Goal: Task Accomplishment & Management: Manage account settings

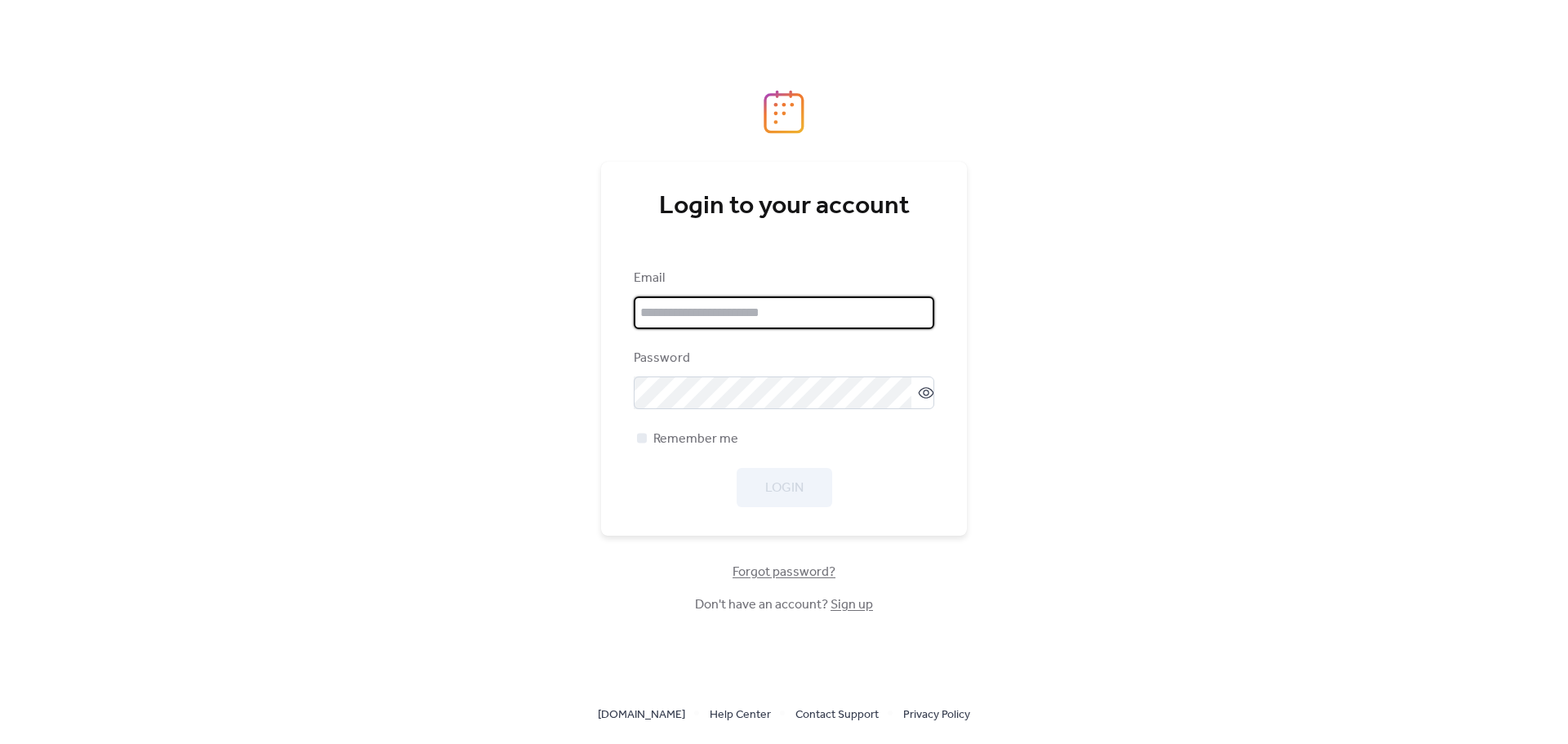
type input "**********"
click at [769, 496] on div "Login" at bounding box center [784, 487] width 301 height 39
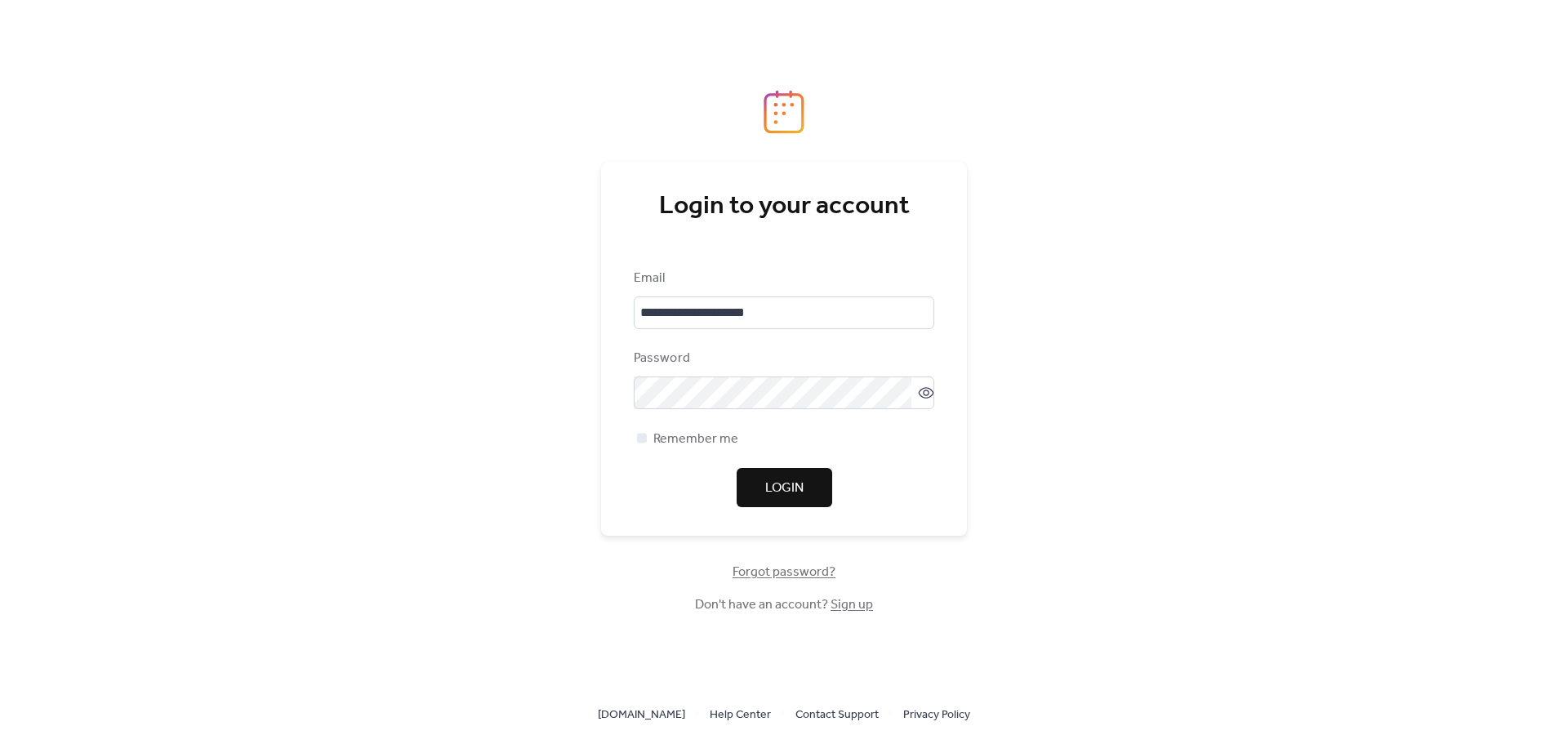
click at [765, 493] on span "Login" at bounding box center [784, 488] width 38 height 20
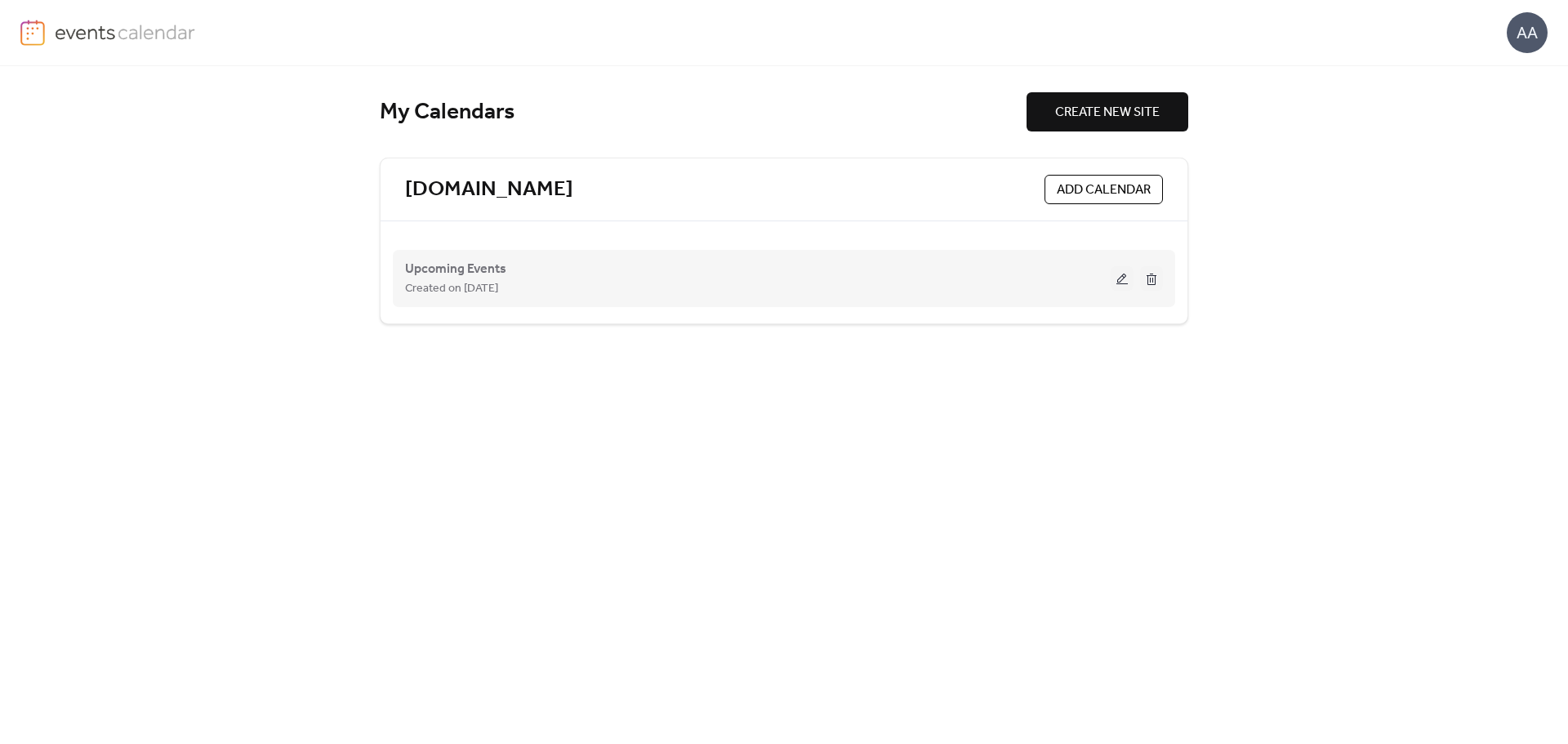
click at [1126, 282] on button at bounding box center [1122, 278] width 22 height 24
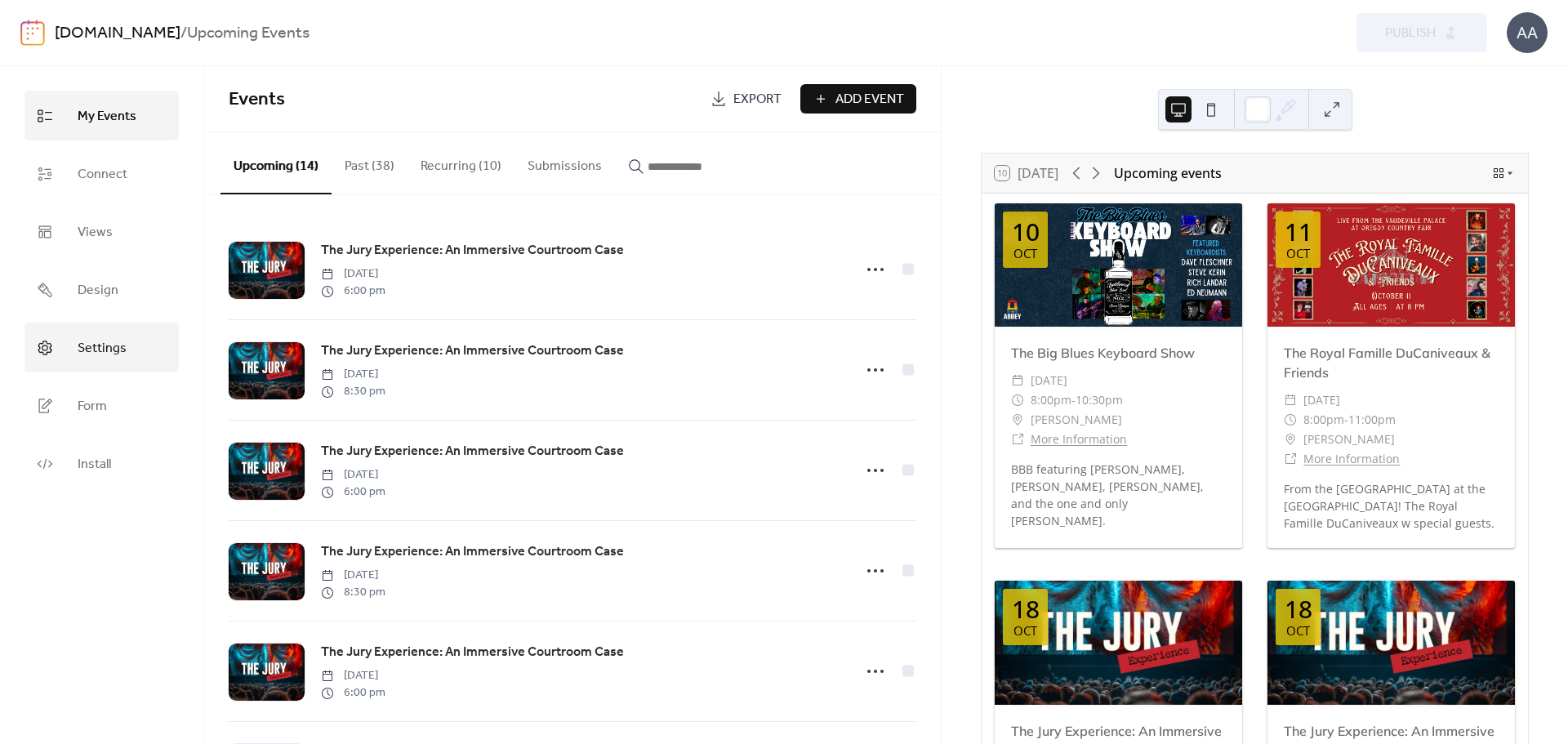
click at [118, 351] on span "Settings" at bounding box center [102, 348] width 49 height 25
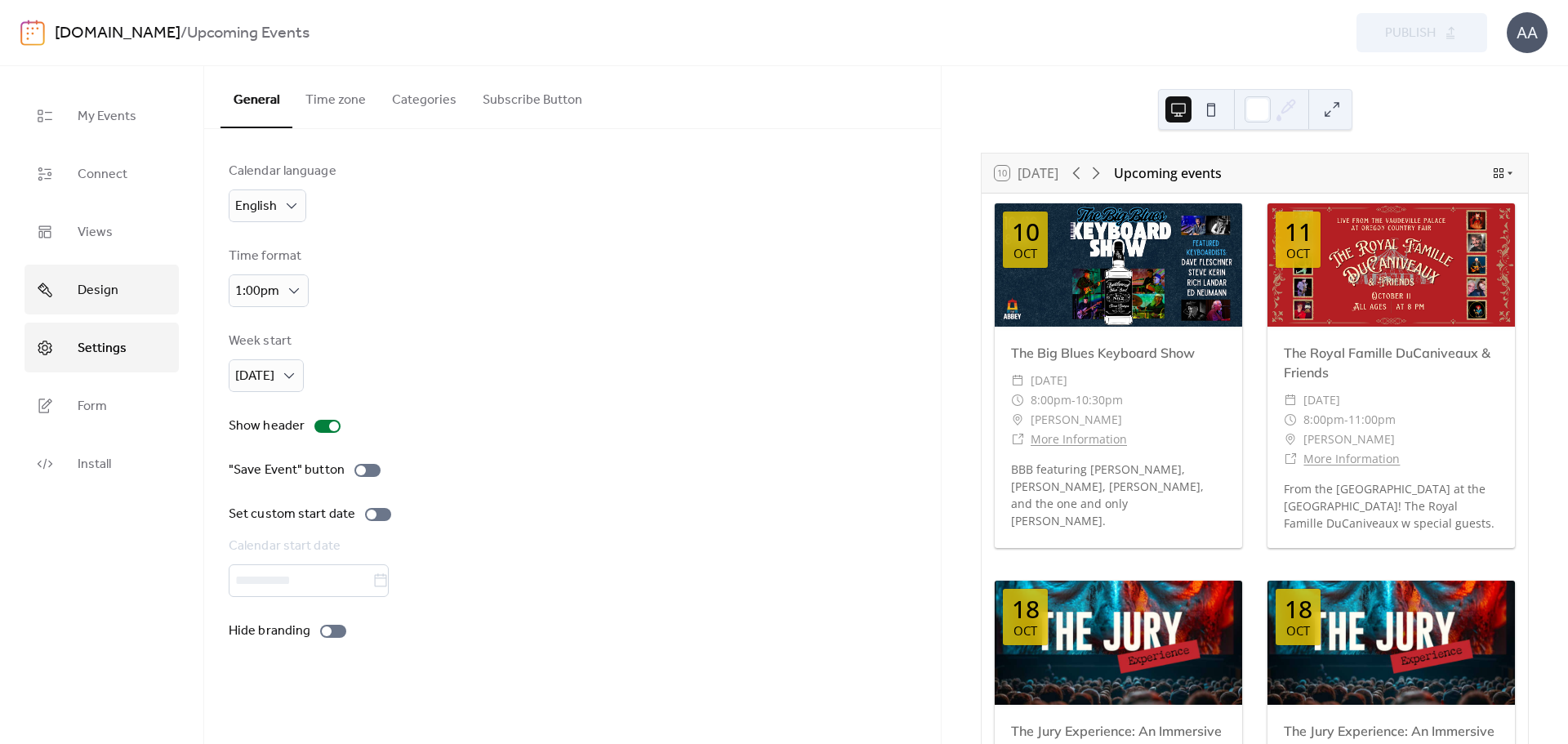
click at [93, 290] on span "Design" at bounding box center [98, 289] width 41 height 25
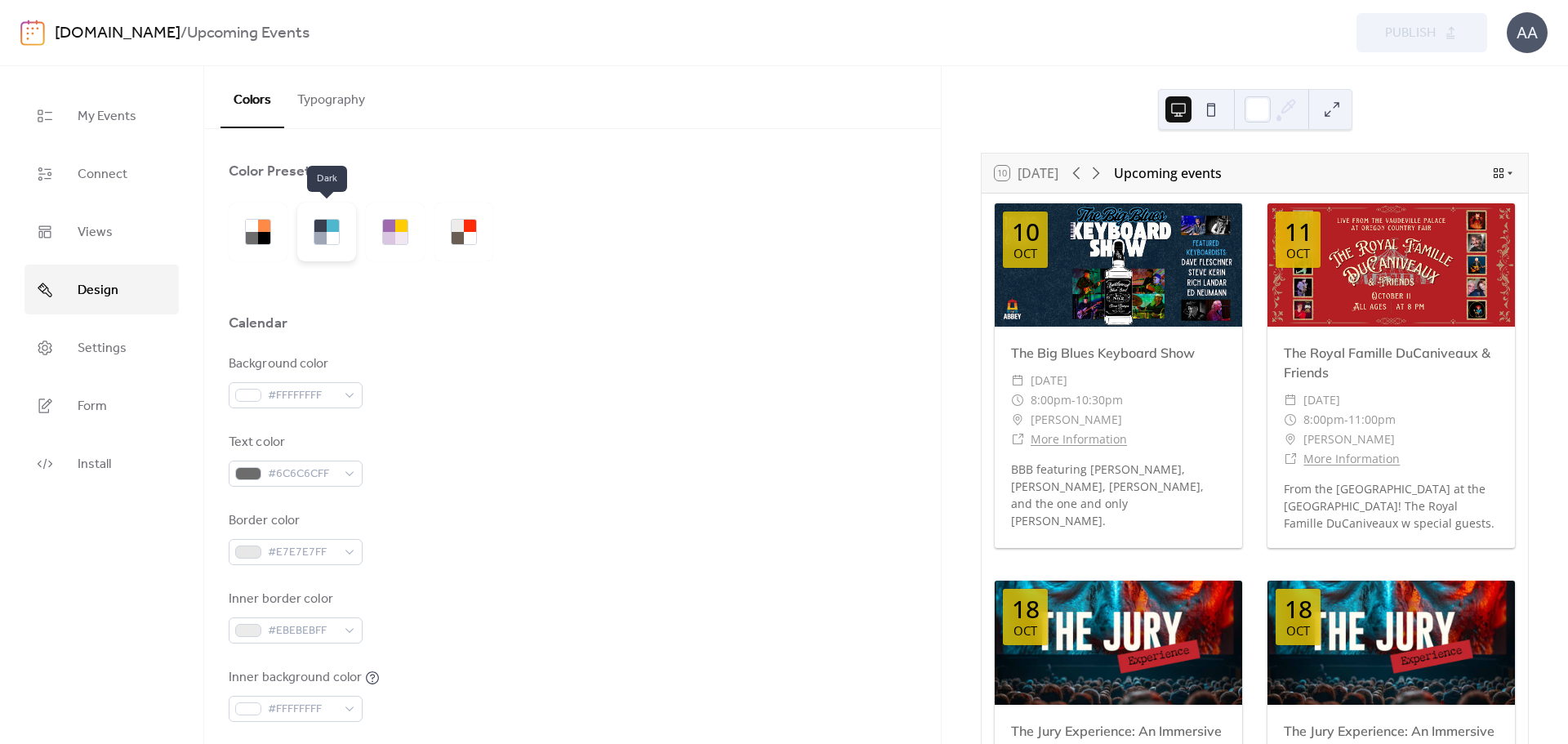
click at [327, 224] on div at bounding box center [333, 226] width 12 height 12
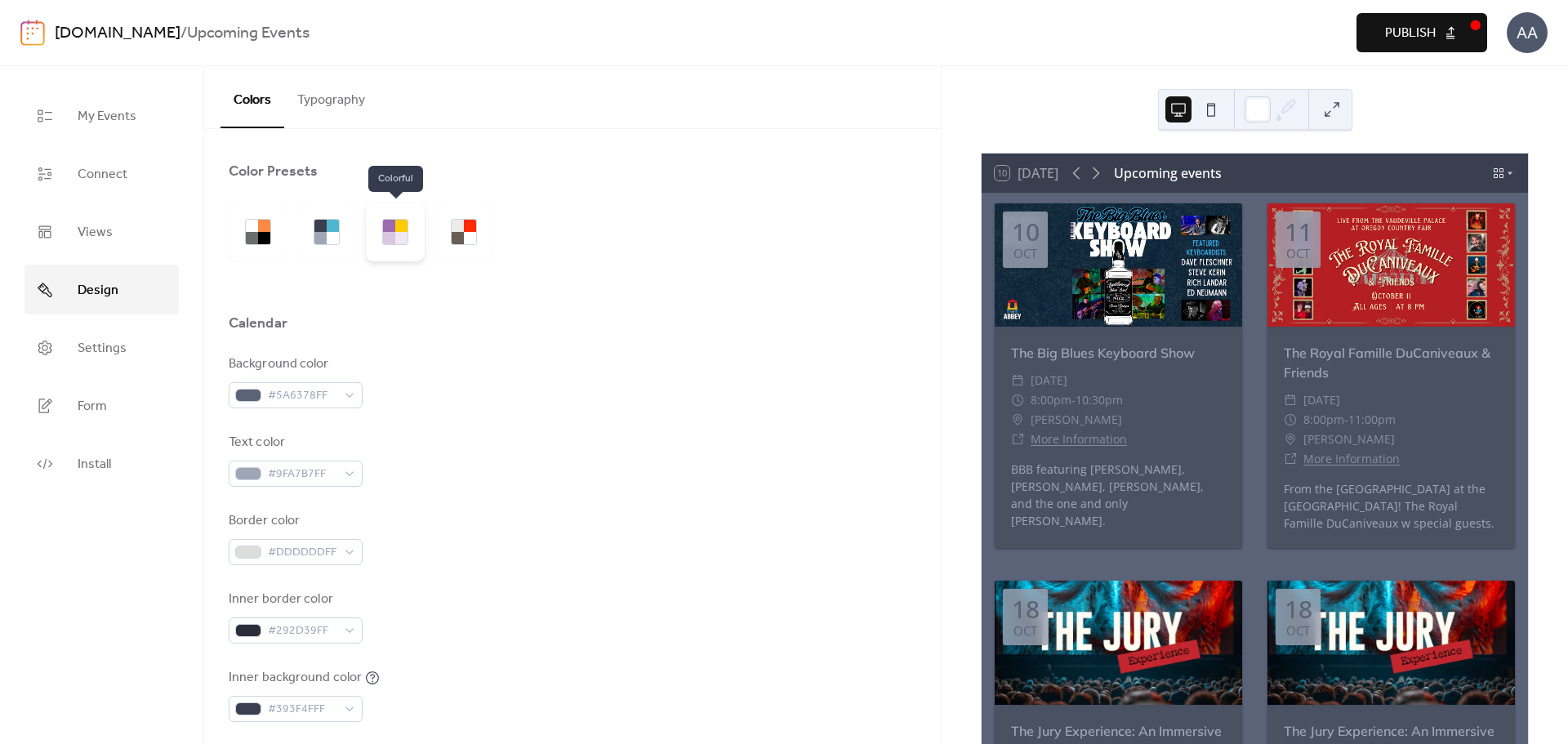
click at [396, 239] on div at bounding box center [402, 238] width 12 height 12
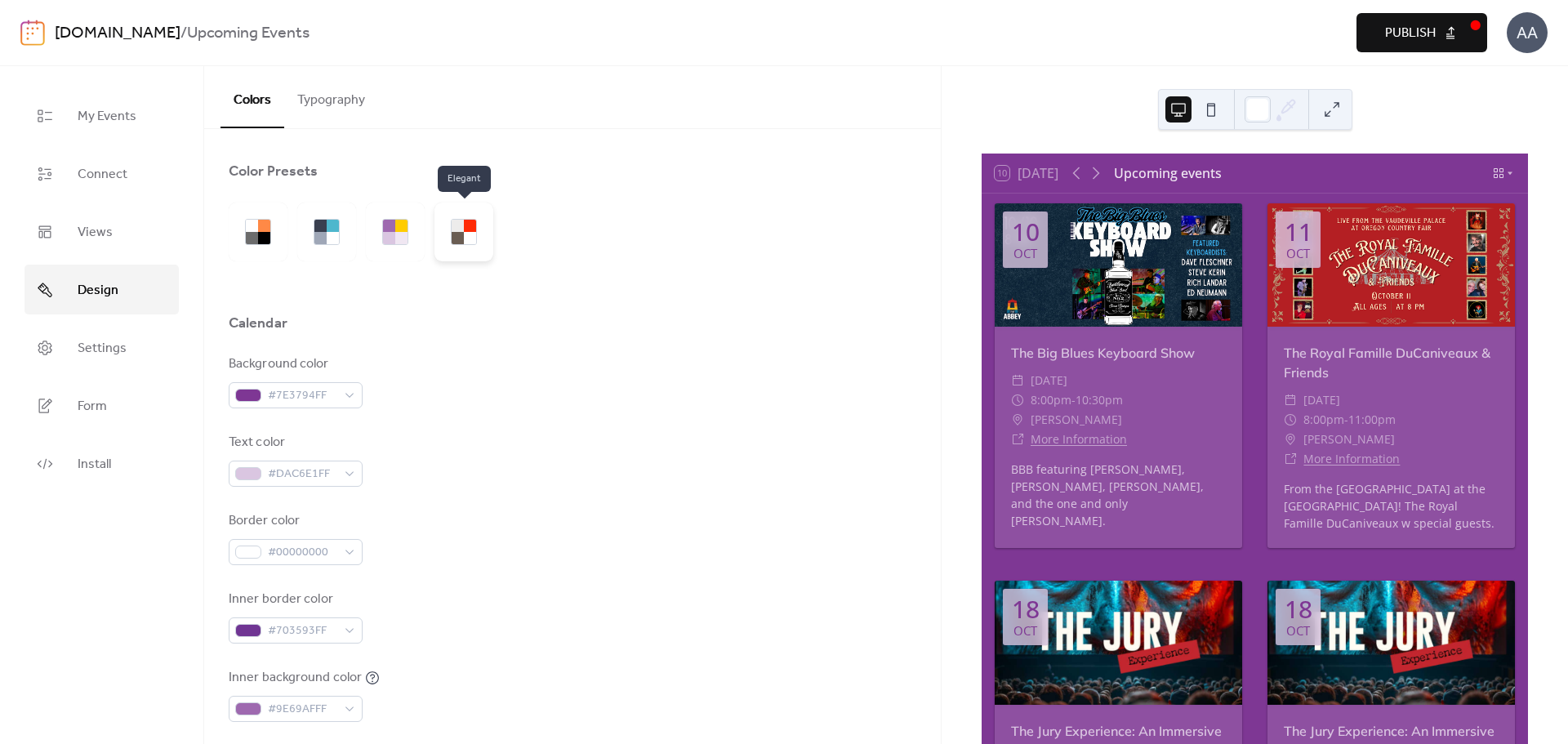
click at [453, 227] on div at bounding box center [458, 226] width 12 height 12
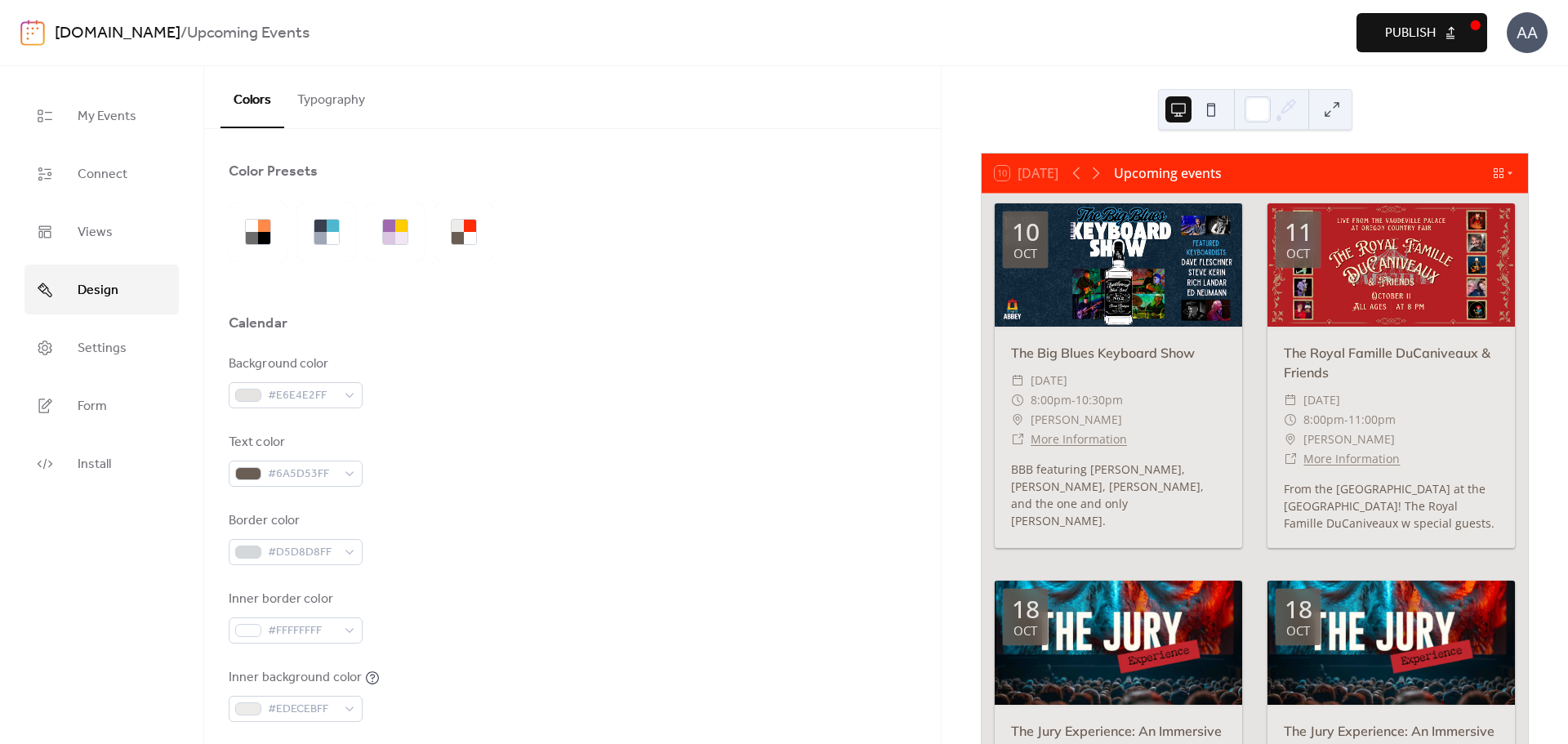
click at [361, 245] on div at bounding box center [366, 232] width 275 height 59
click at [315, 243] on div at bounding box center [321, 238] width 12 height 12
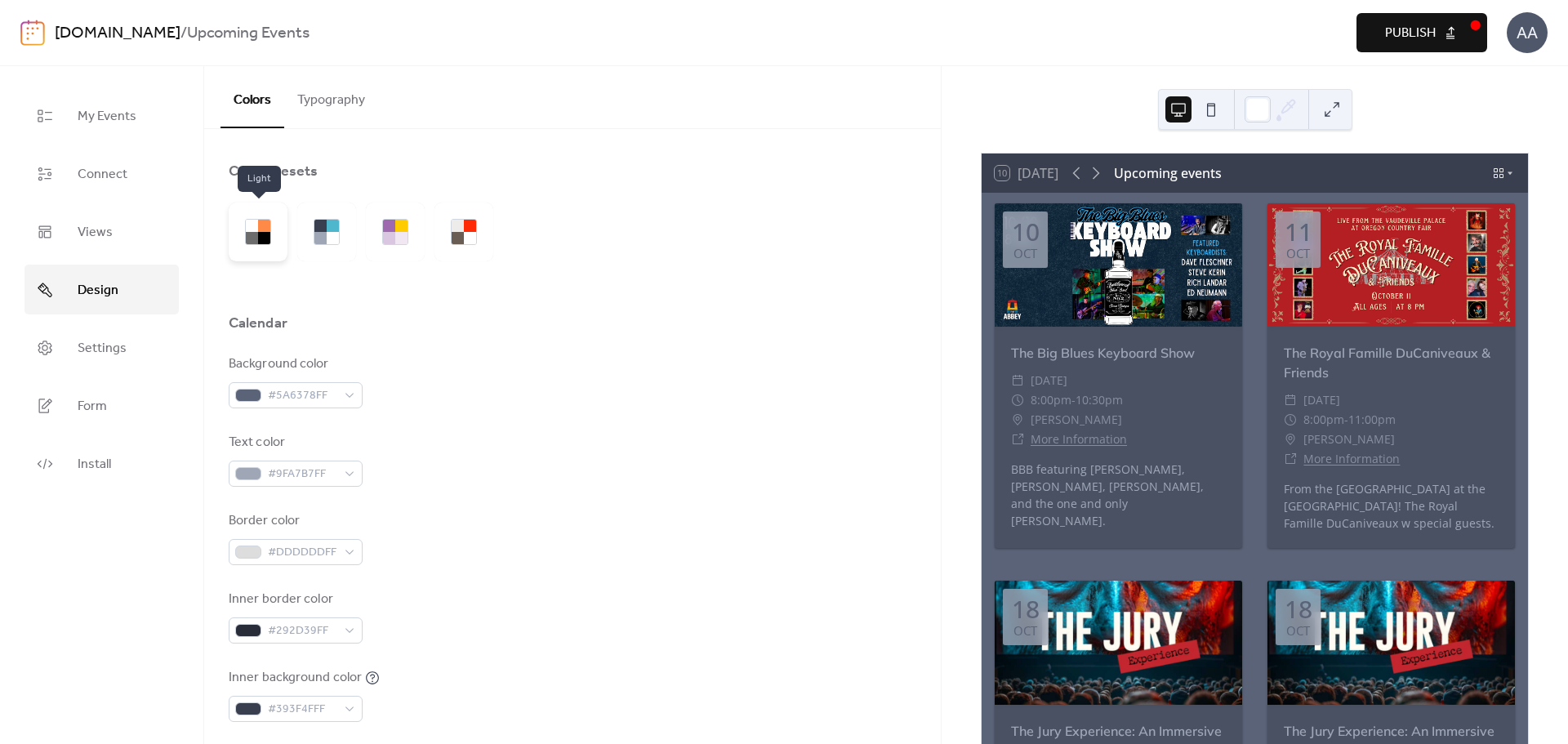
click at [257, 243] on div at bounding box center [252, 238] width 12 height 12
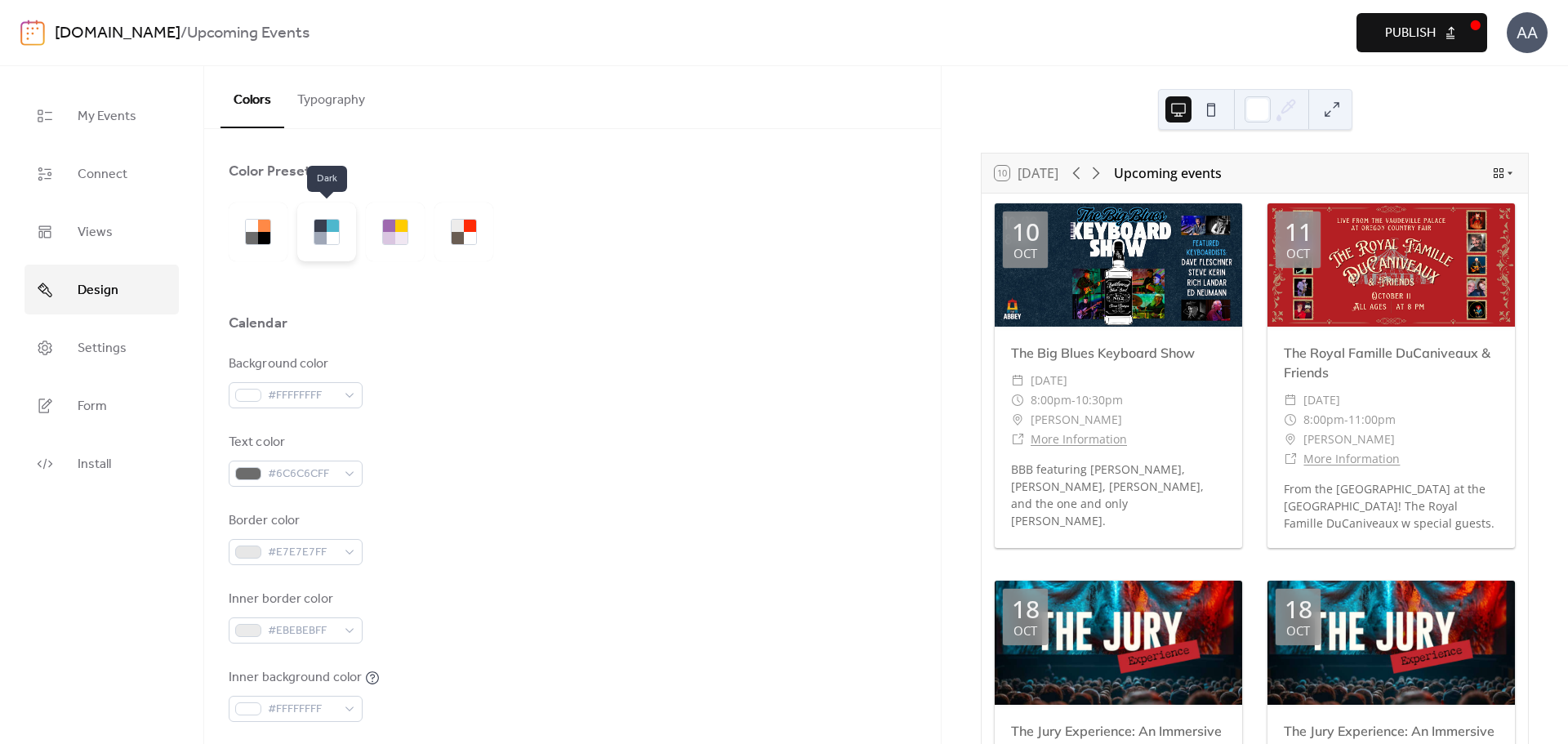
click at [325, 233] on div at bounding box center [321, 238] width 12 height 12
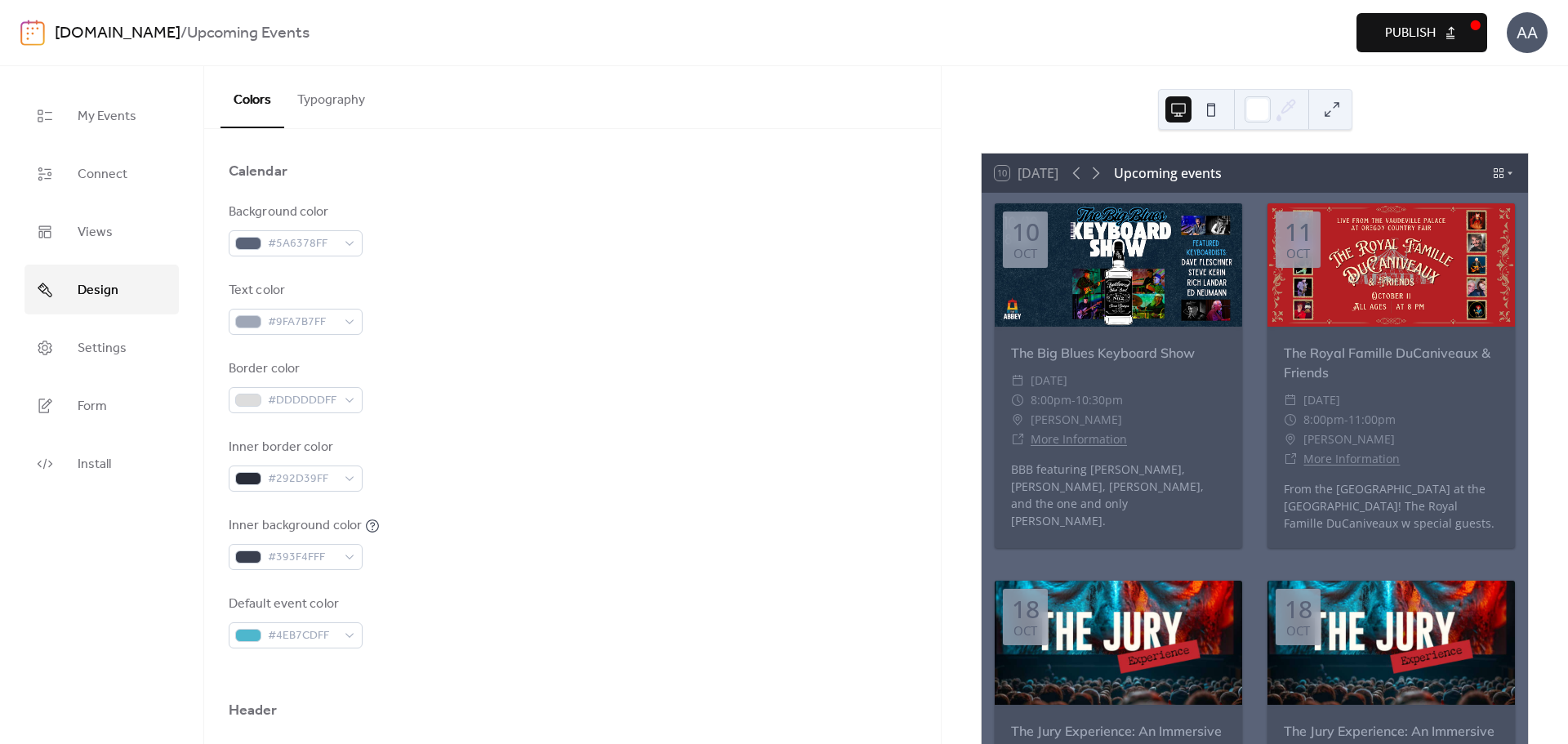
scroll to position [163, 0]
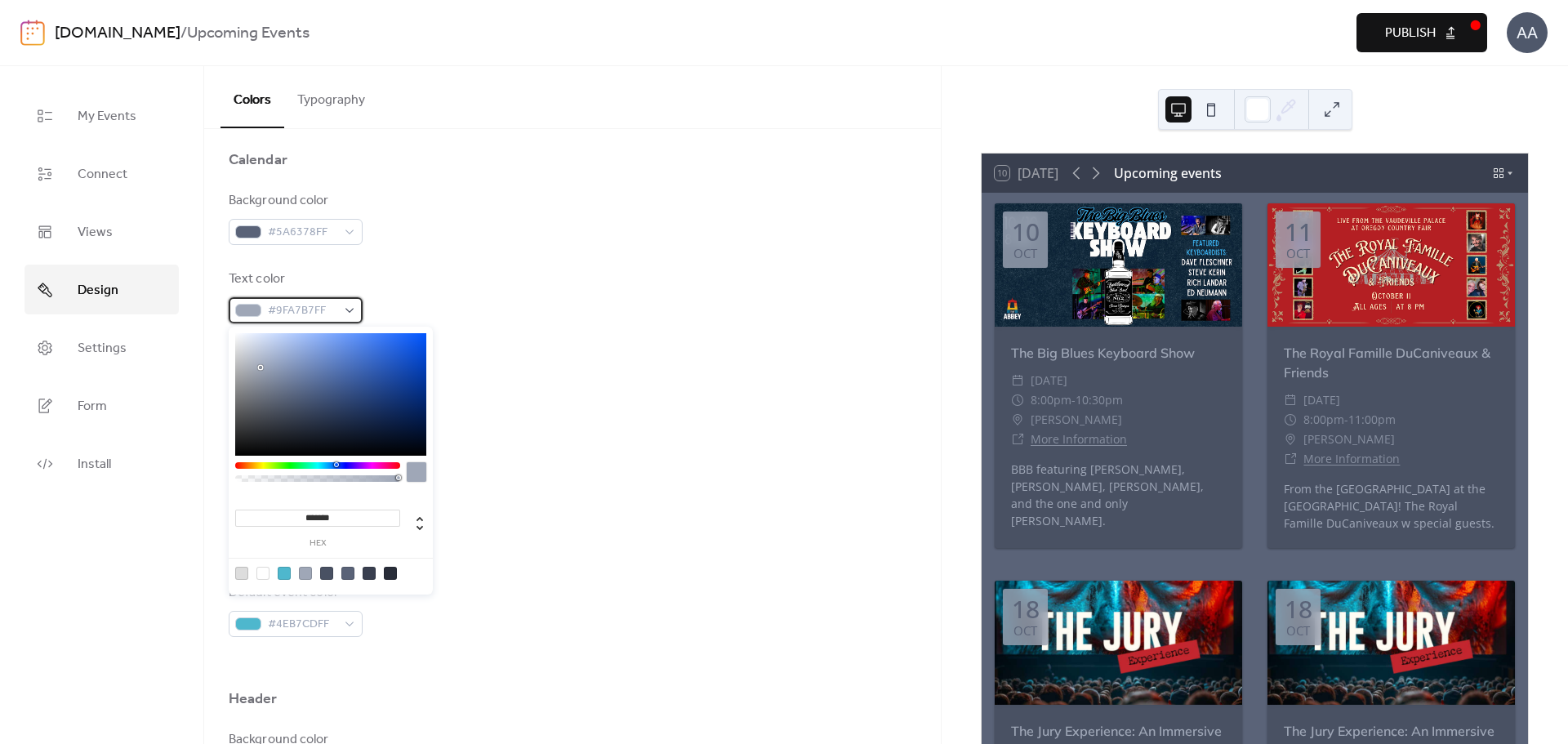
click at [354, 317] on div "#9FA7B7FF" at bounding box center [295, 310] width 134 height 26
click at [252, 346] on div at bounding box center [330, 395] width 191 height 123
drag, startPoint x: 252, startPoint y: 354, endPoint x: 246, endPoint y: 340, distance: 15.2
click at [246, 340] on div at bounding box center [330, 395] width 191 height 123
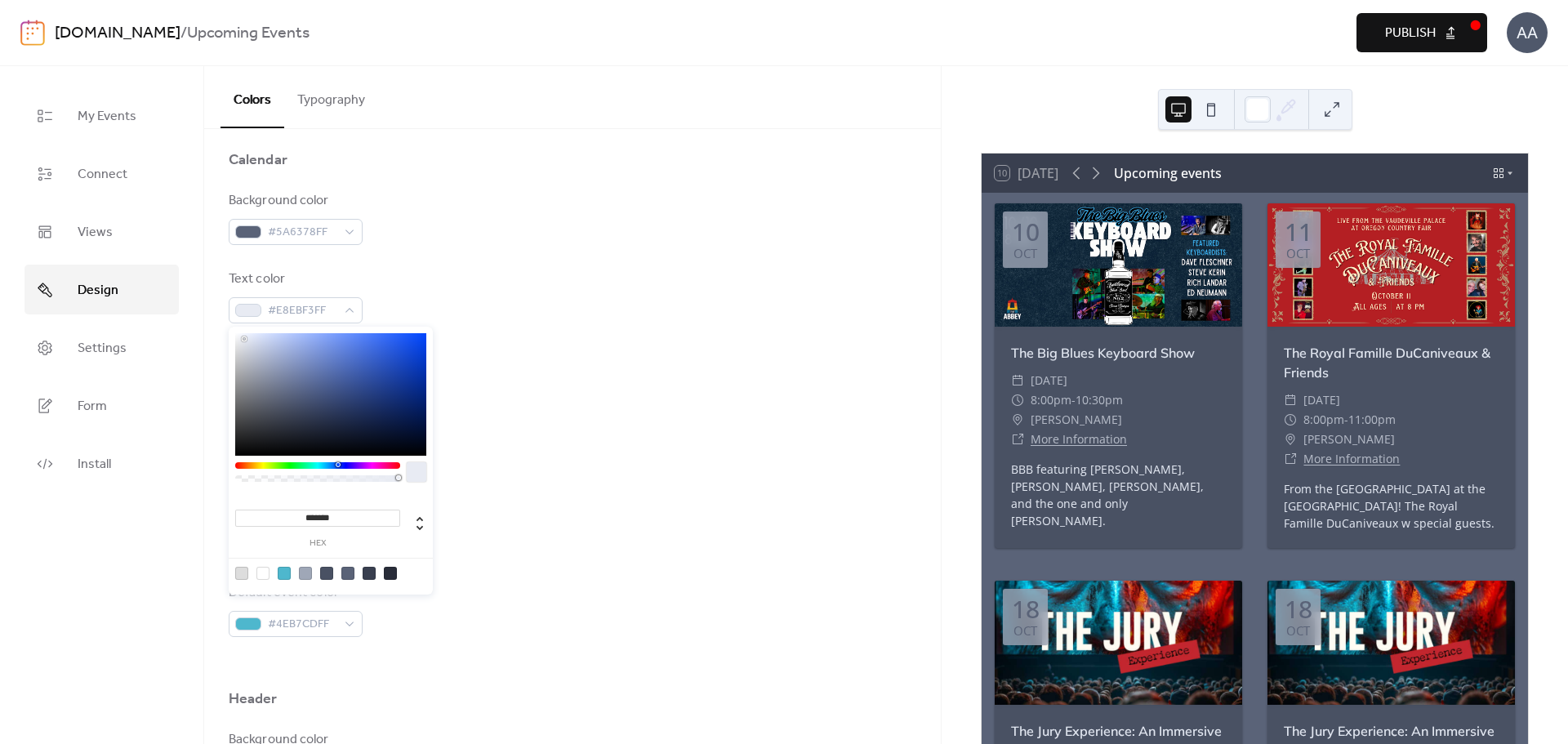
type input "*******"
click at [243, 335] on div at bounding box center [243, 335] width 3 height 3
click at [568, 318] on div "Text color #F2F5FCFF" at bounding box center [573, 296] width 688 height 54
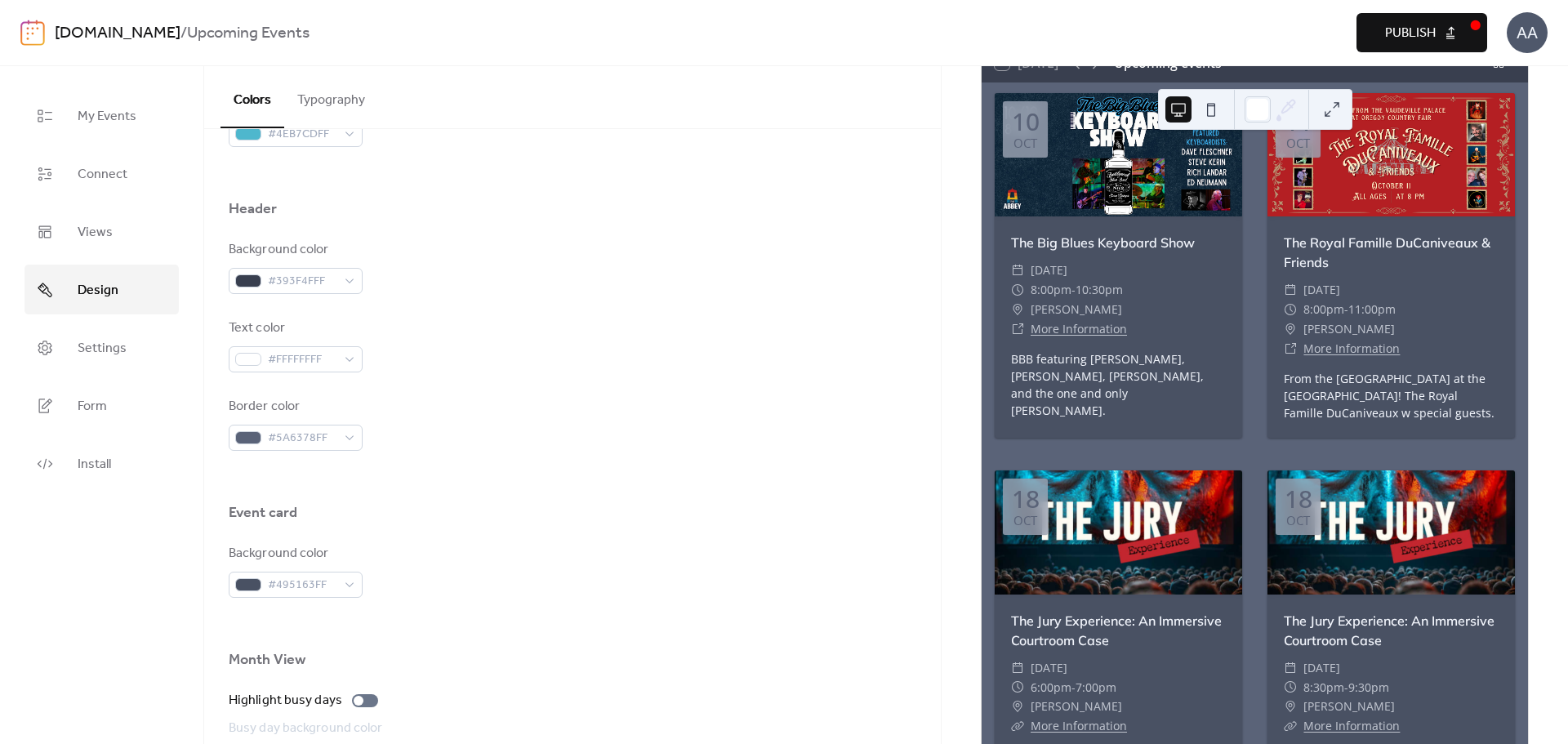
scroll to position [0, 0]
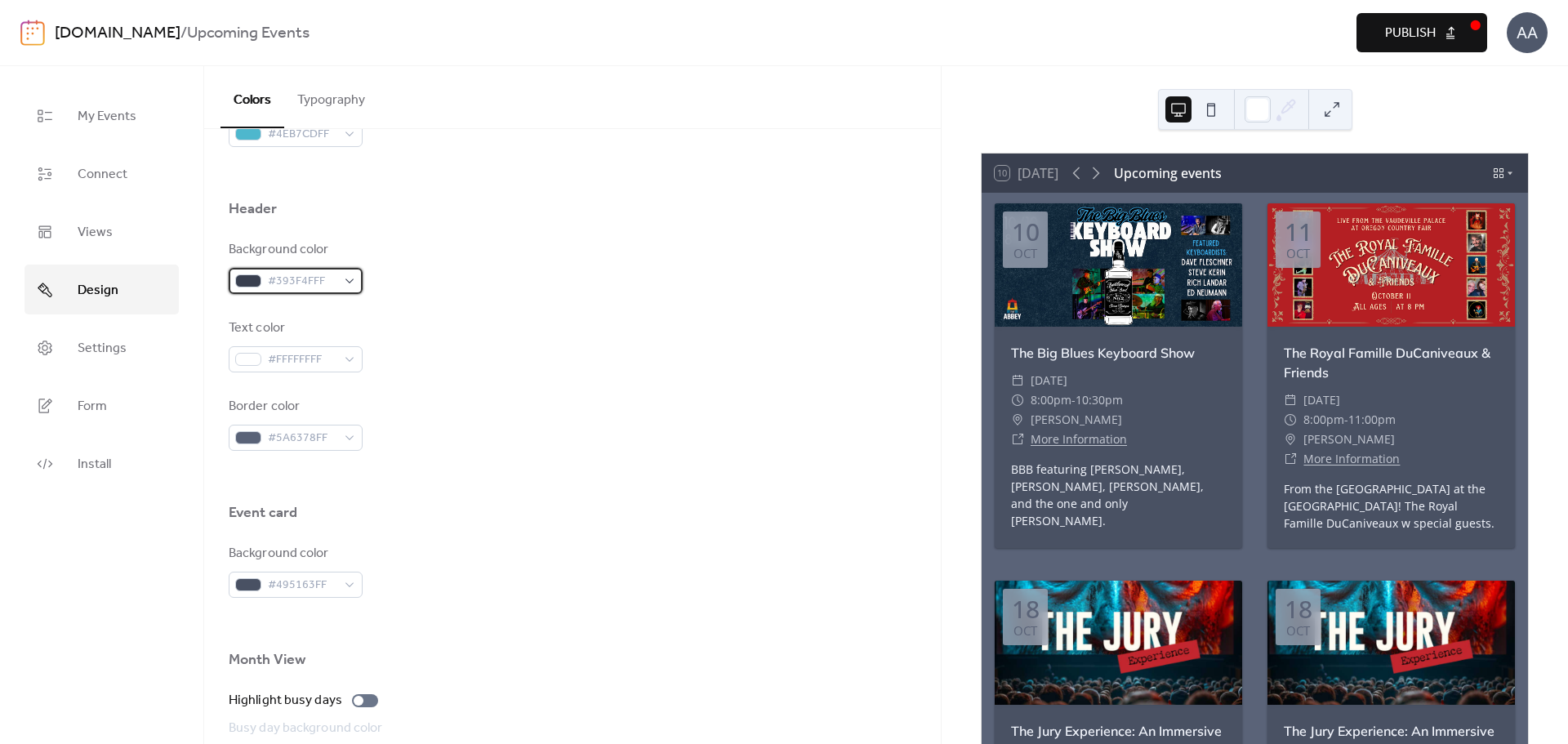
click at [350, 283] on div "#393F4FFF" at bounding box center [295, 281] width 134 height 26
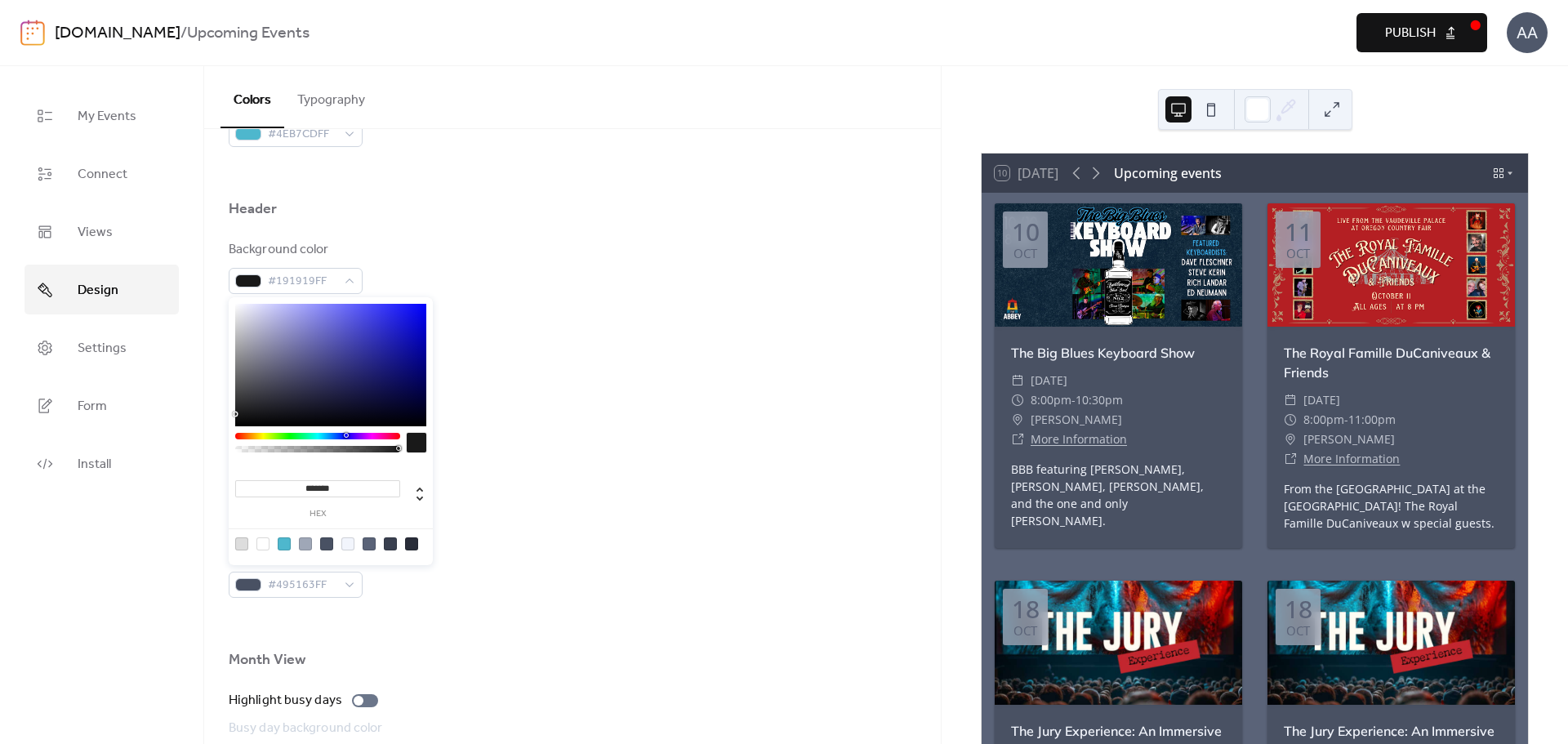
type input "*******"
drag, startPoint x: 287, startPoint y: 392, endPoint x: 165, endPoint y: 455, distance: 137.3
click at [165, 455] on body "[DOMAIN_NAME] / Upcoming Events Preview Publish AA My Events Connect Views Desi…" at bounding box center [784, 372] width 1568 height 744
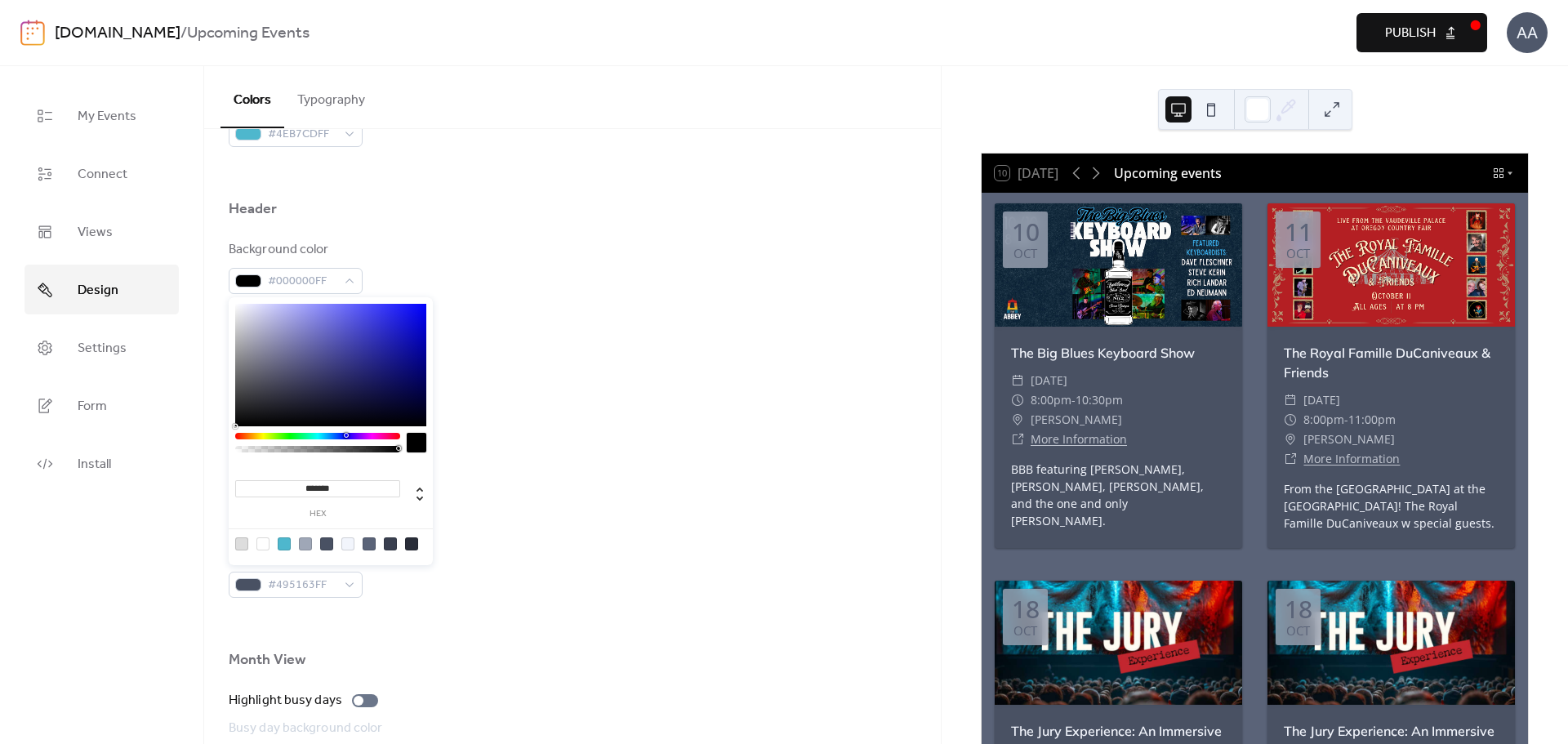
click at [563, 416] on div "Border color #5A6378FF" at bounding box center [573, 423] width 688 height 54
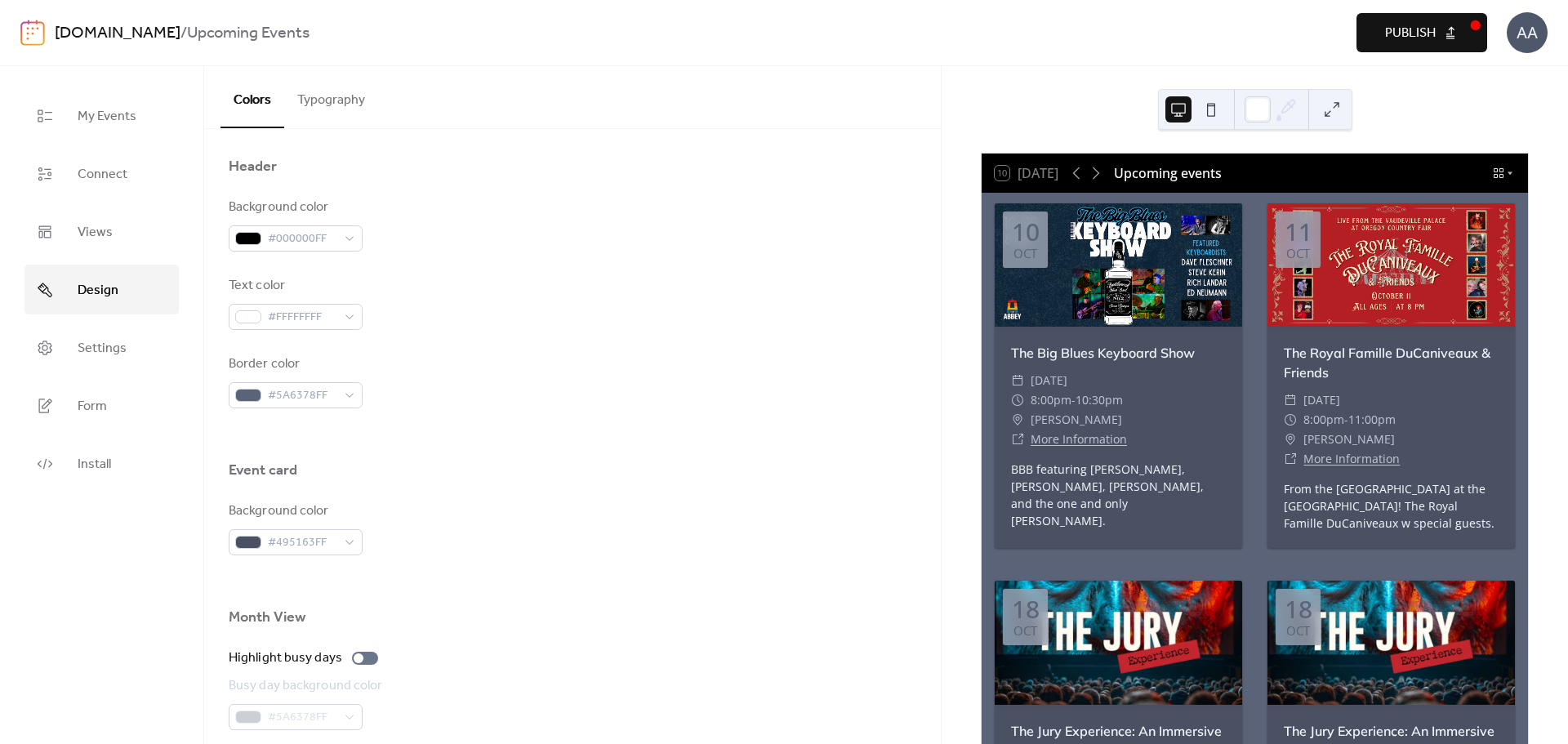
scroll to position [735, 0]
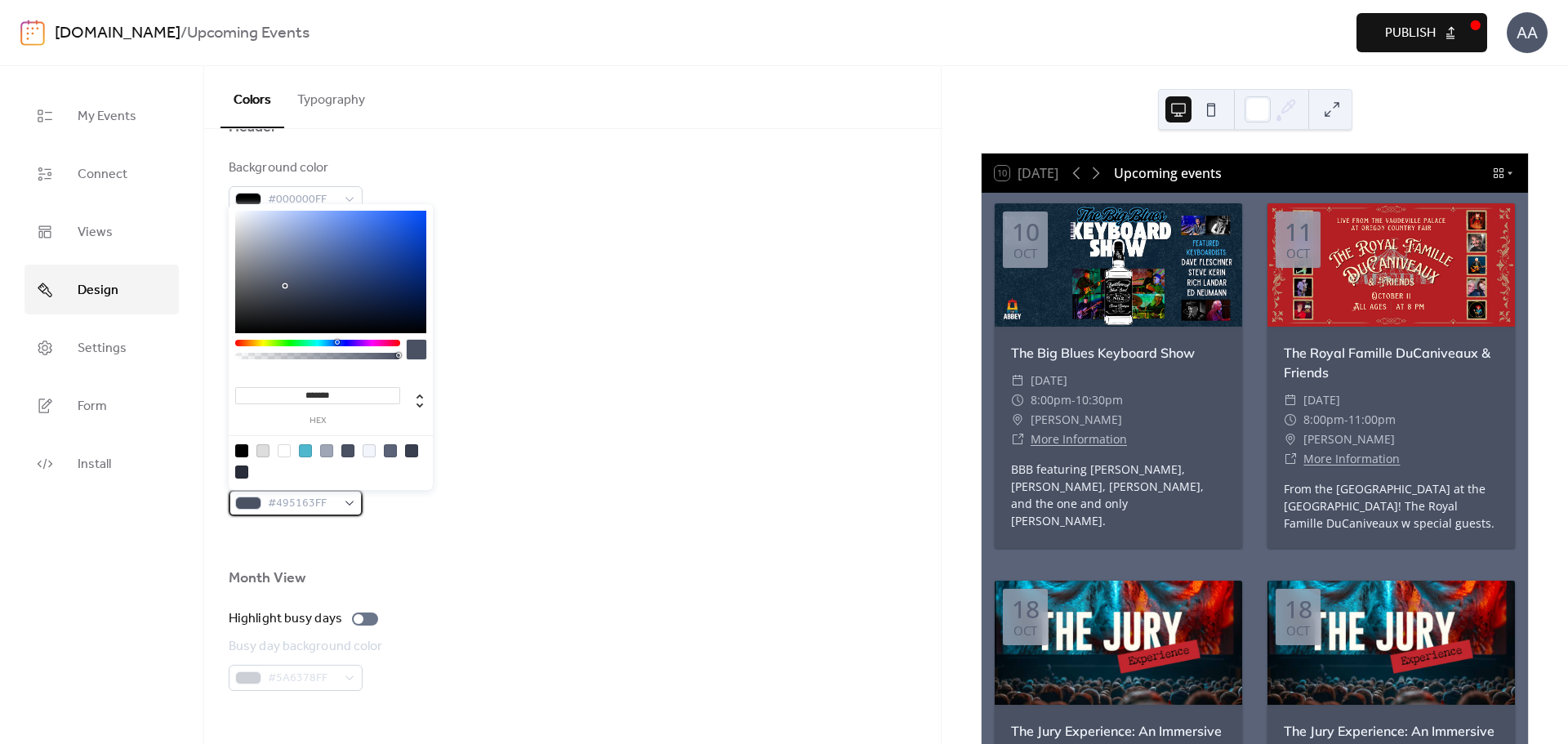
click at [348, 500] on div "#495163FF" at bounding box center [295, 503] width 134 height 26
click at [287, 452] on div at bounding box center [283, 450] width 13 height 13
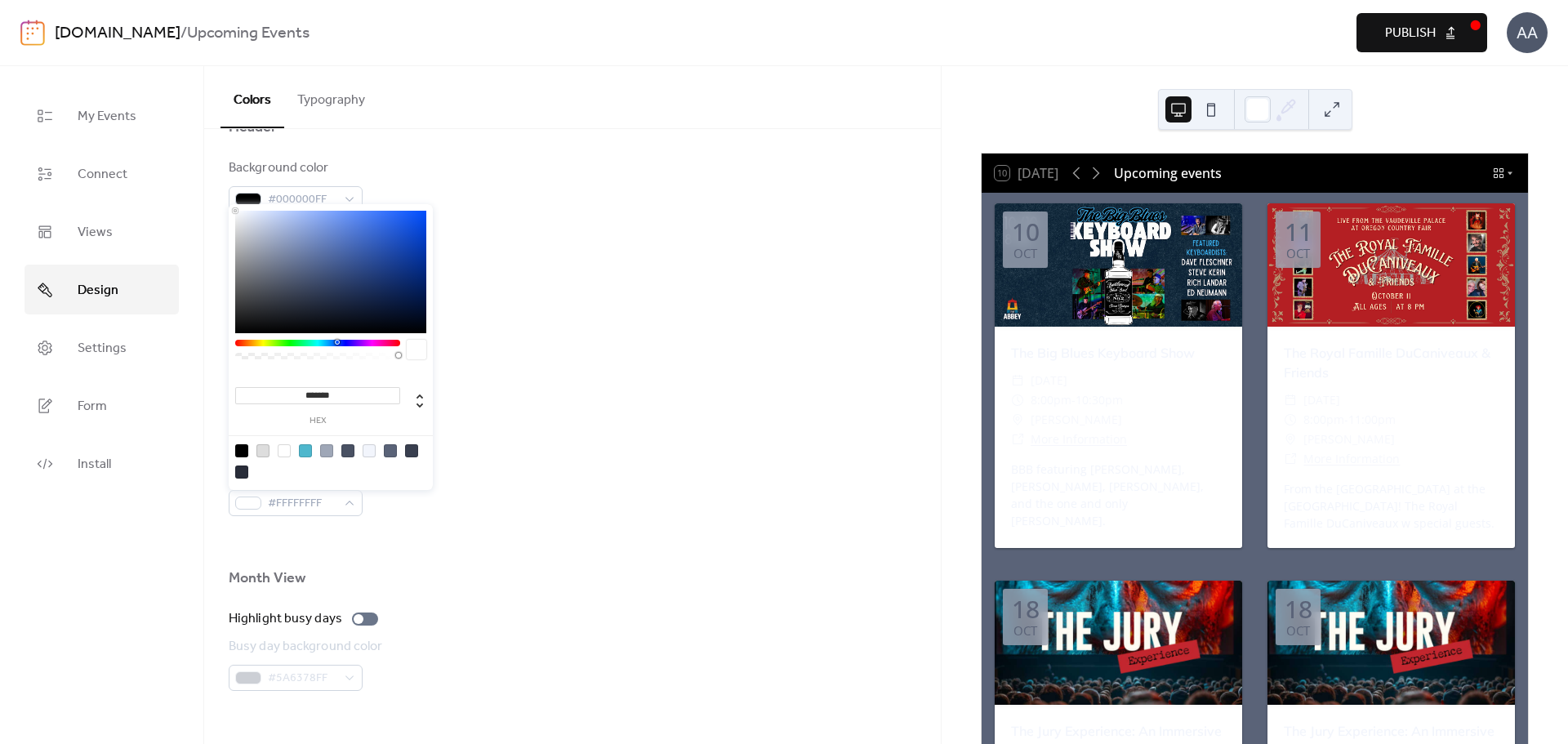
click at [235, 449] on div at bounding box center [241, 450] width 13 height 13
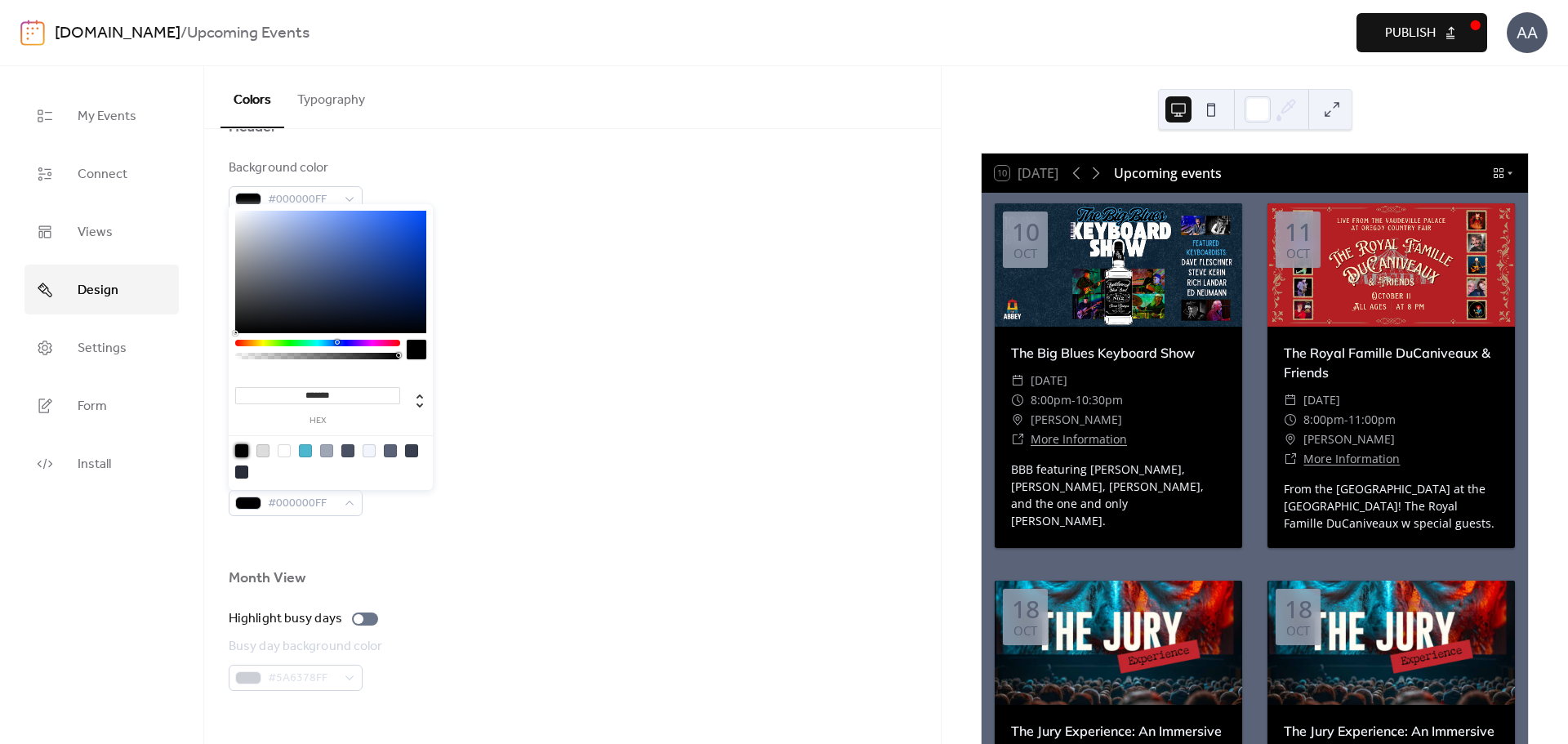
click at [242, 470] on div at bounding box center [241, 472] width 13 height 13
type input "*******"
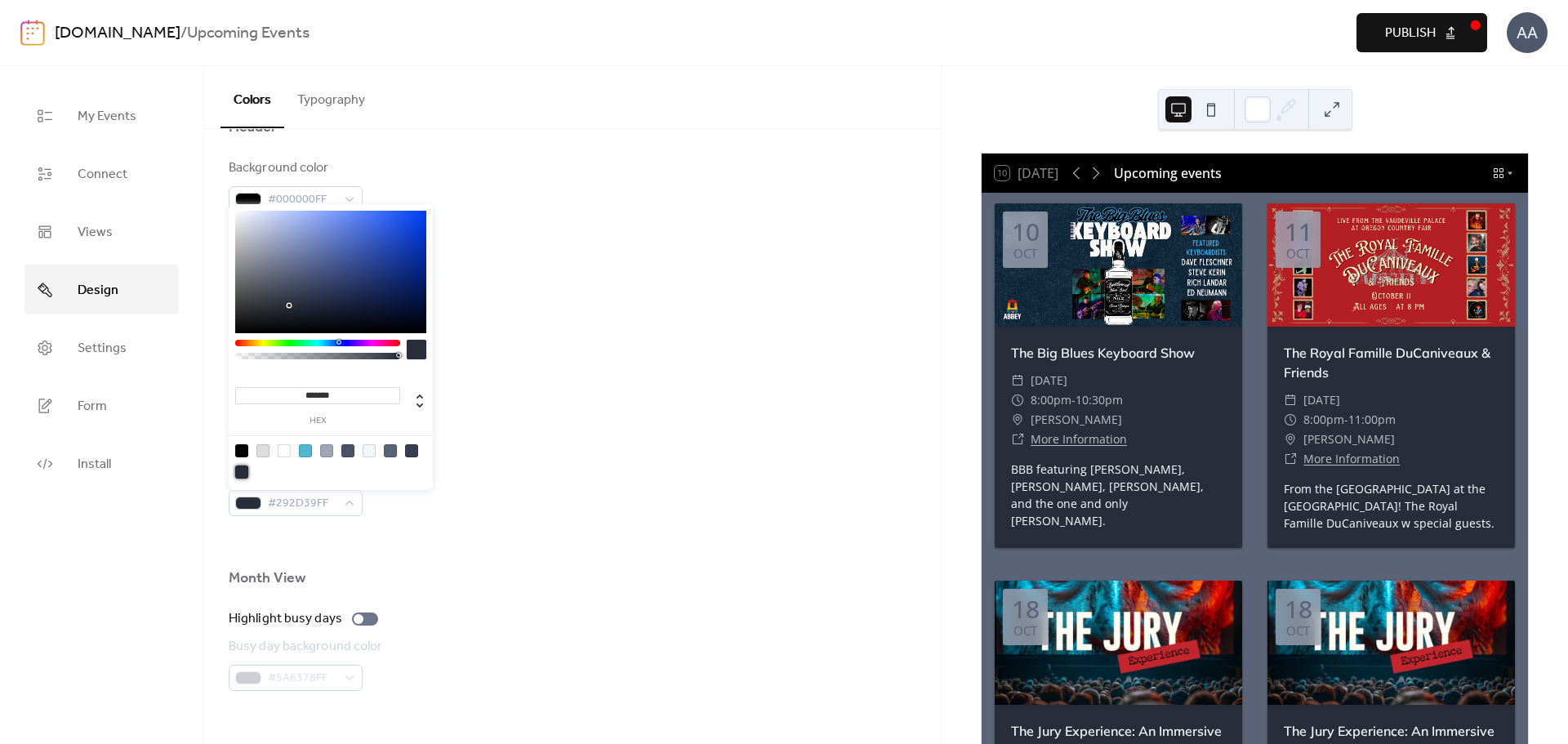
click at [605, 385] on div at bounding box center [573, 395] width 688 height 52
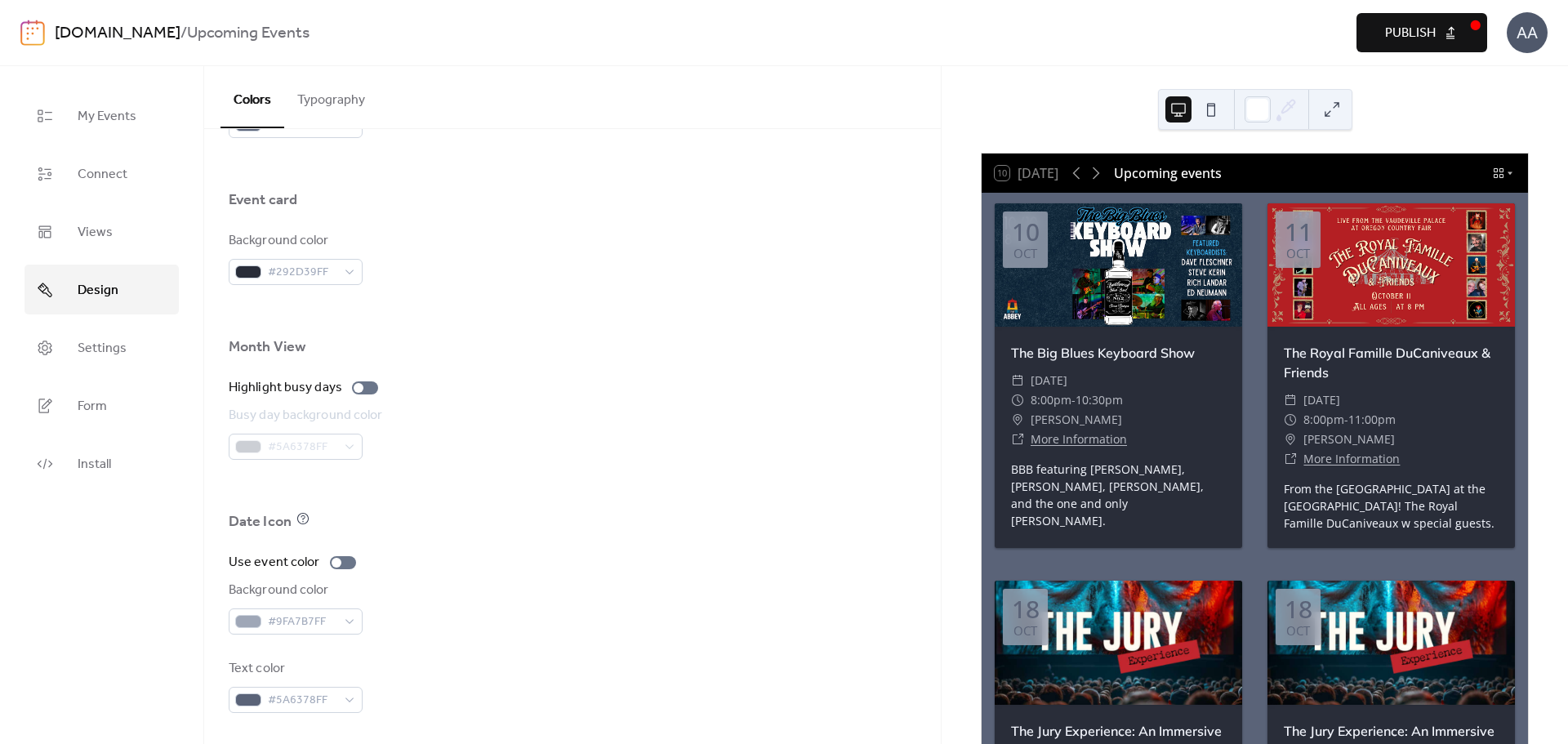
scroll to position [968, 0]
click at [345, 624] on div "#9FA7B7FF" at bounding box center [295, 620] width 134 height 26
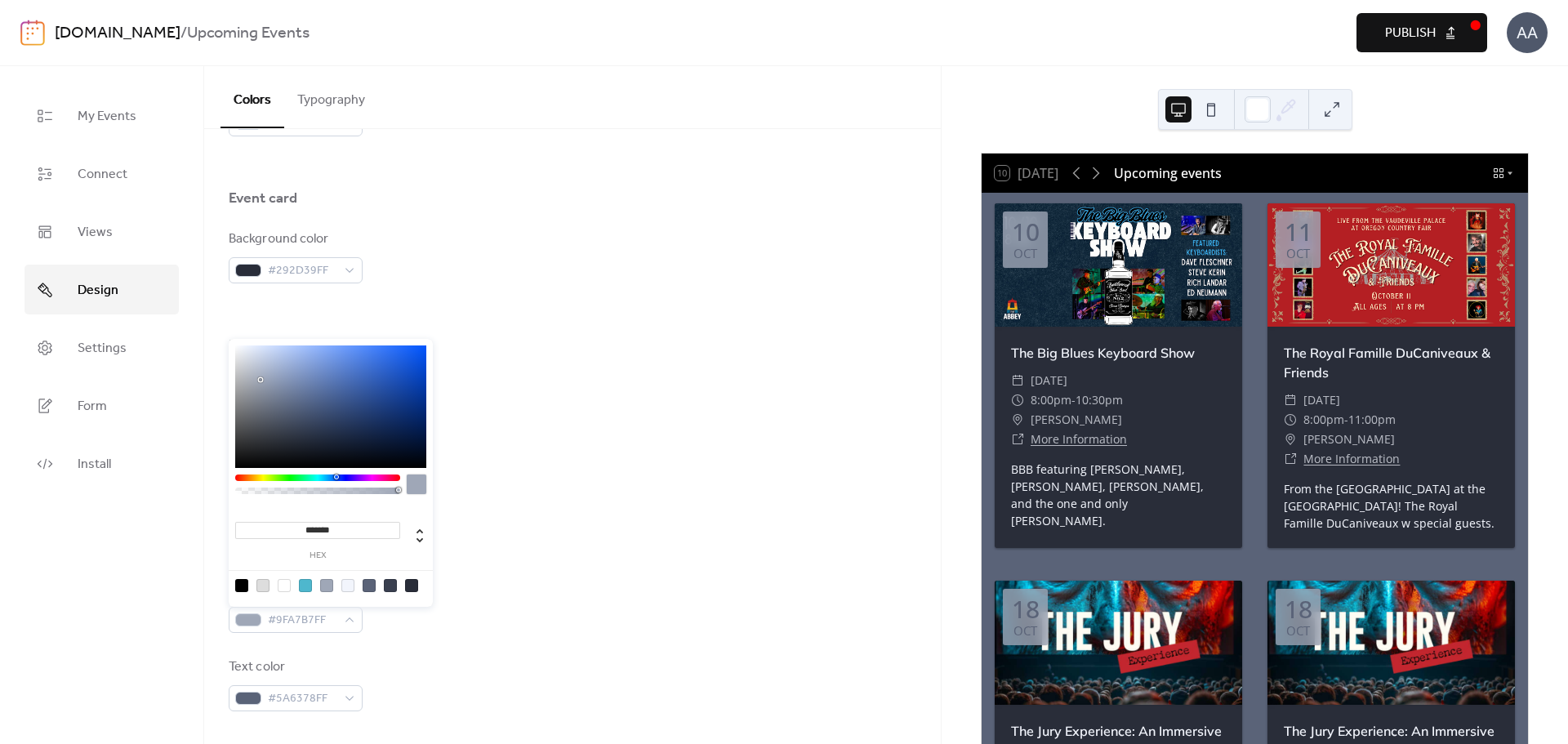
click at [249, 435] on div at bounding box center [330, 407] width 191 height 123
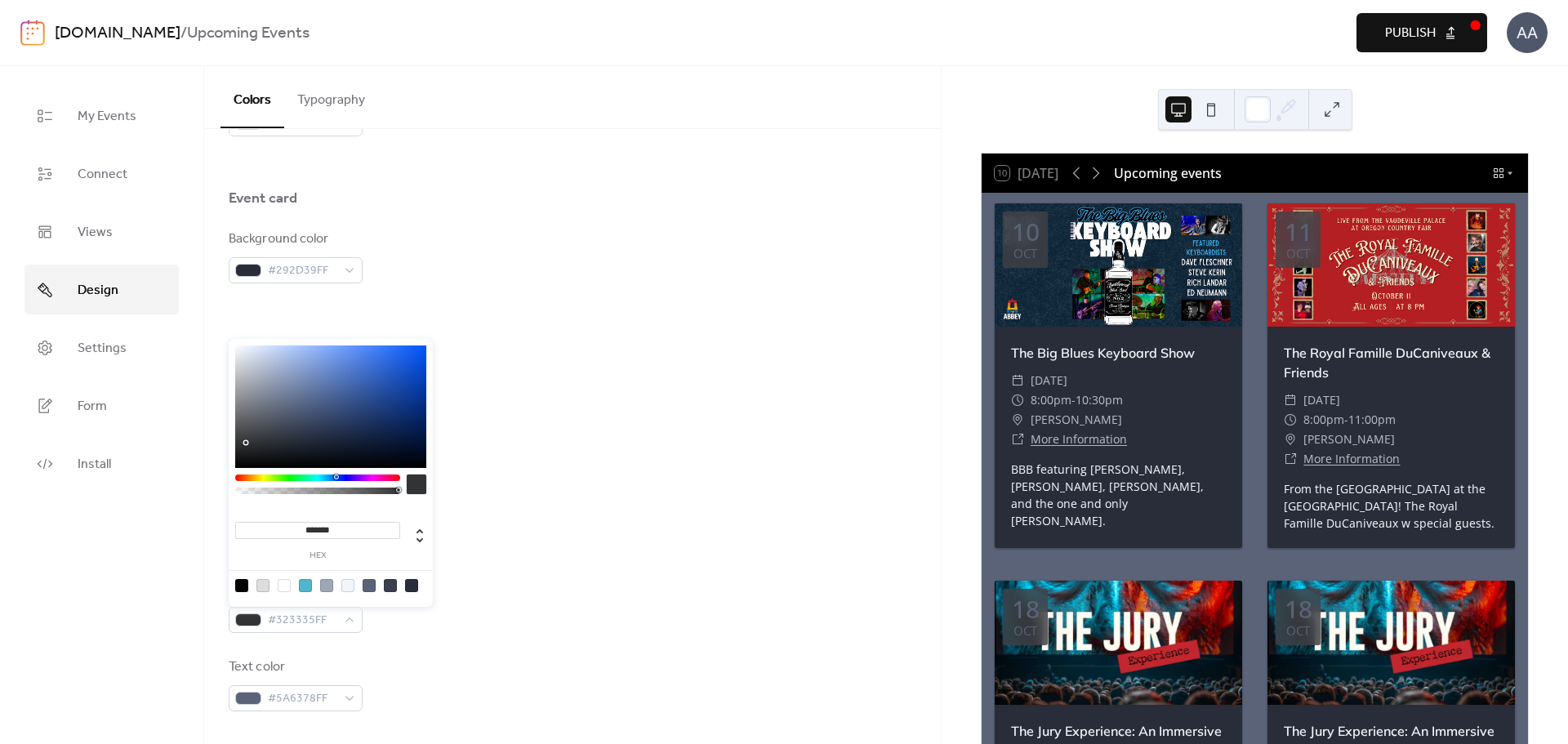
click at [244, 442] on div at bounding box center [330, 407] width 191 height 123
type input "*******"
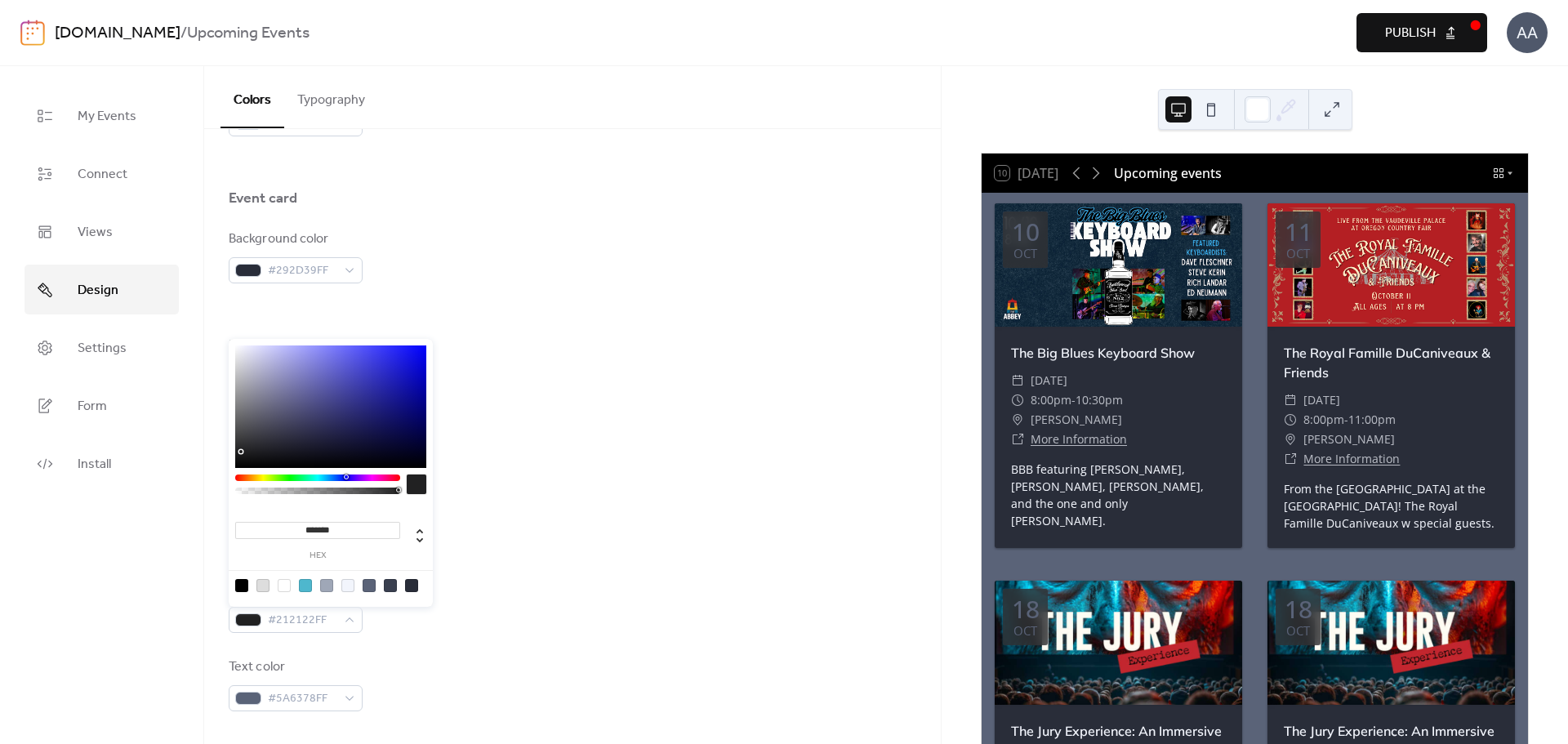
click at [240, 452] on div at bounding box center [330, 407] width 191 height 123
click at [573, 442] on div "Busy day background color #5A6378FF" at bounding box center [573, 431] width 688 height 54
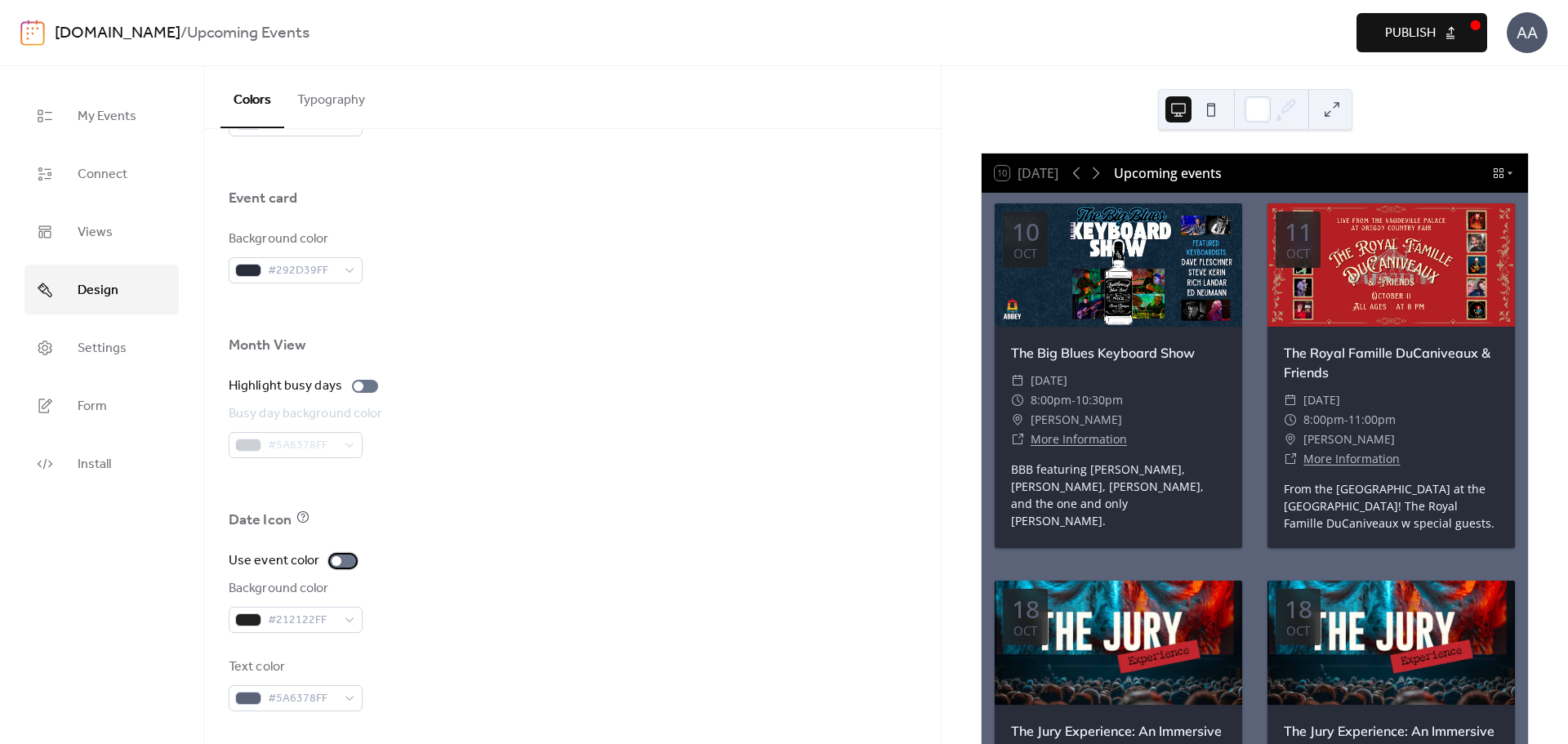
click at [332, 563] on div at bounding box center [336, 561] width 10 height 10
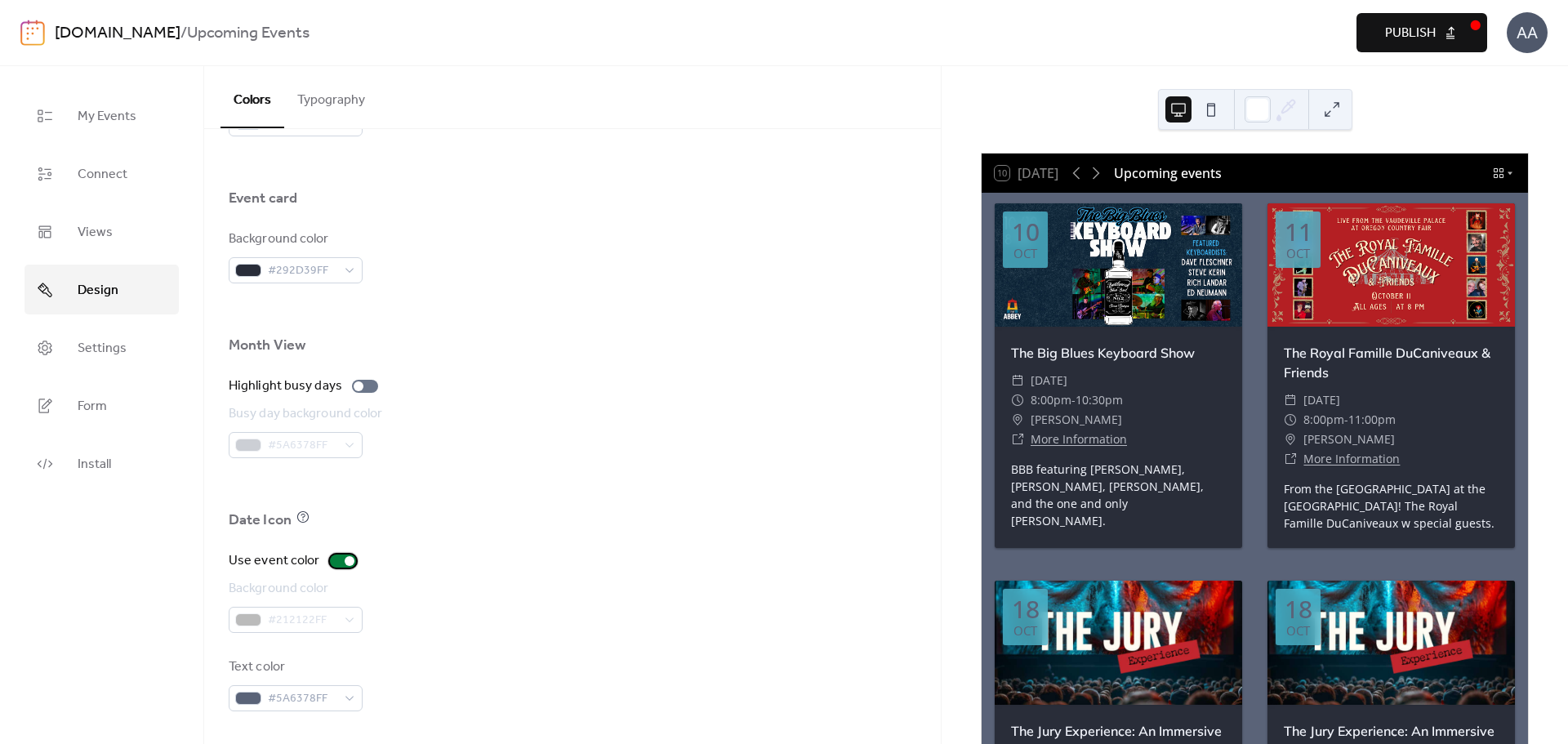
click at [330, 563] on div at bounding box center [343, 561] width 26 height 13
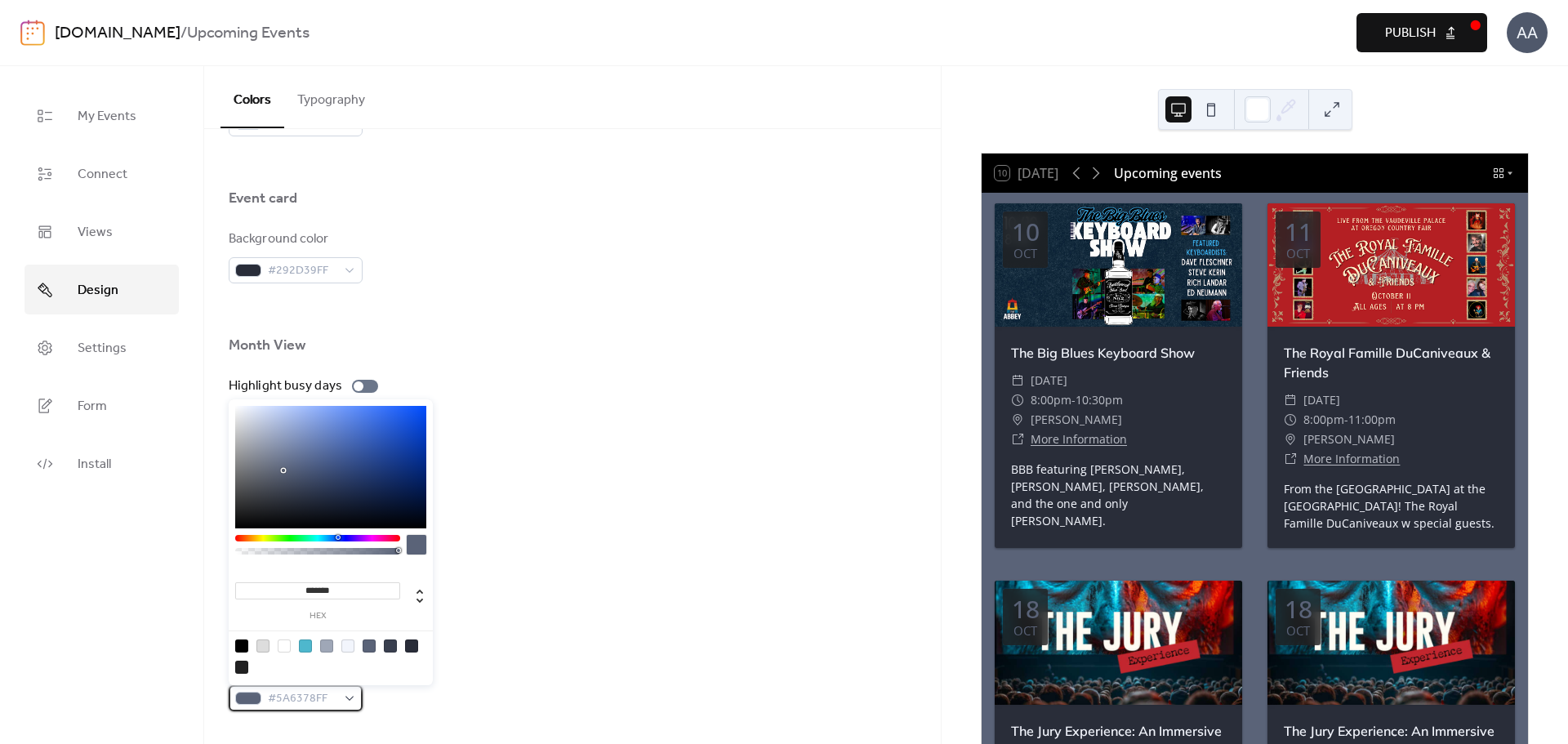
click at [338, 703] on div "#5A6378FF" at bounding box center [295, 698] width 134 height 26
click at [246, 427] on div at bounding box center [330, 467] width 191 height 123
click at [247, 408] on div at bounding box center [330, 467] width 191 height 123
type input "*******"
click at [258, 408] on div at bounding box center [330, 467] width 191 height 123
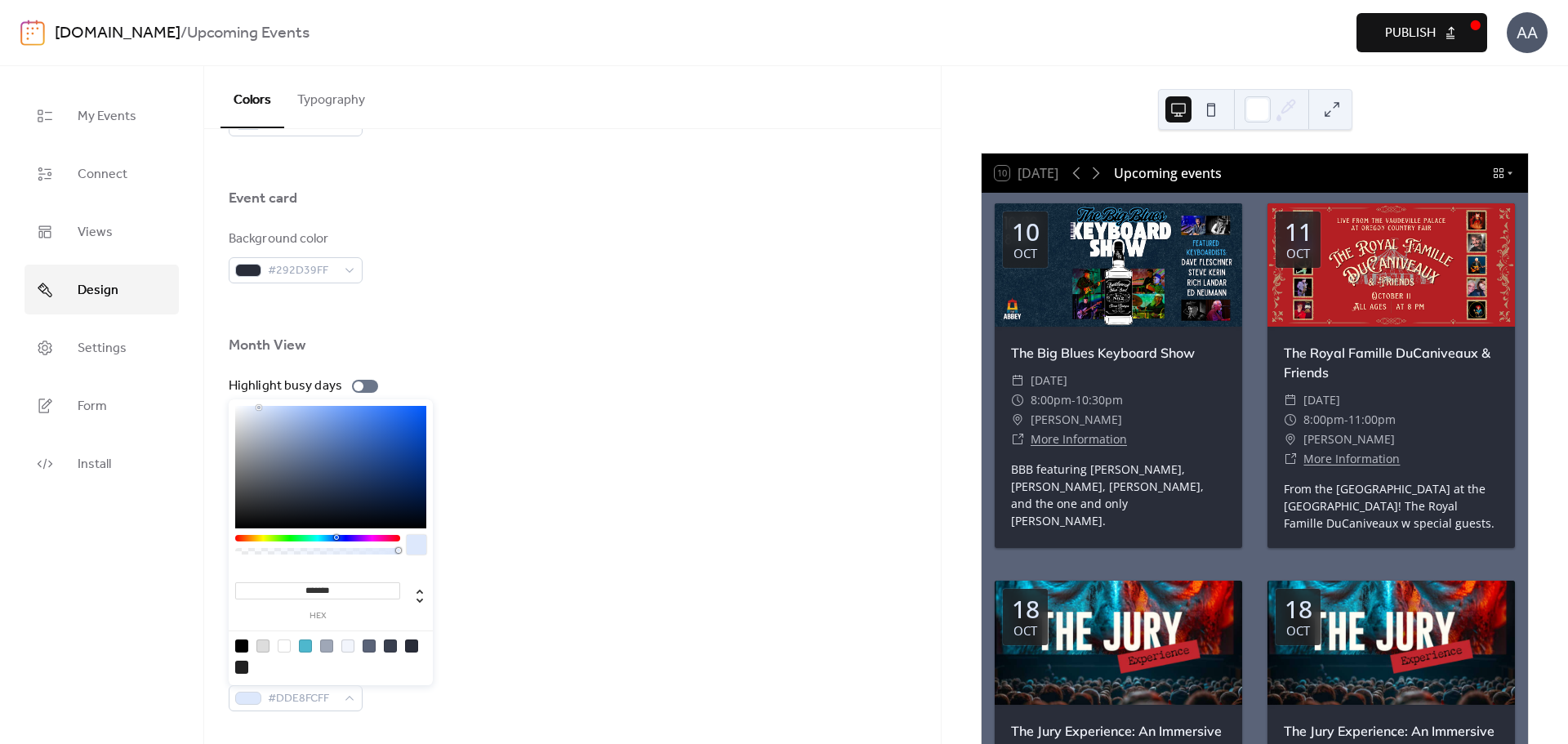
click at [646, 410] on div "Busy day background color #5A6378FF" at bounding box center [573, 431] width 688 height 54
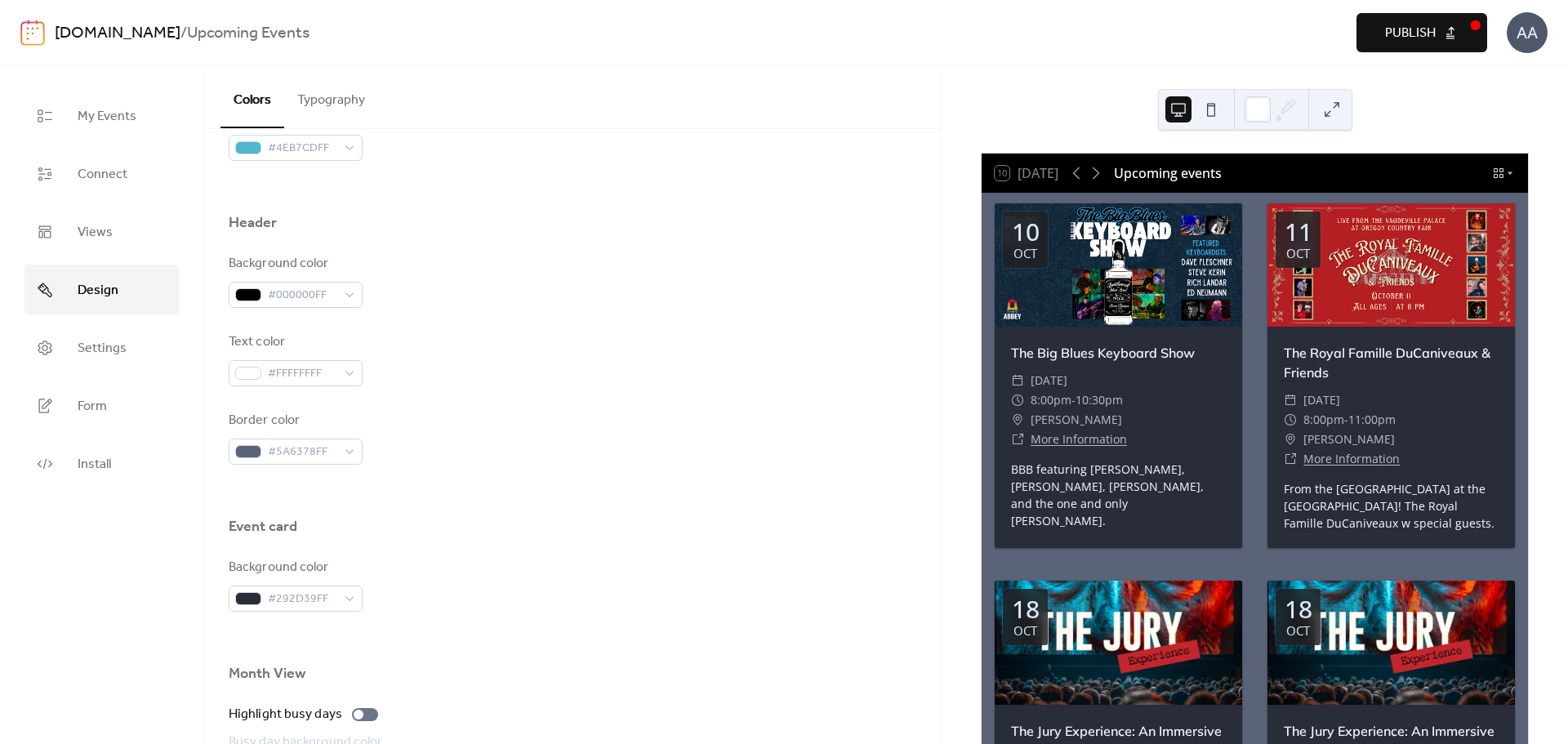
scroll to position [560, 0]
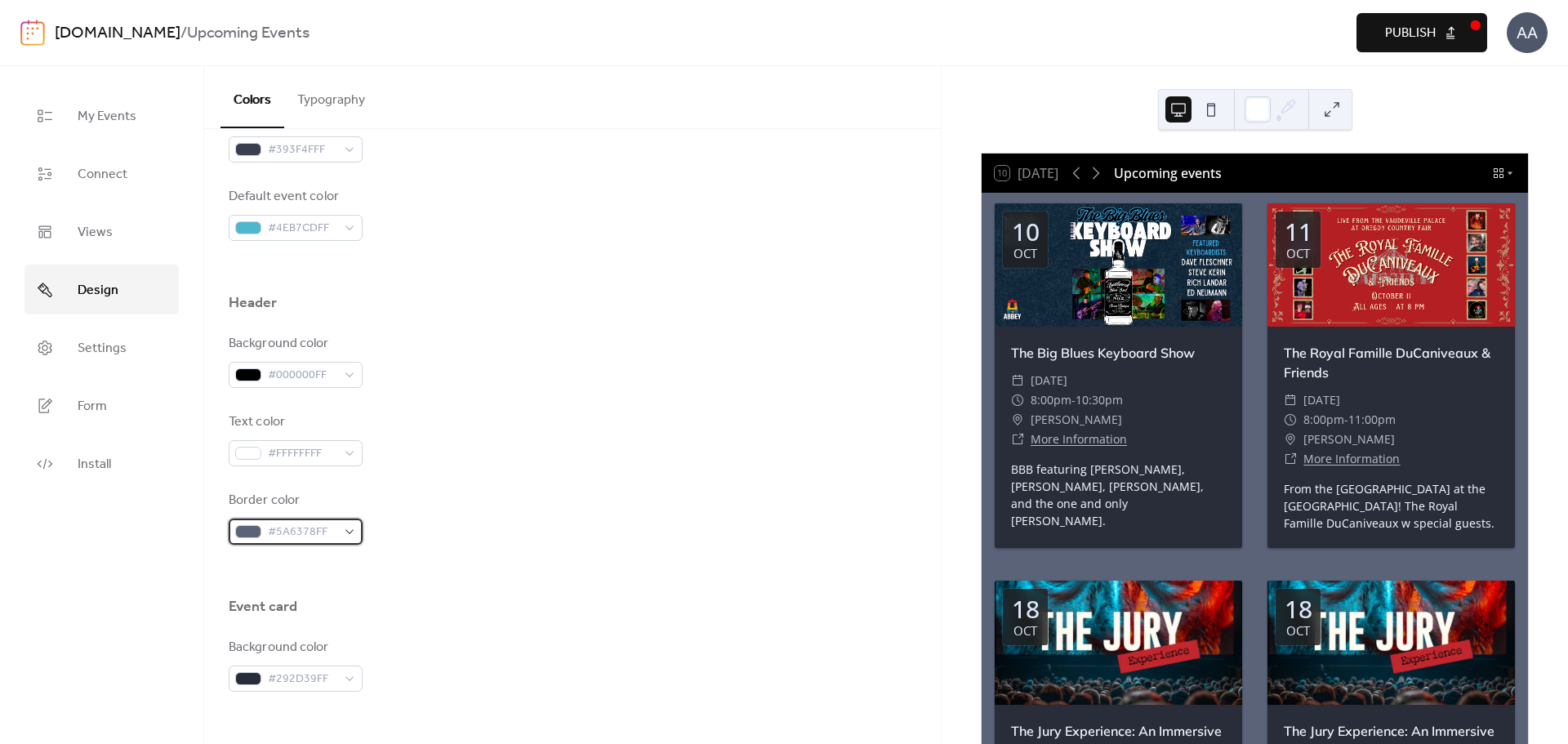
click at [336, 535] on div "#5A6378FF" at bounding box center [295, 531] width 134 height 26
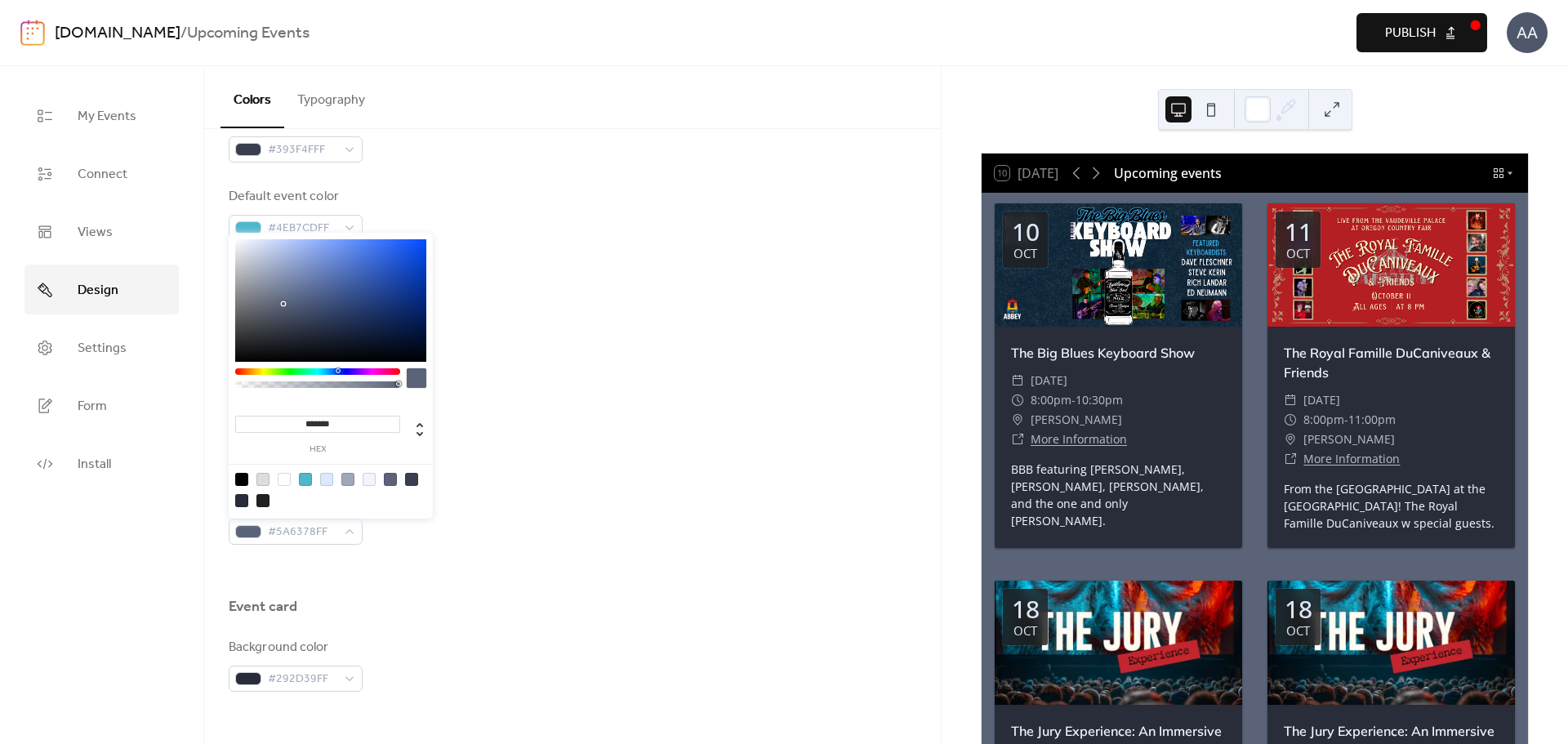
click at [283, 480] on div at bounding box center [283, 479] width 13 height 13
click at [244, 480] on div at bounding box center [241, 479] width 13 height 13
type input "*******"
click at [606, 470] on div "Background color #000000FF Text color #FFFFFFFF Border color #000000FF" at bounding box center [573, 440] width 688 height 211
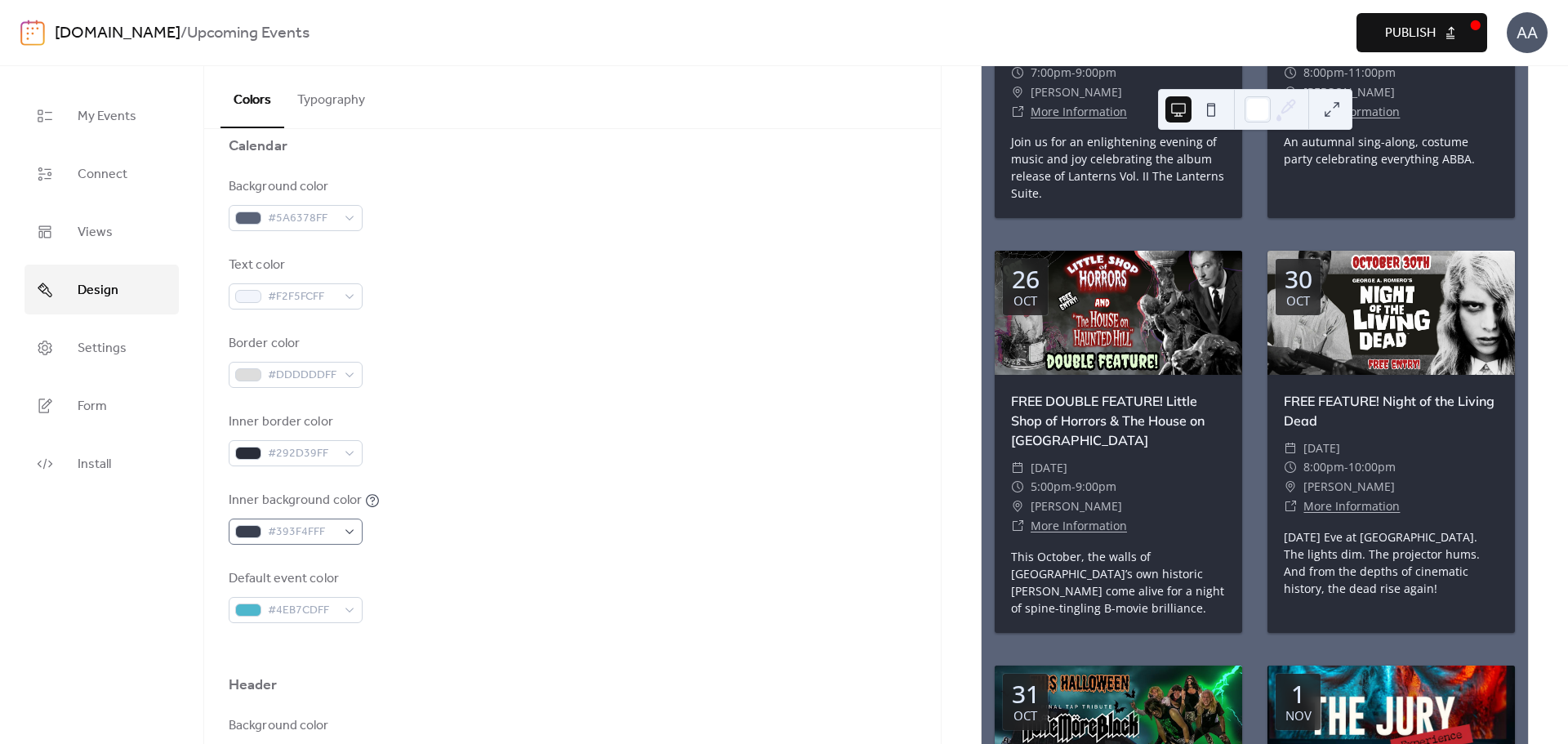
scroll to position [151, 0]
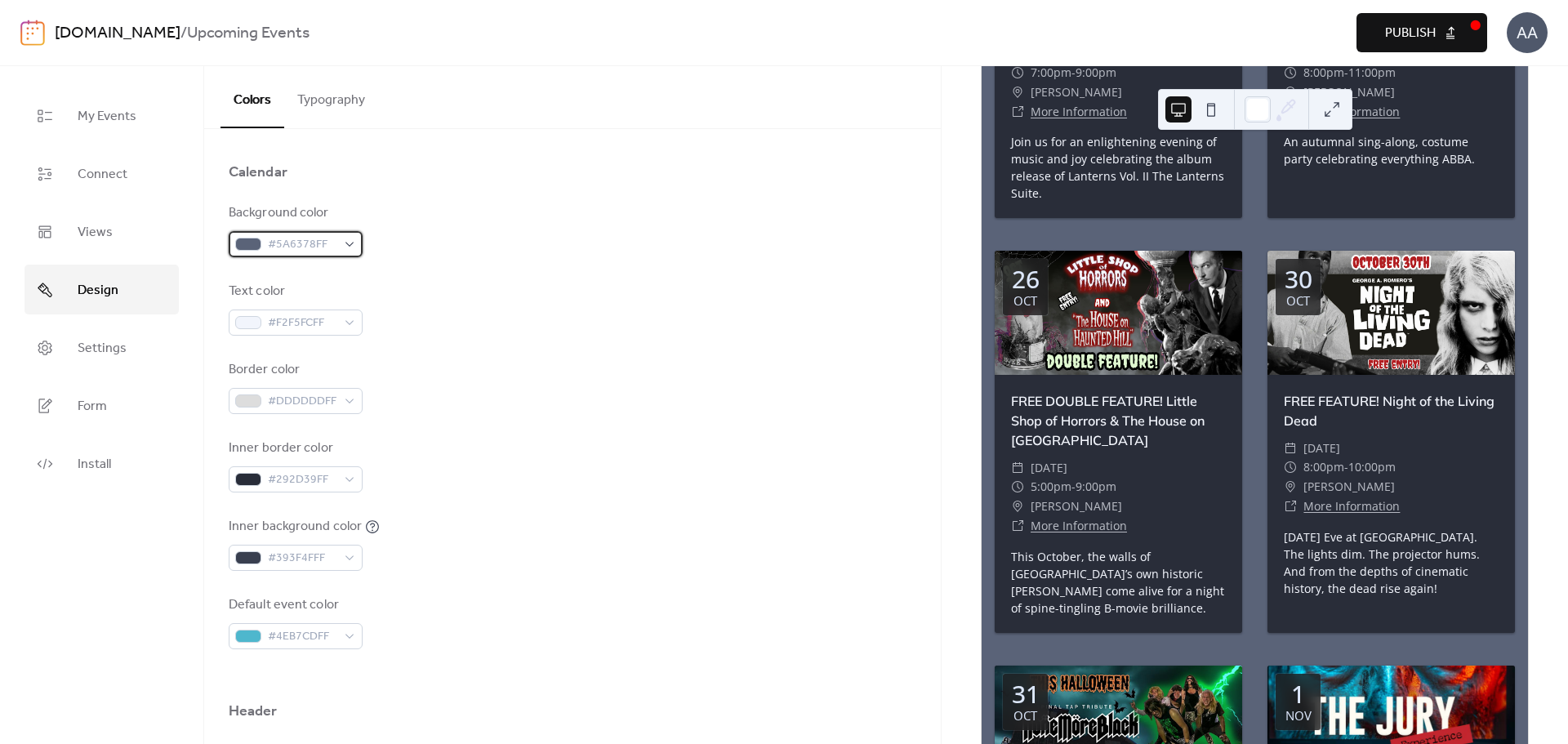
click at [351, 248] on div "#5A6378FF" at bounding box center [295, 245] width 134 height 26
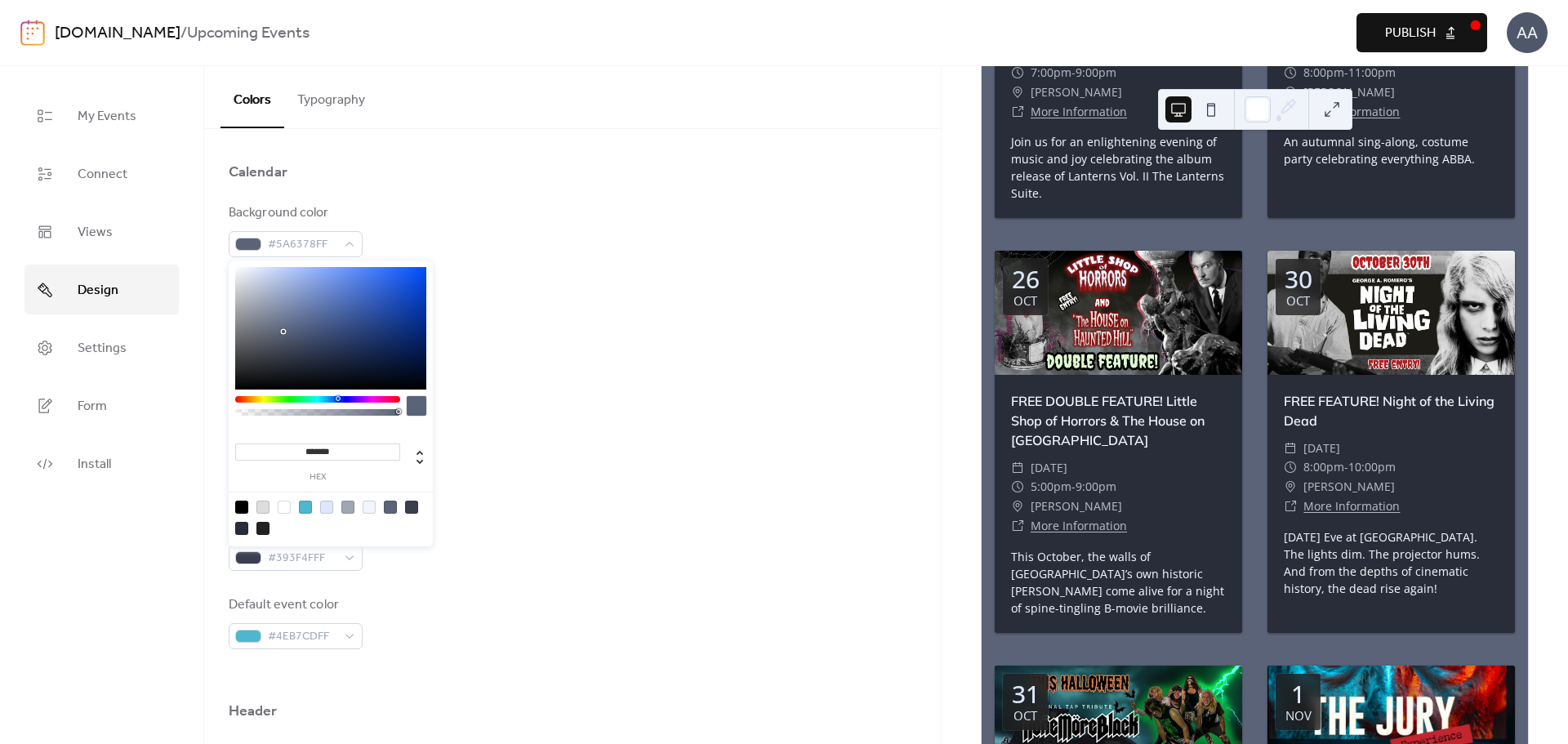
click at [257, 277] on div at bounding box center [330, 328] width 191 height 123
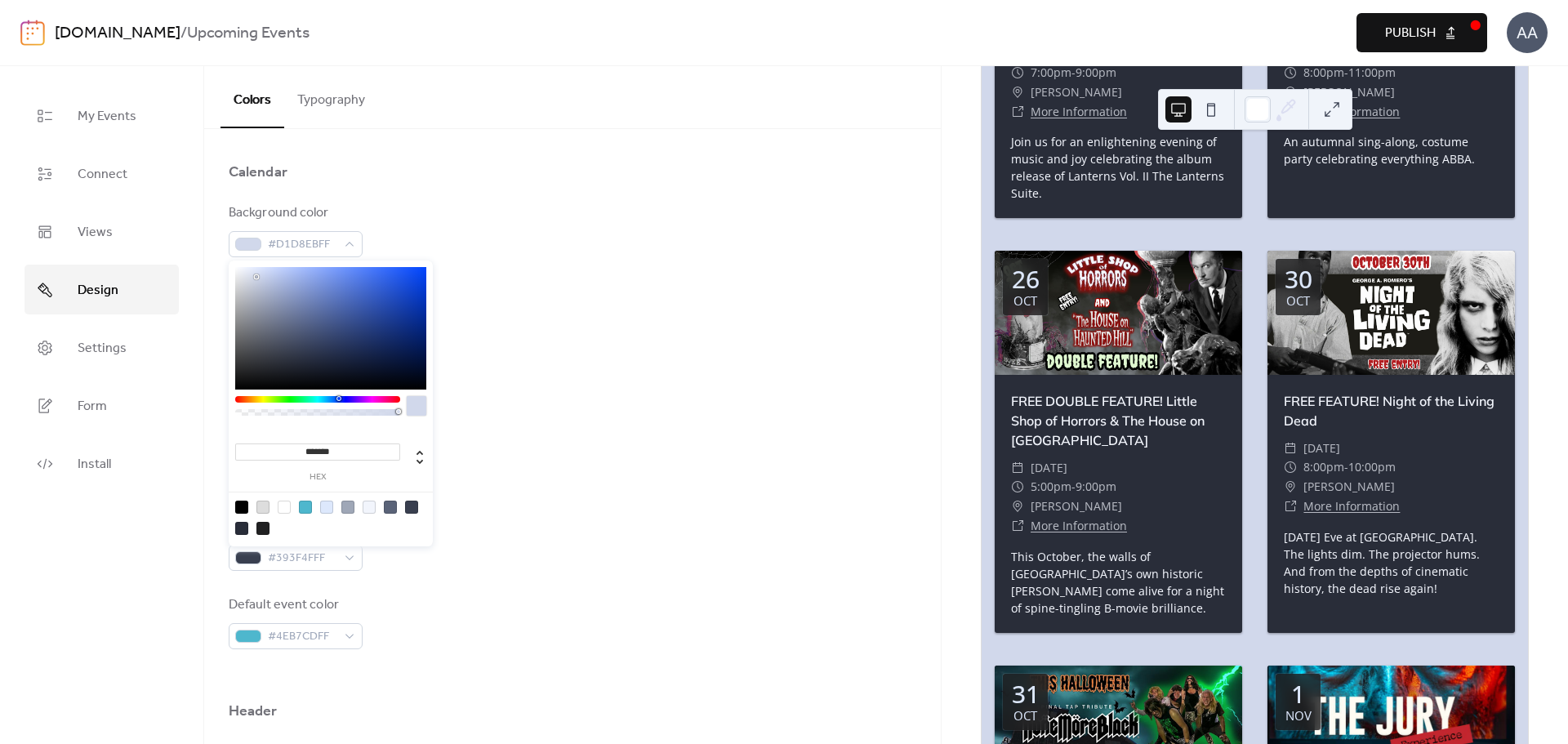
type input "*******"
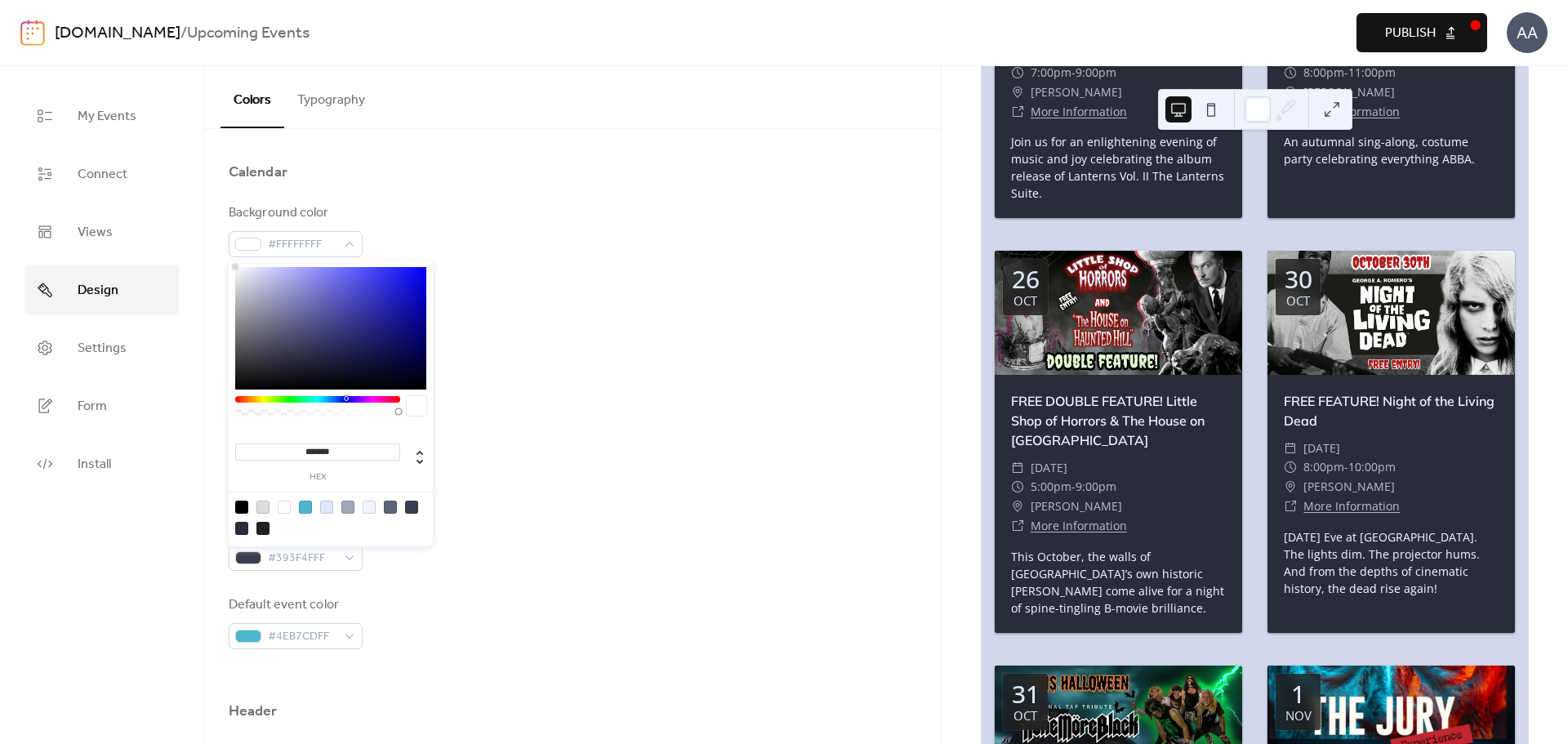
drag, startPoint x: 257, startPoint y: 277, endPoint x: 200, endPoint y: 246, distance: 64.9
click at [200, 246] on body "[DOMAIN_NAME] / Upcoming Events Preview Publish AA My Events Connect Views Desi…" at bounding box center [784, 372] width 1568 height 744
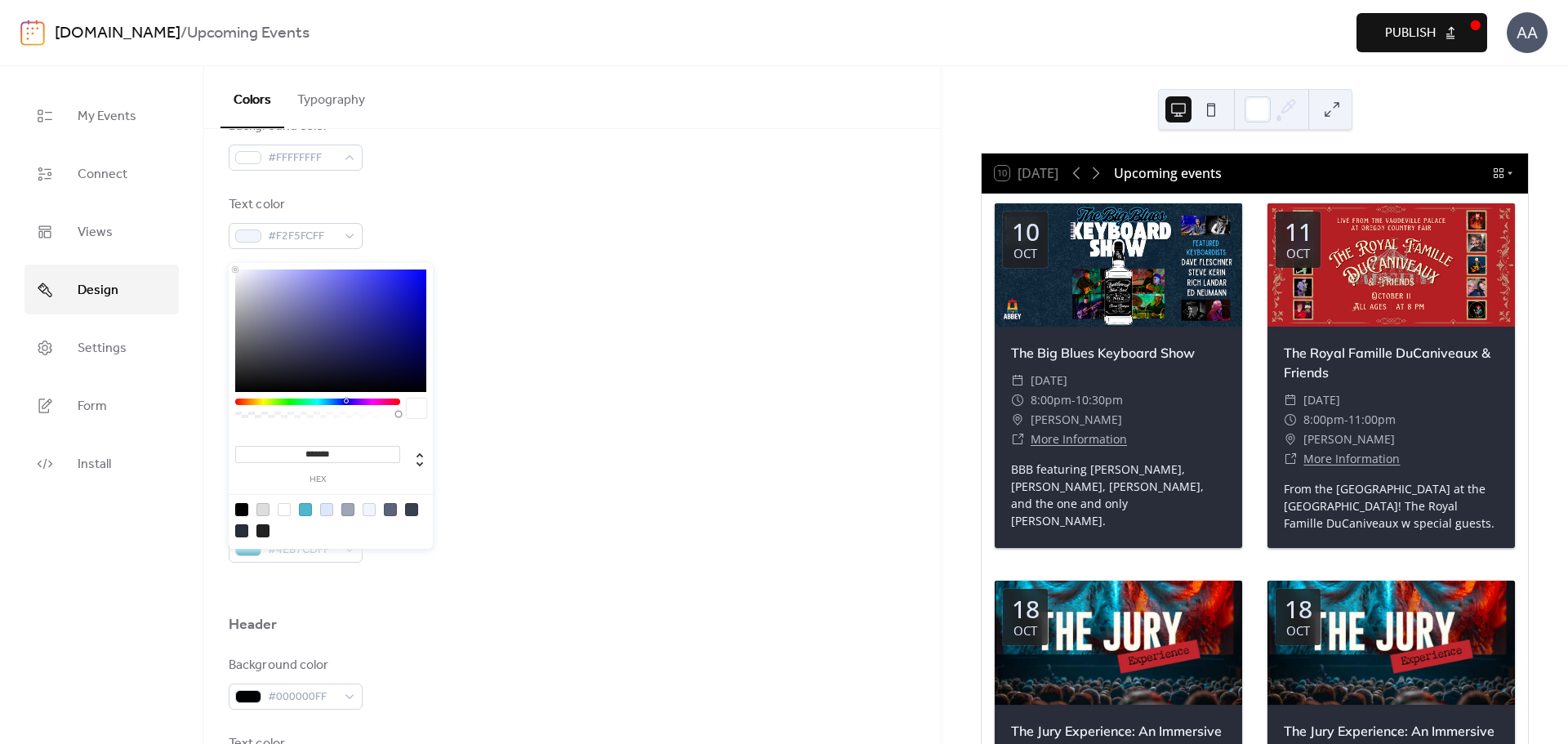
scroll to position [245, 0]
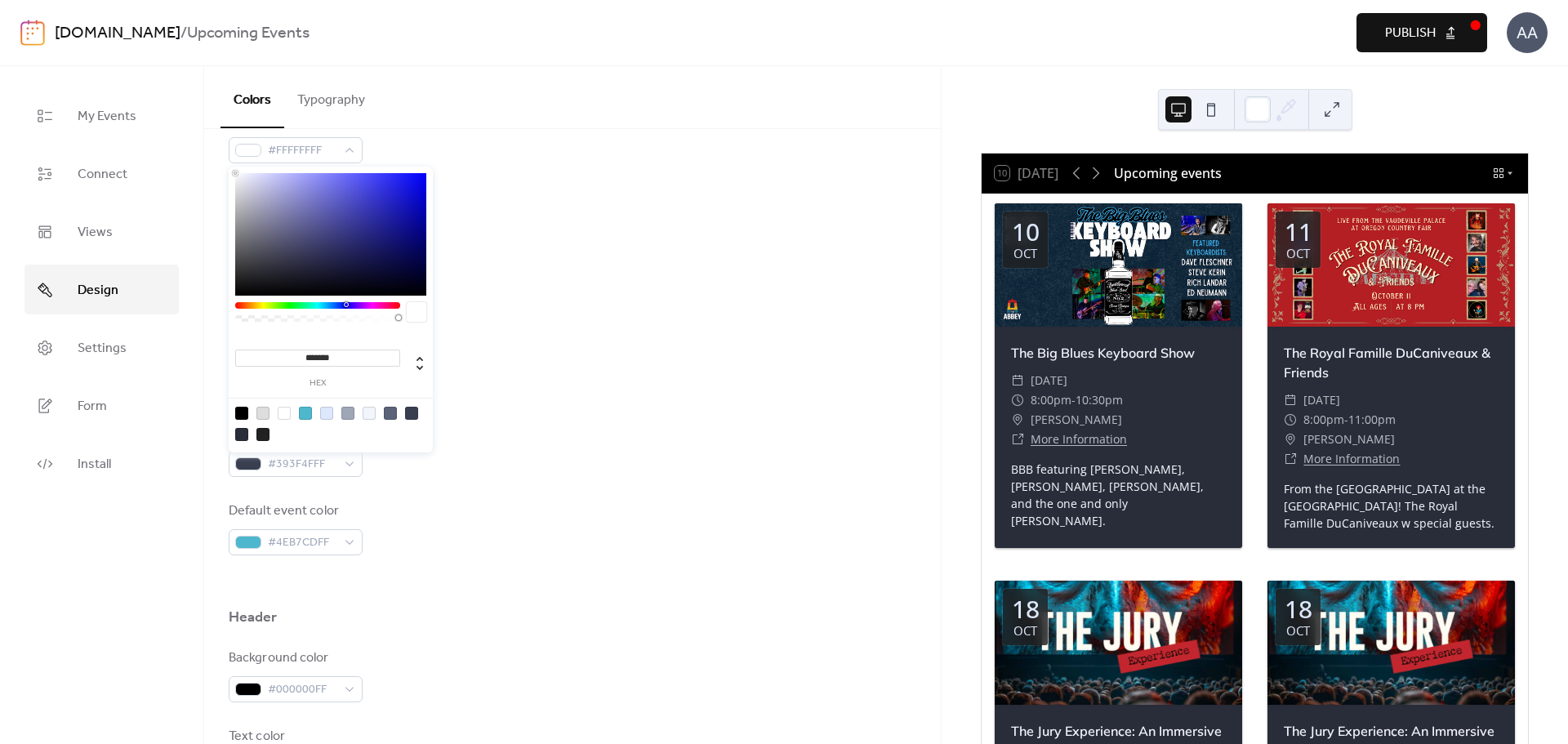
click at [497, 595] on div at bounding box center [573, 582] width 688 height 52
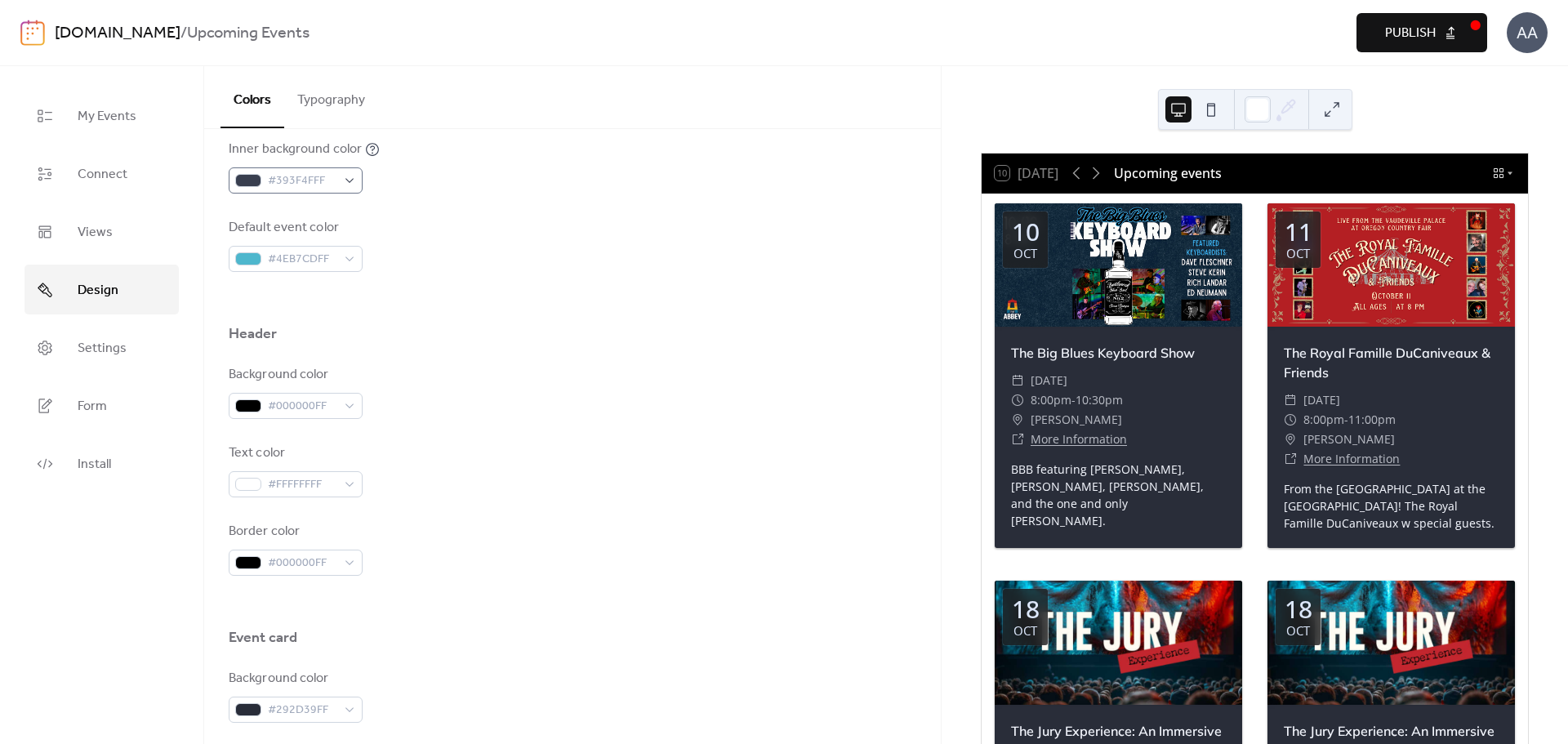
scroll to position [490, 0]
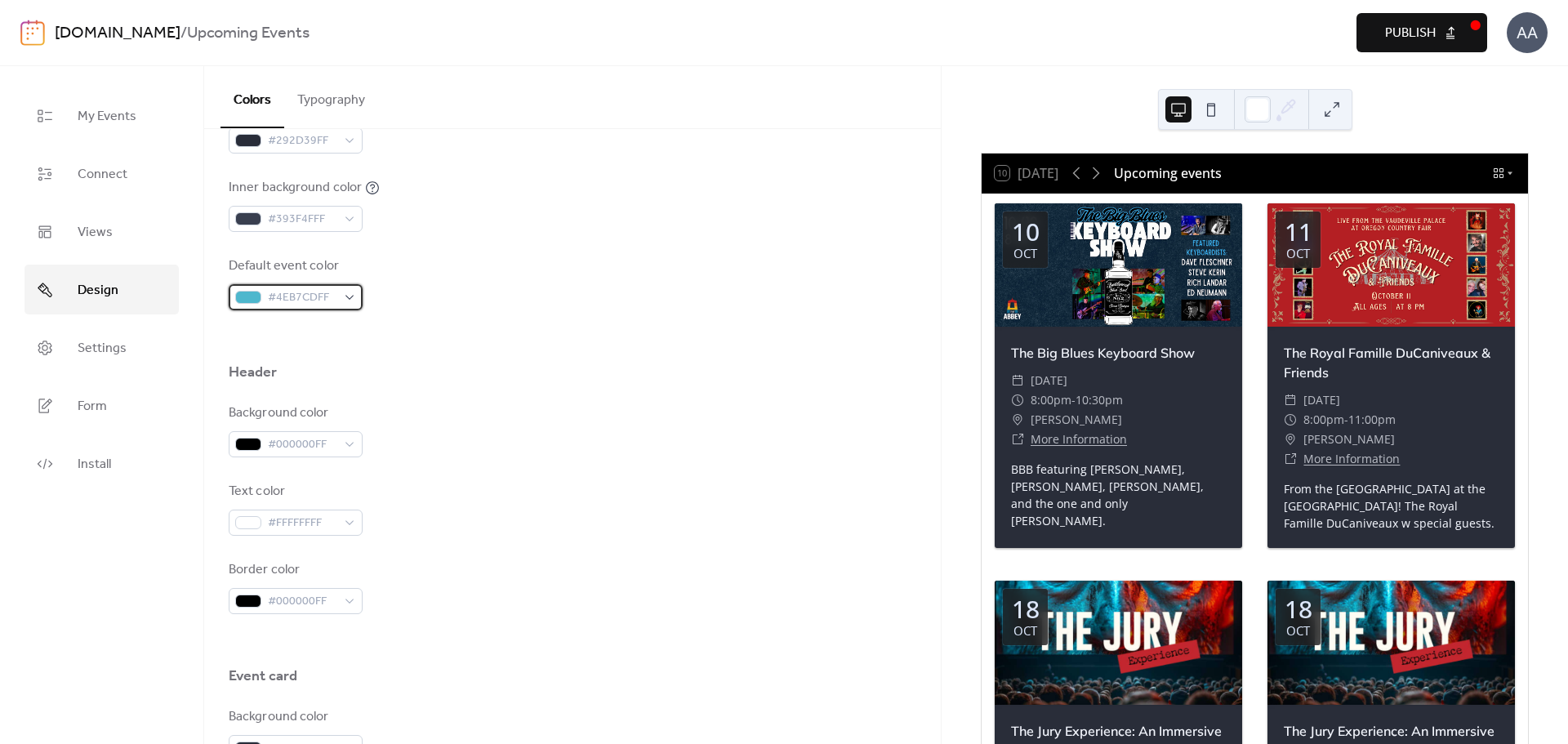
click at [351, 302] on div "#4EB7CDFF" at bounding box center [295, 297] width 134 height 26
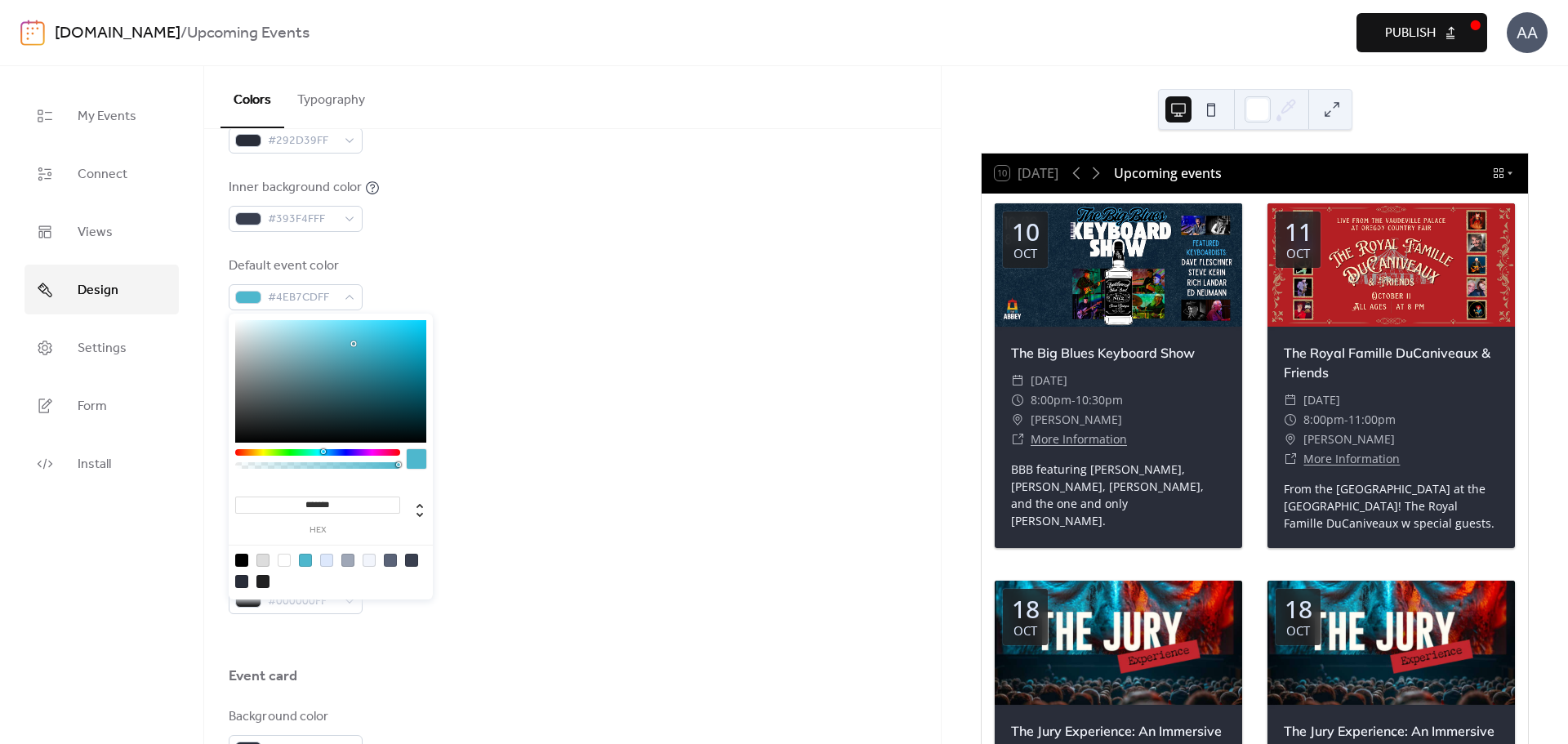
click at [563, 347] on div at bounding box center [573, 336] width 688 height 52
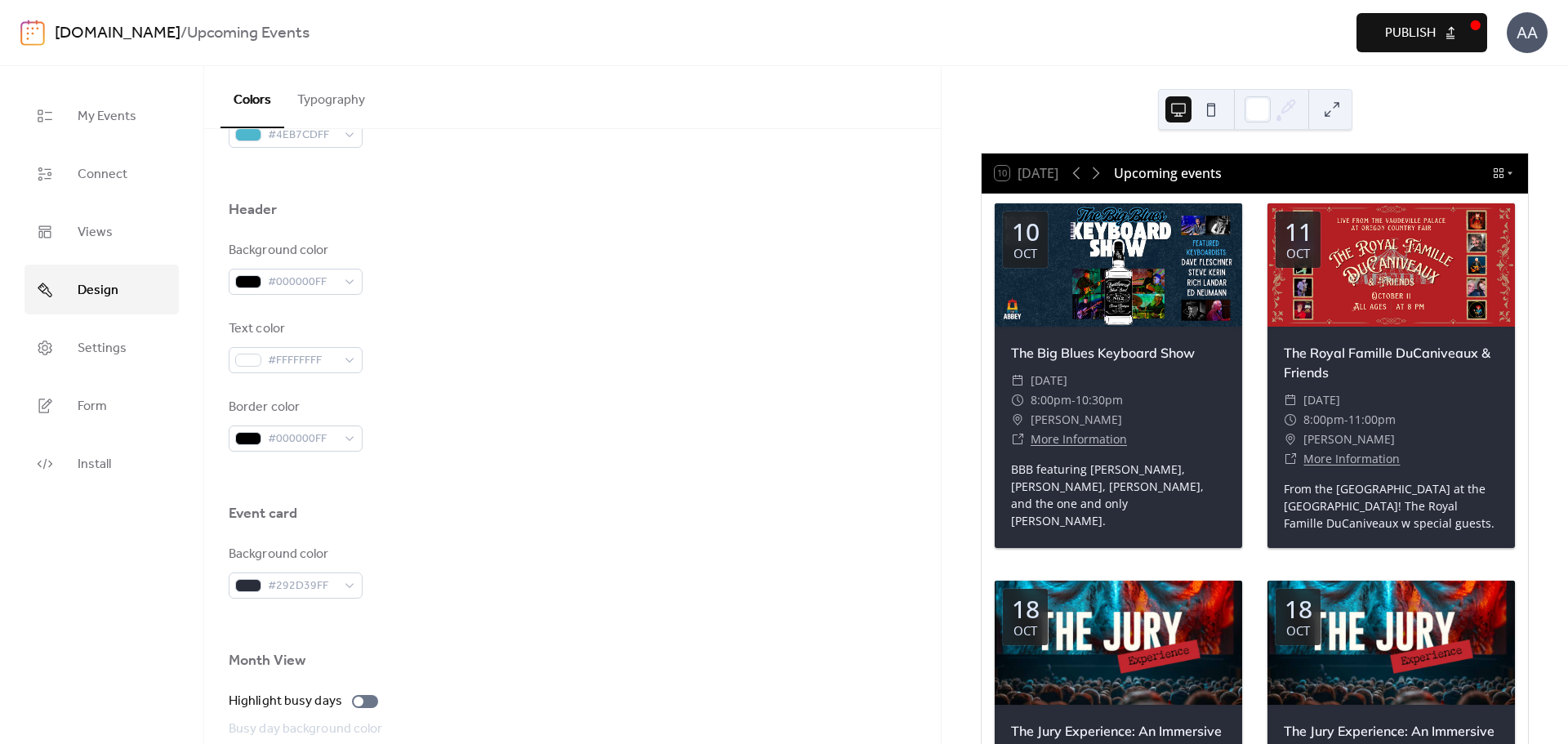
scroll to position [653, 0]
click at [1492, 171] on icon at bounding box center [1498, 173] width 13 height 13
click at [1467, 190] on span "Month" at bounding box center [1477, 192] width 29 height 15
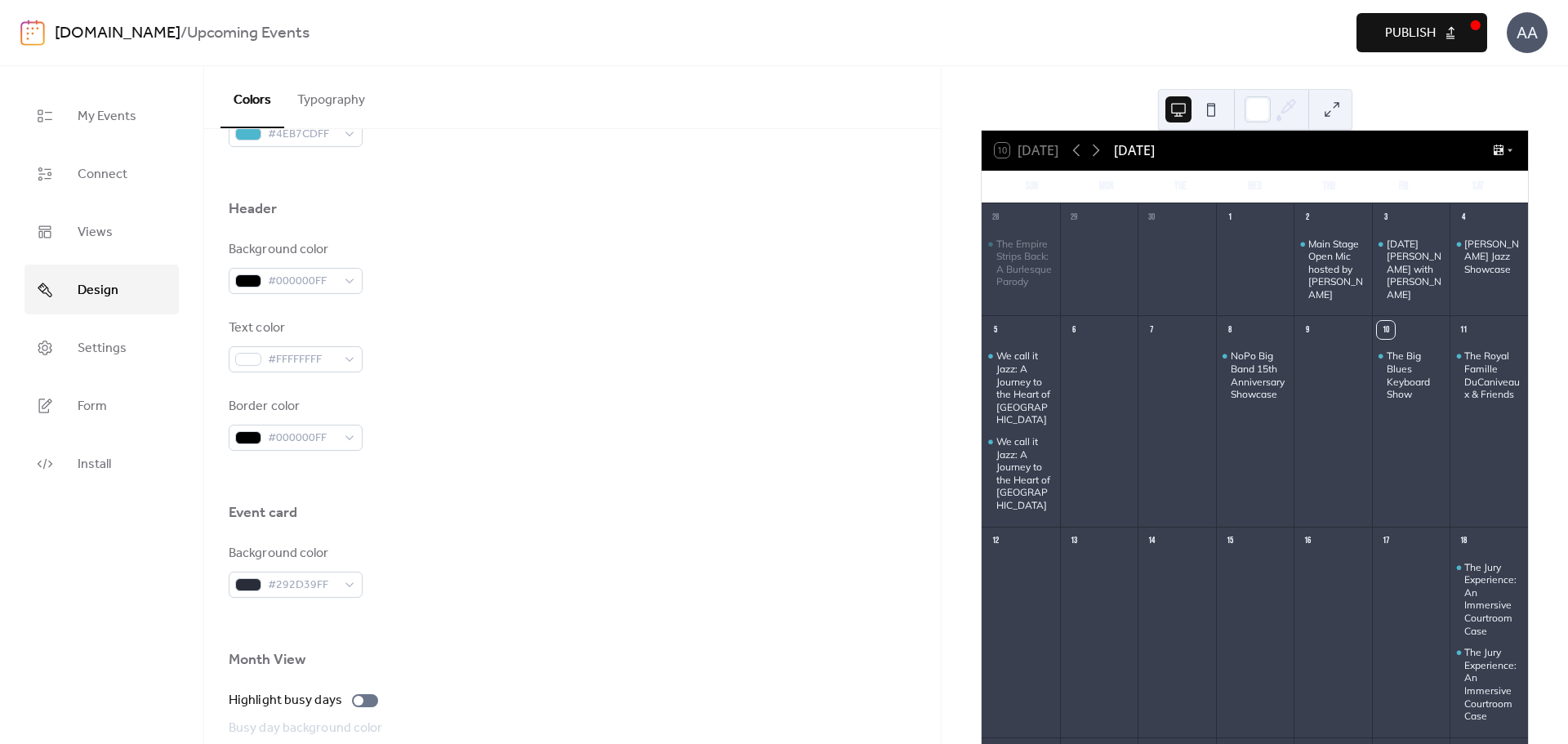
scroll to position [0, 0]
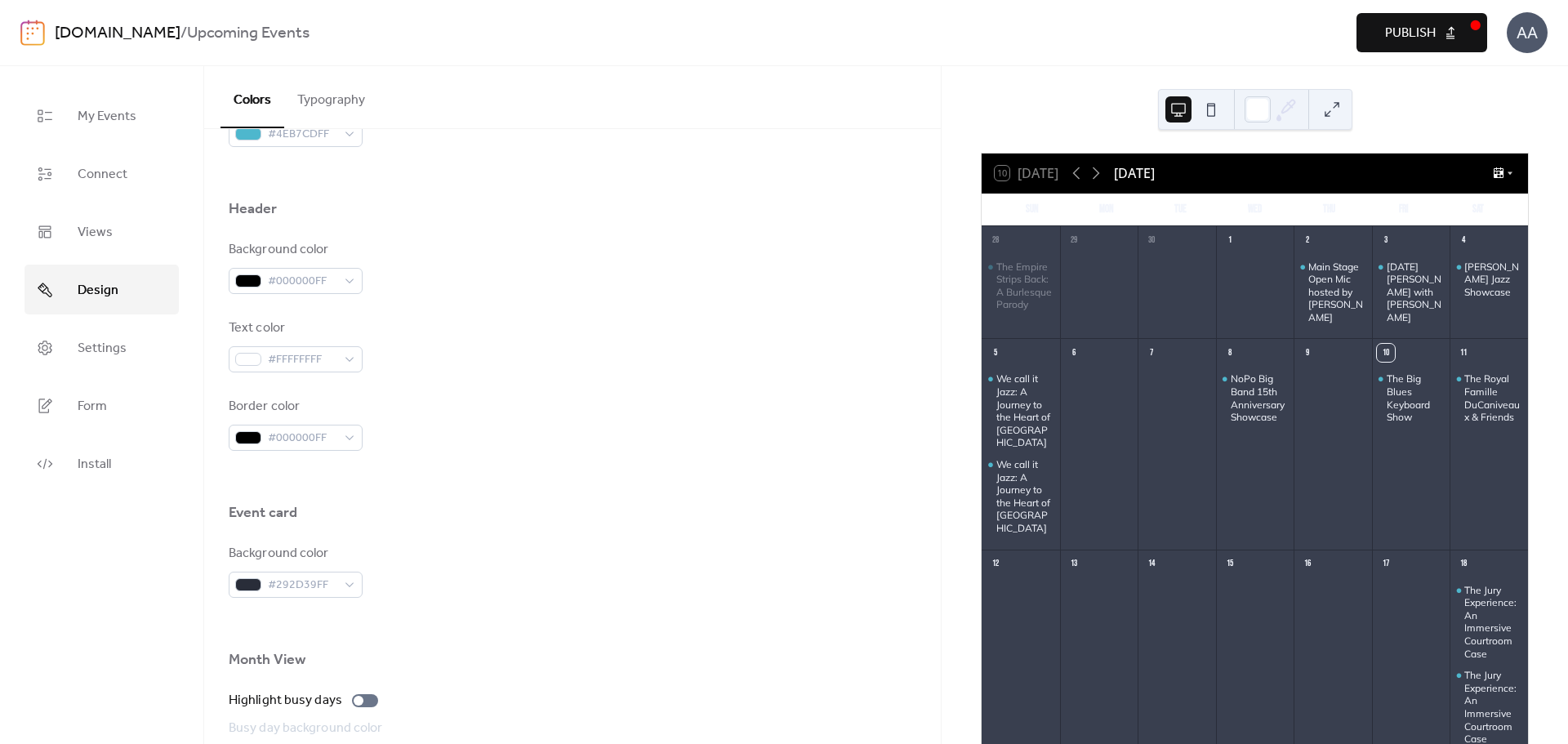
click at [1495, 178] on icon at bounding box center [1498, 173] width 10 height 10
click at [1487, 232] on span "Agenda" at bounding box center [1480, 234] width 35 height 15
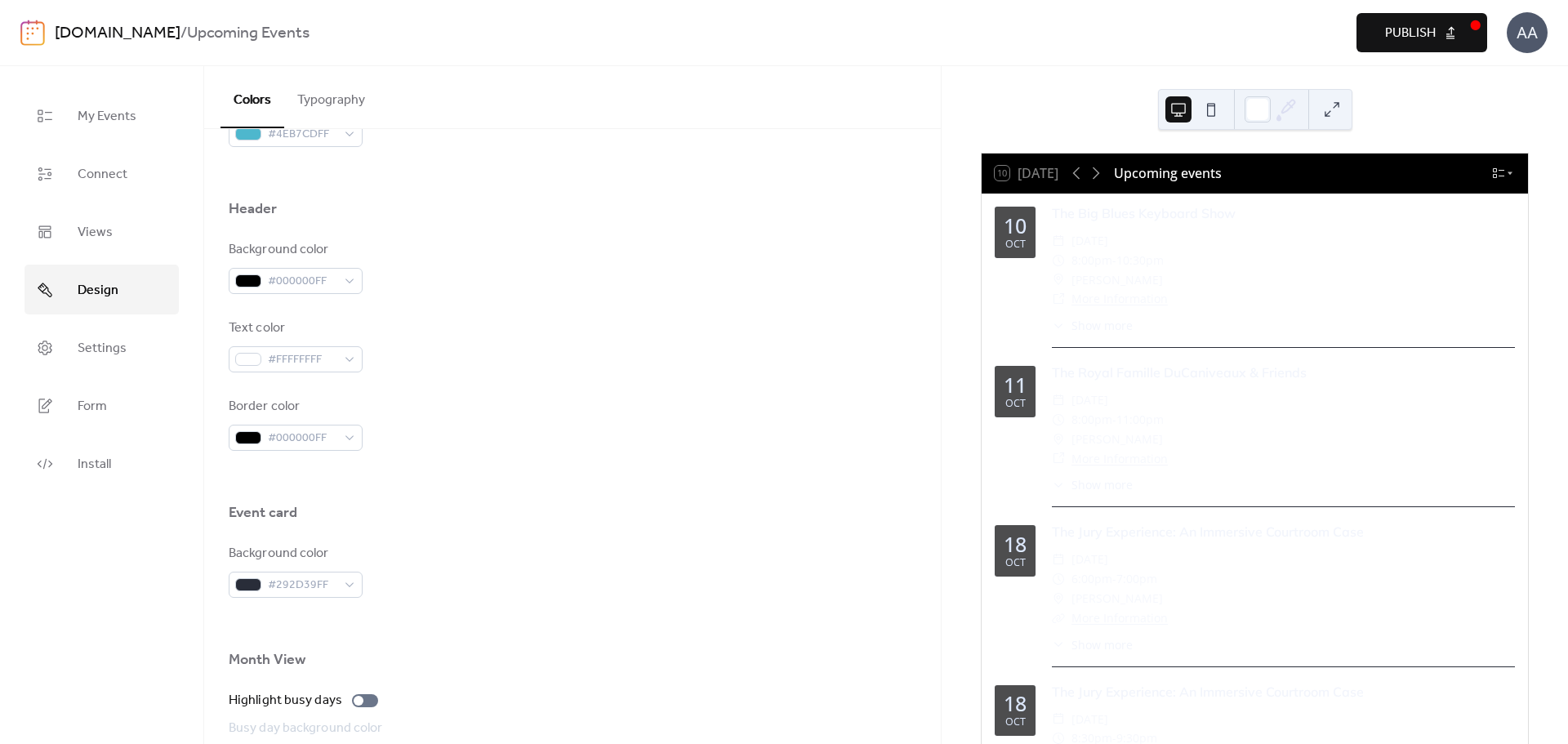
click at [1495, 183] on div "10 [DATE] Upcoming events" at bounding box center [1254, 173] width 546 height 39
click at [1495, 172] on icon at bounding box center [1498, 173] width 13 height 13
click at [1482, 258] on span "Week" at bounding box center [1475, 255] width 25 height 15
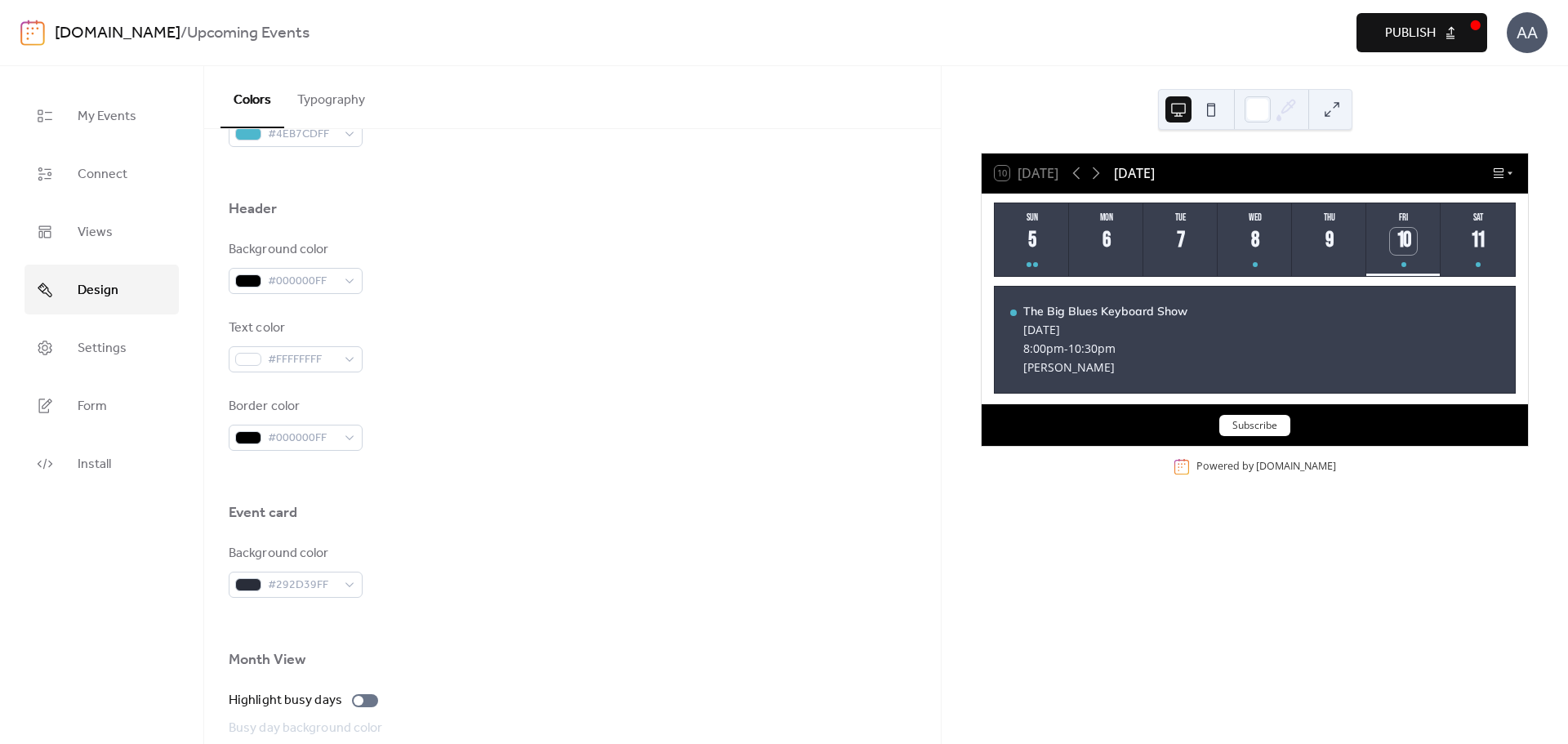
click at [1505, 176] on icon at bounding box center [1509, 173] width 10 height 10
click at [1469, 192] on span "Month" at bounding box center [1477, 192] width 29 height 15
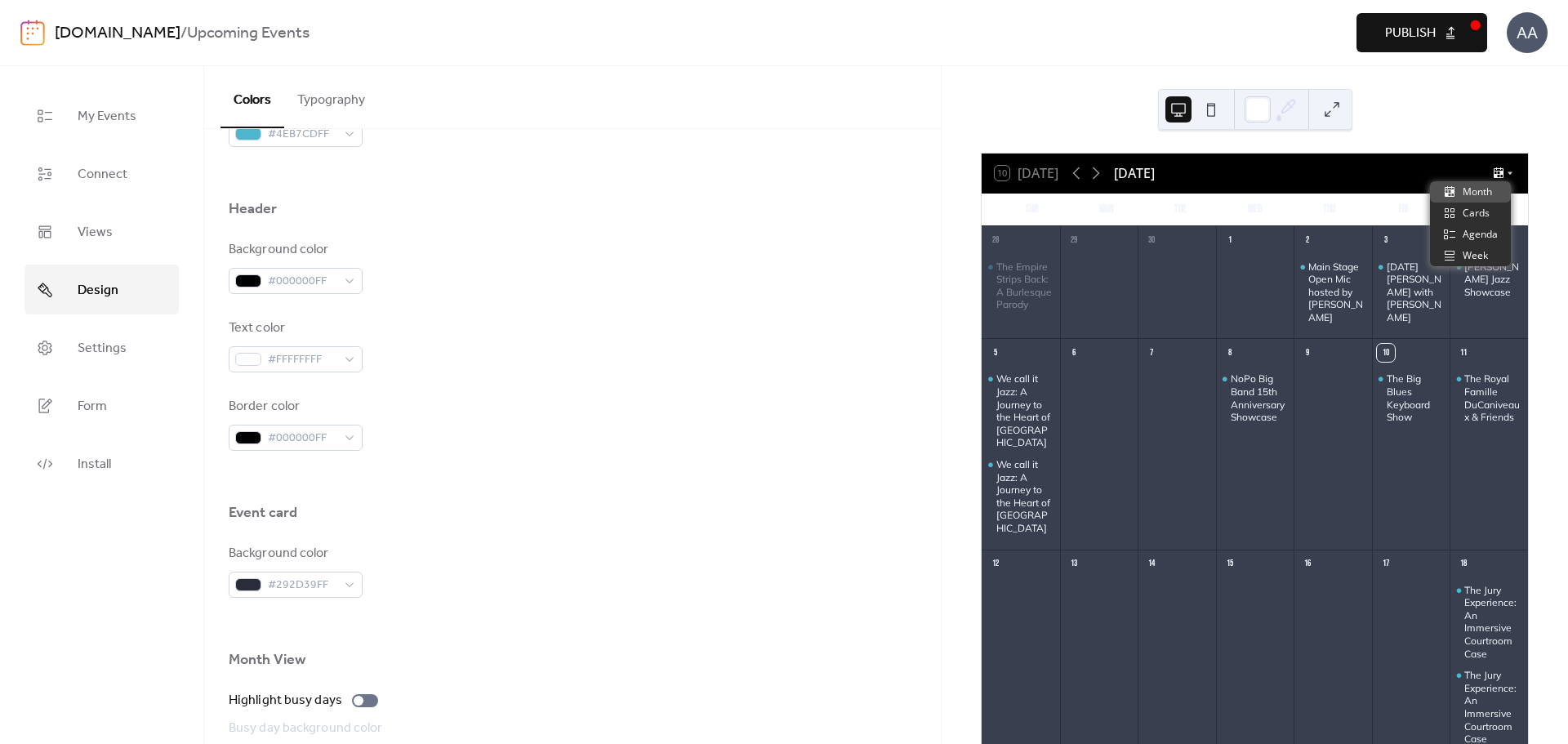
click at [1495, 176] on icon at bounding box center [1498, 173] width 13 height 13
click at [1492, 223] on div "Cards" at bounding box center [1470, 213] width 81 height 22
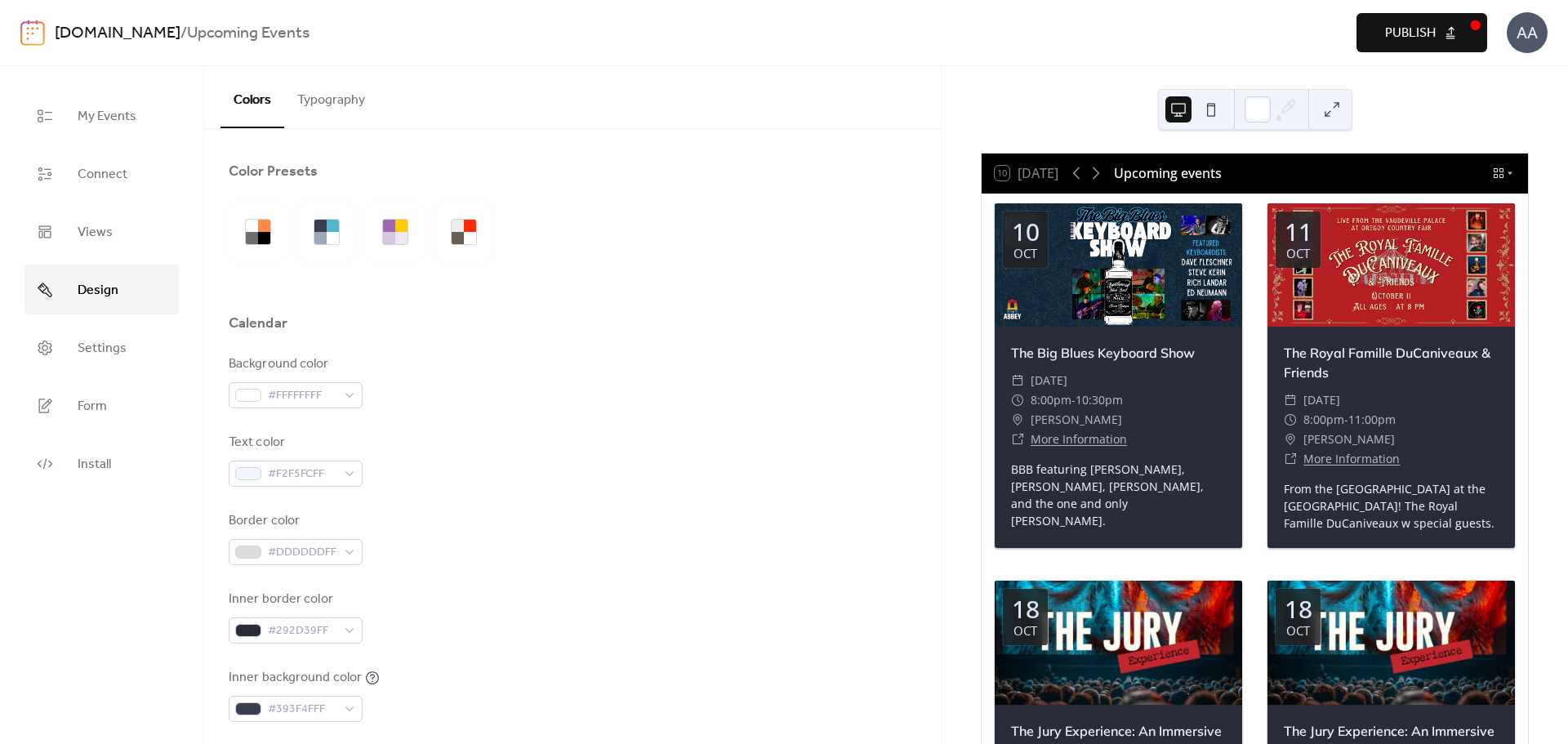
click at [334, 112] on button "Typography" at bounding box center [331, 97] width 94 height 60
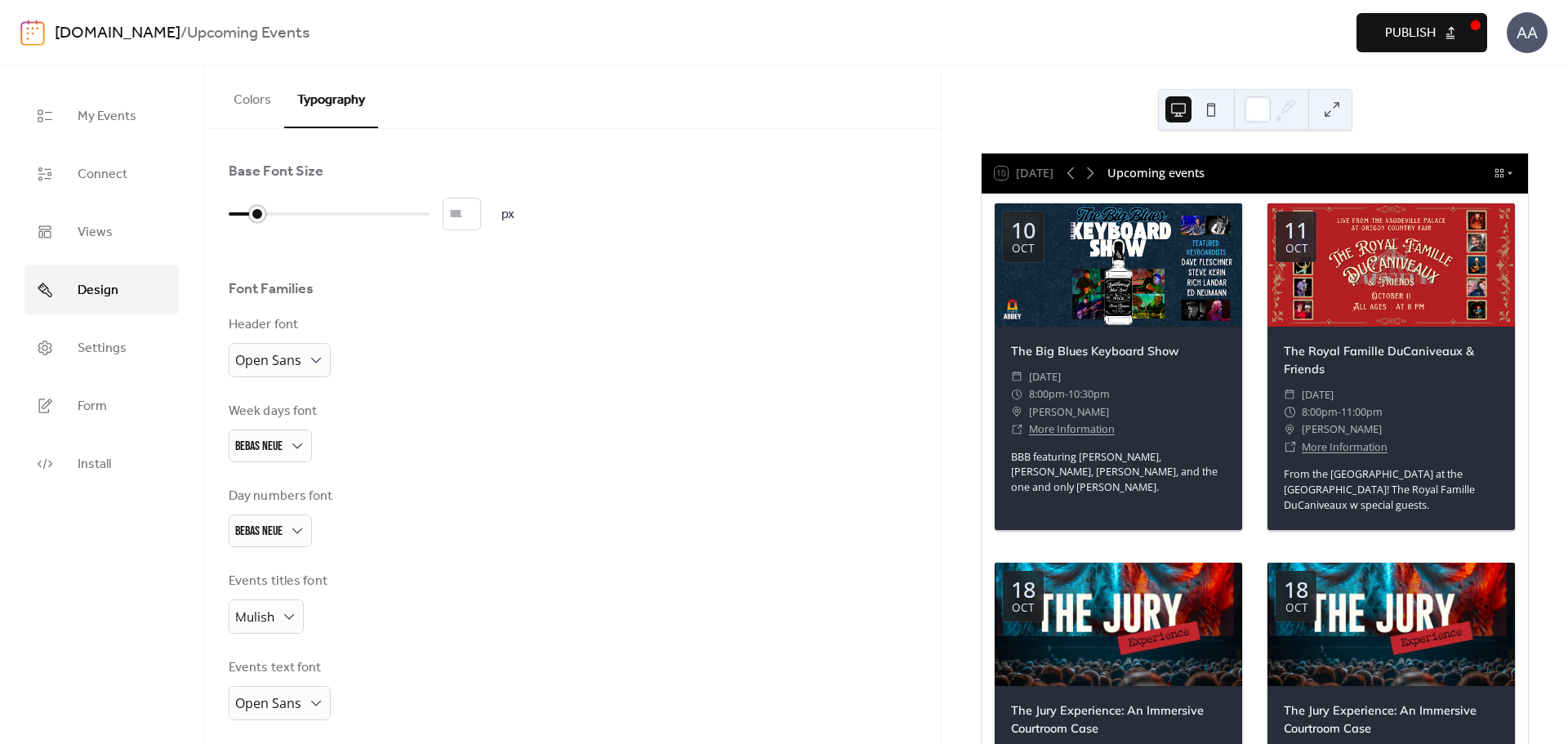
type input "**"
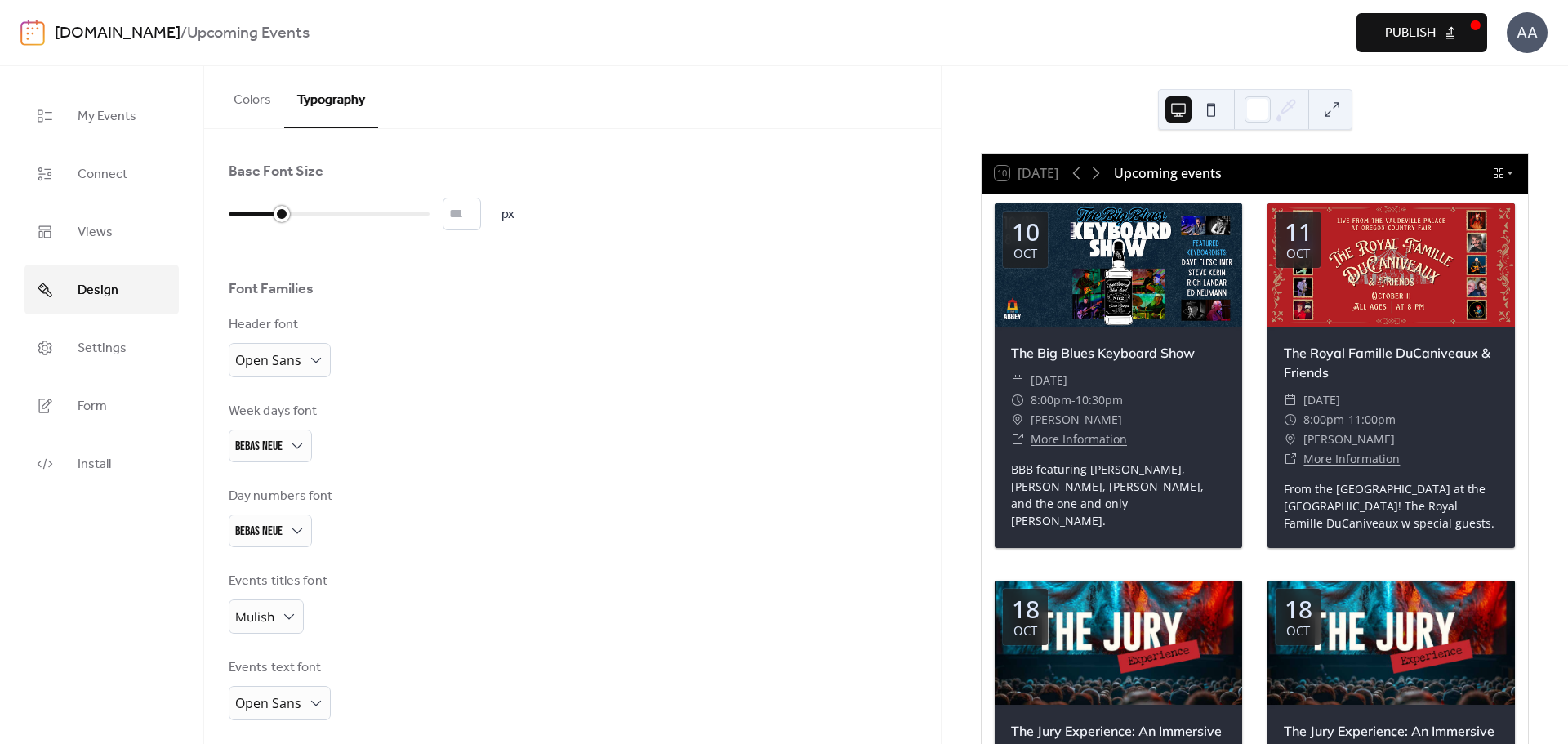
drag, startPoint x: 236, startPoint y: 214, endPoint x: 276, endPoint y: 229, distance: 42.7
click at [276, 229] on div "** px" at bounding box center [371, 214] width 286 height 33
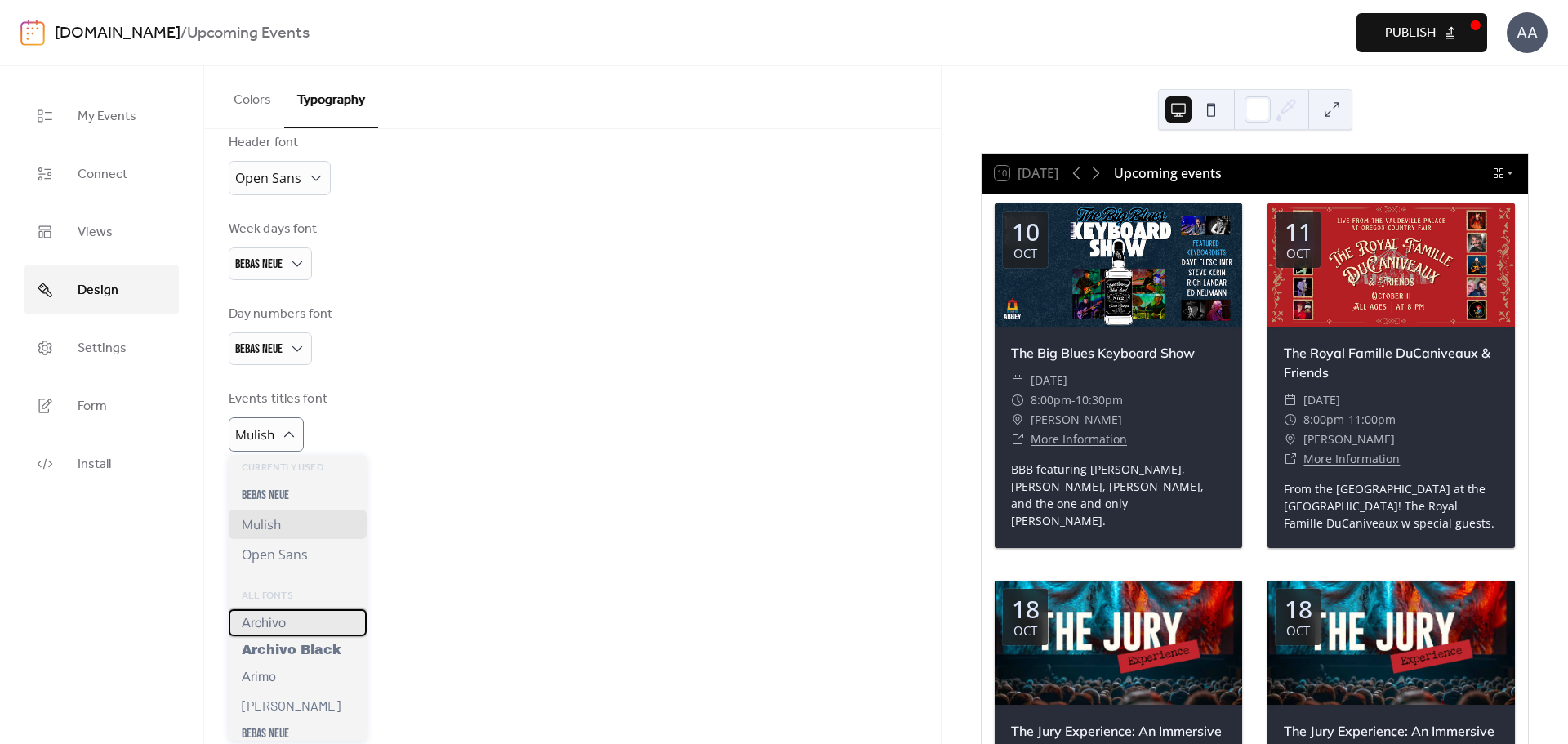
click at [320, 620] on div "Archivo" at bounding box center [298, 622] width 138 height 27
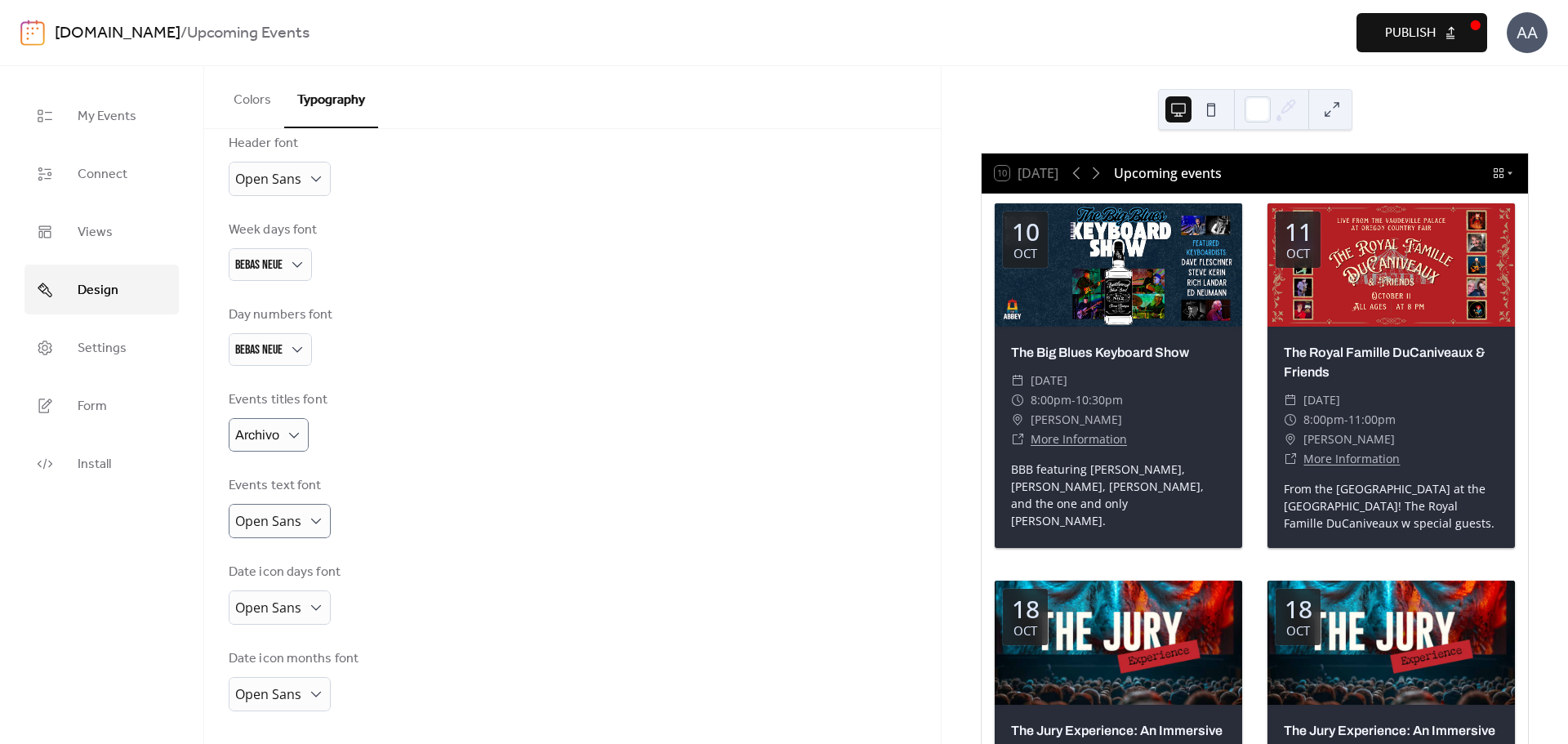
click at [396, 561] on div "Base Font Size ** px Font Families Header font Open Sans Week days font Bebas N…" at bounding box center [573, 346] width 688 height 731
click at [274, 438] on span "Archivo" at bounding box center [257, 435] width 44 height 14
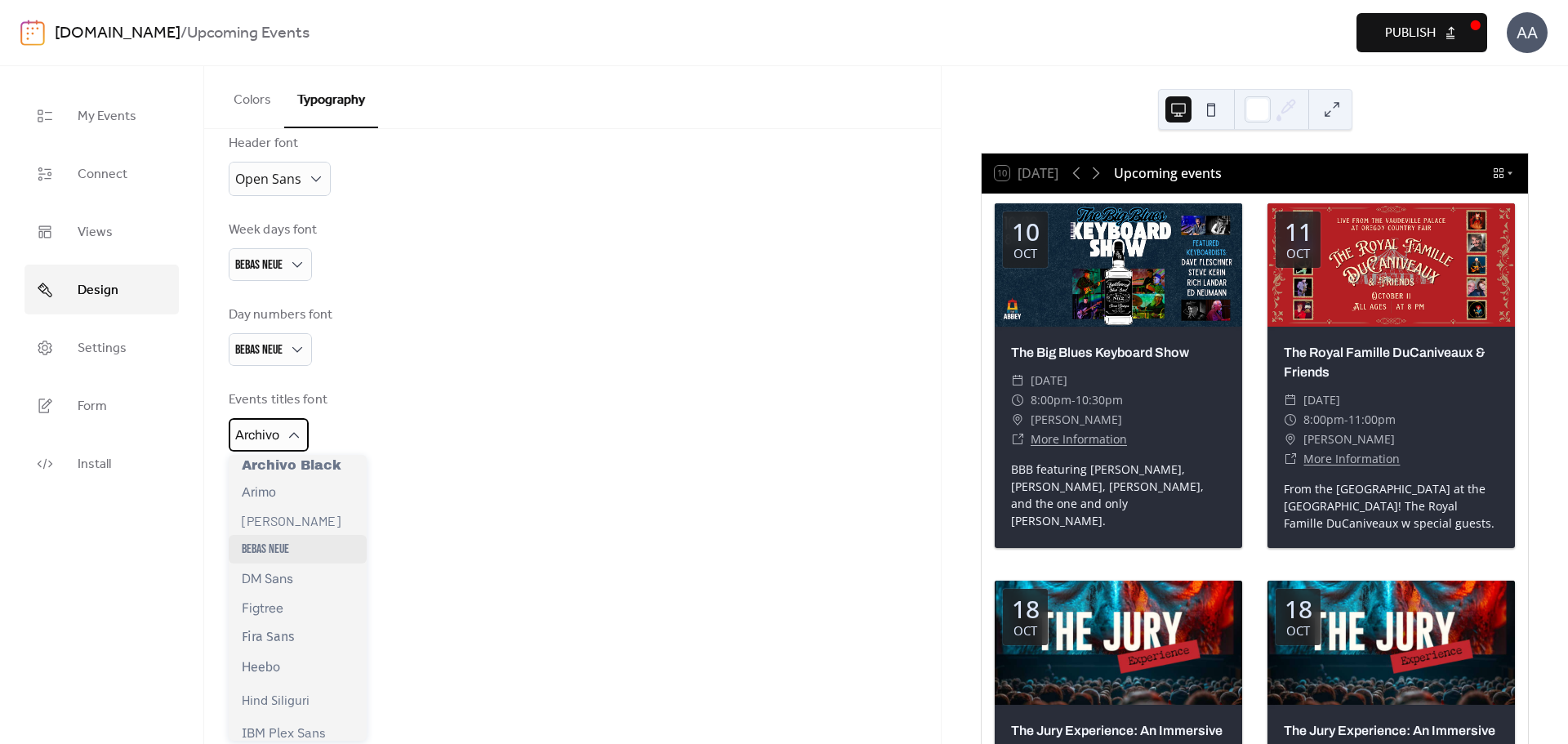
scroll to position [163, 0]
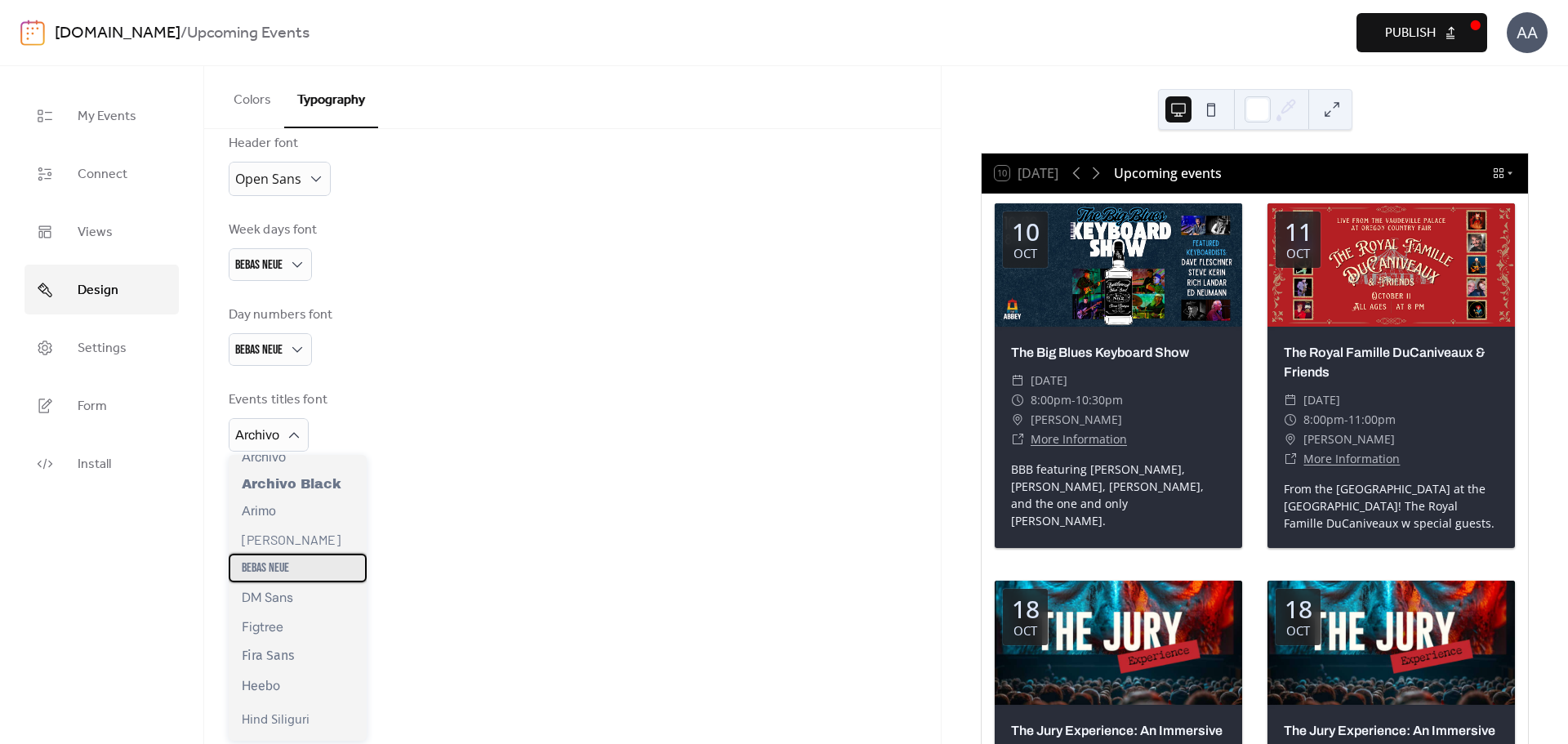
click at [298, 582] on div "Bebas Neue" at bounding box center [298, 568] width 138 height 29
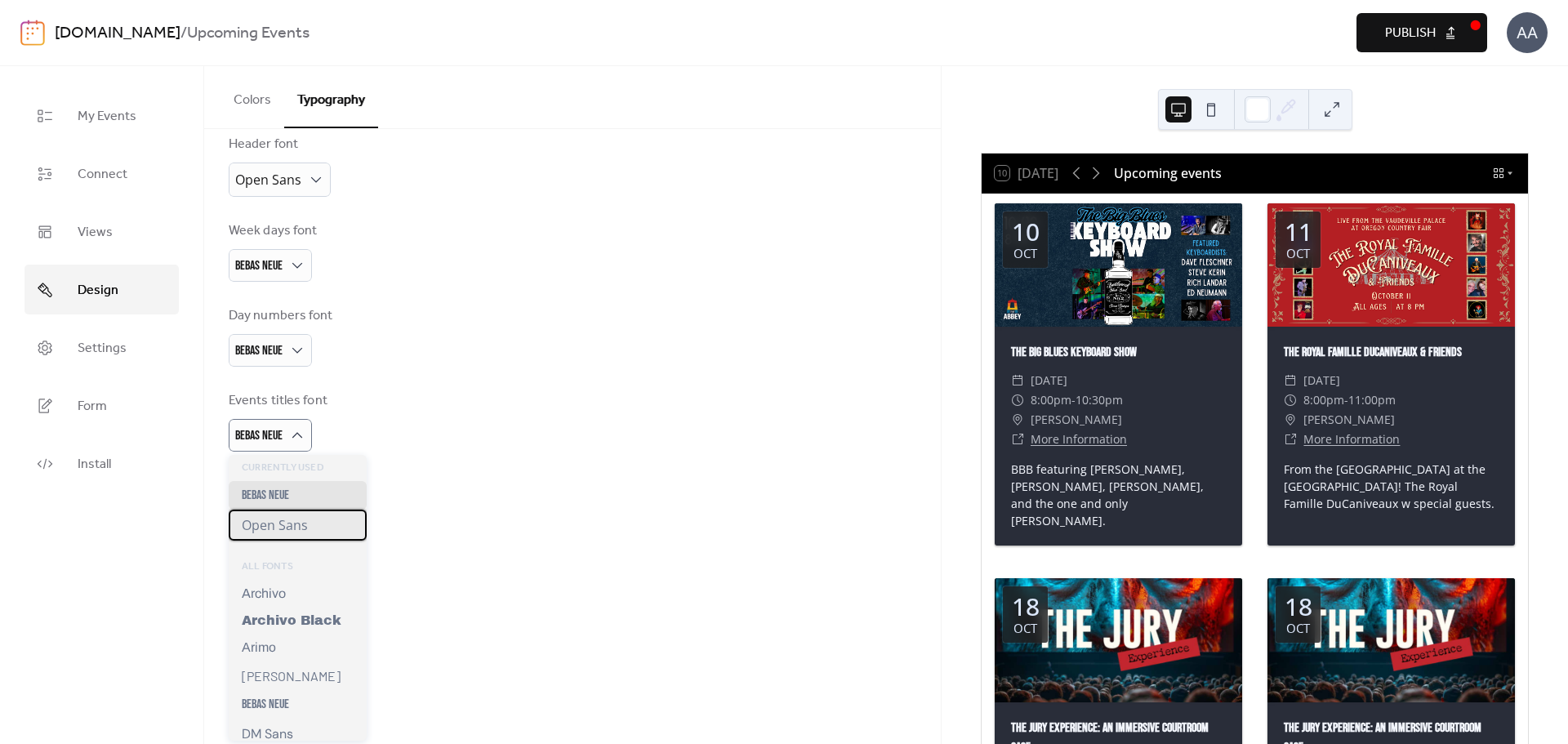
click at [294, 525] on span "Open Sans" at bounding box center [275, 525] width 67 height 18
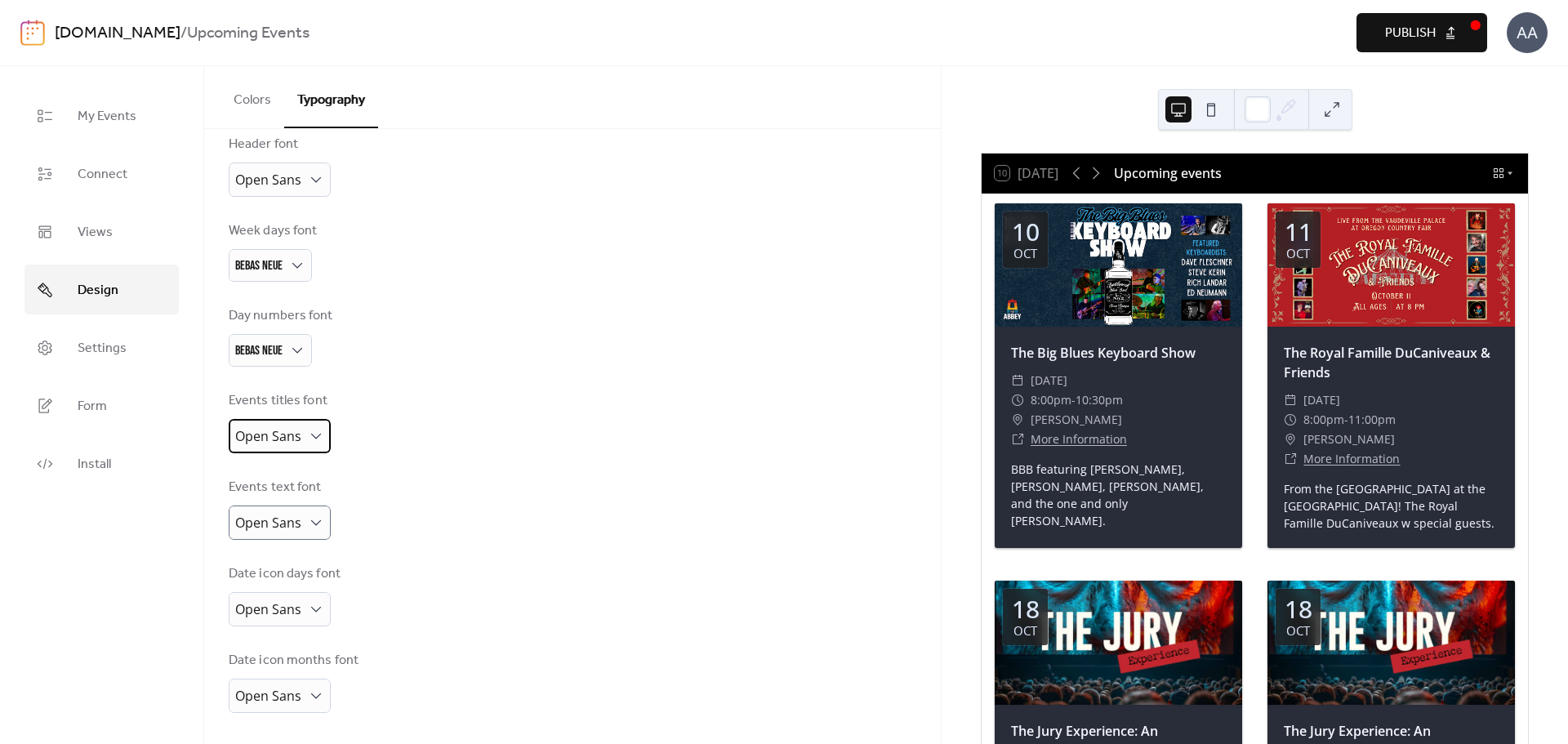
click at [293, 436] on span "Open Sans" at bounding box center [268, 436] width 67 height 18
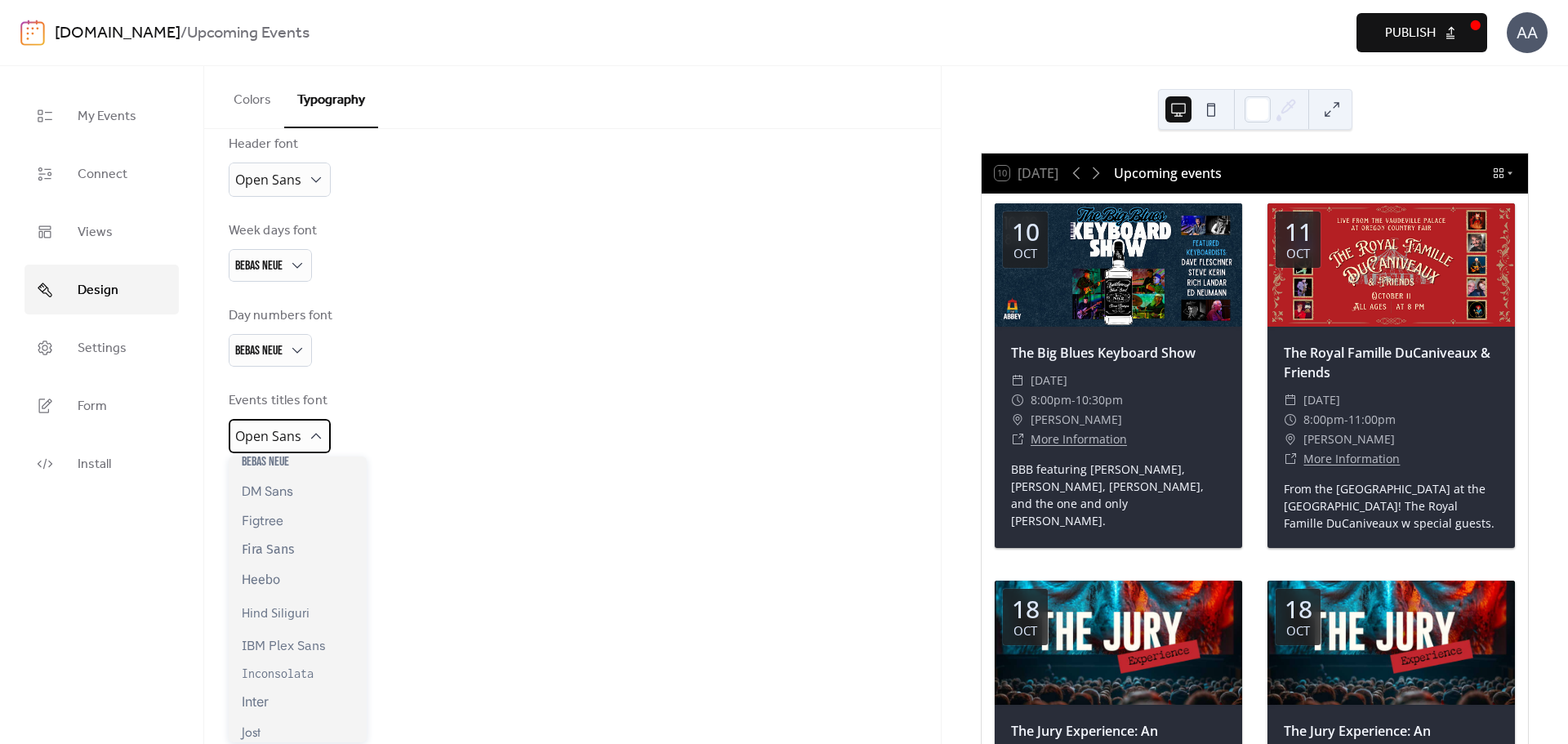
scroll to position [245, 0]
click at [290, 534] on div "Figtree" at bounding box center [298, 519] width 138 height 29
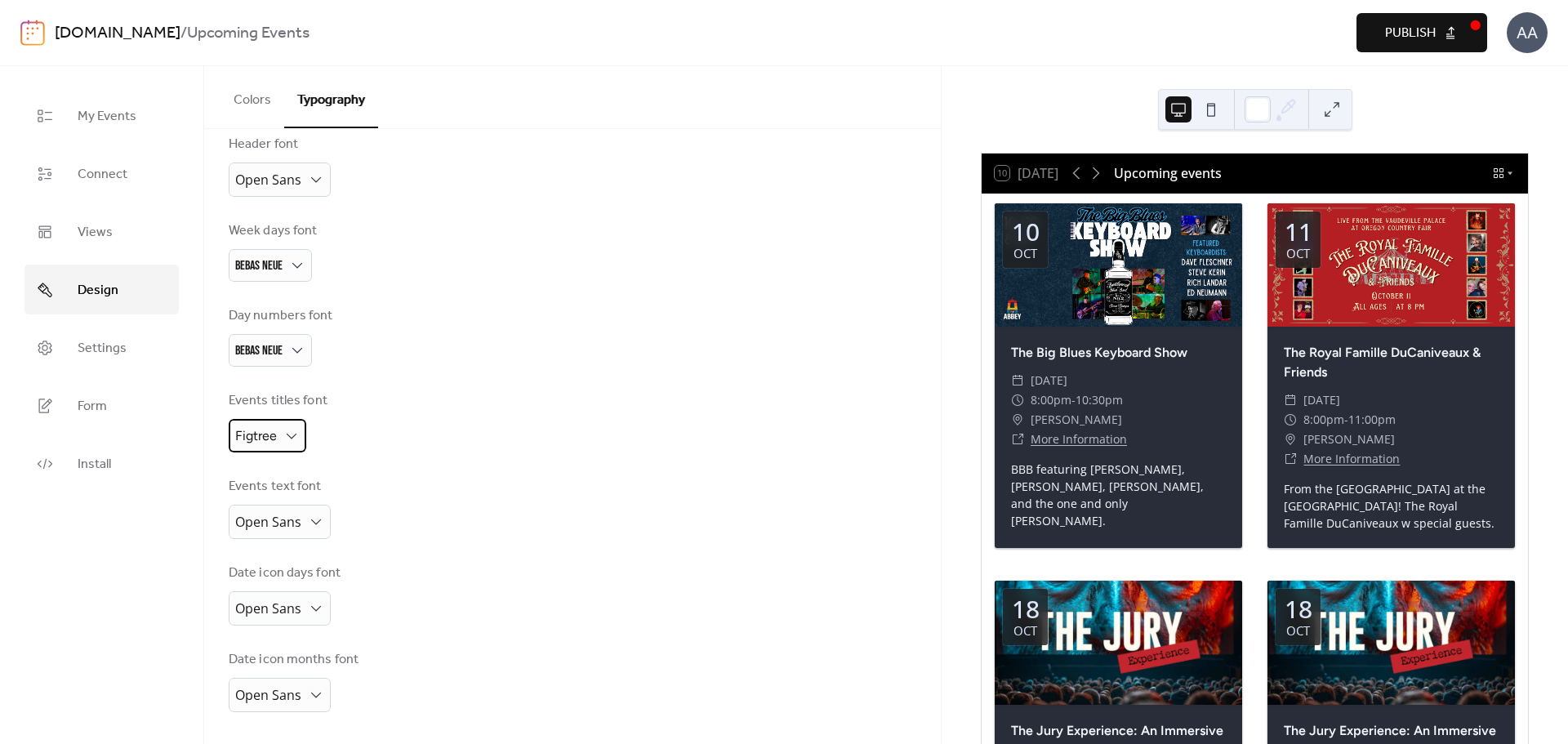
click at [301, 426] on div "Figtree" at bounding box center [268, 436] width 78 height 34
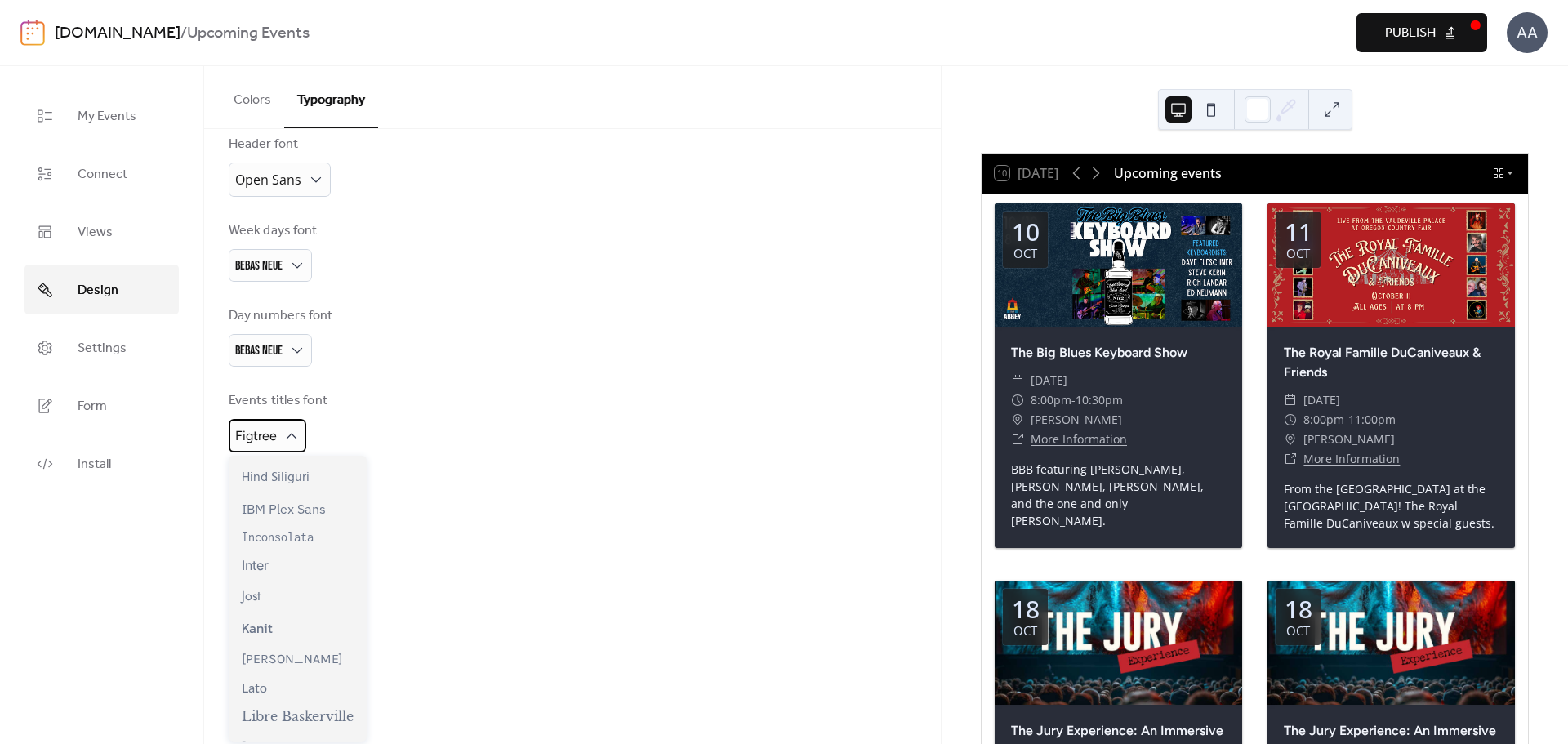
scroll to position [490, 0]
click at [310, 643] on span "Libre Baskerville" at bounding box center [298, 634] width 112 height 16
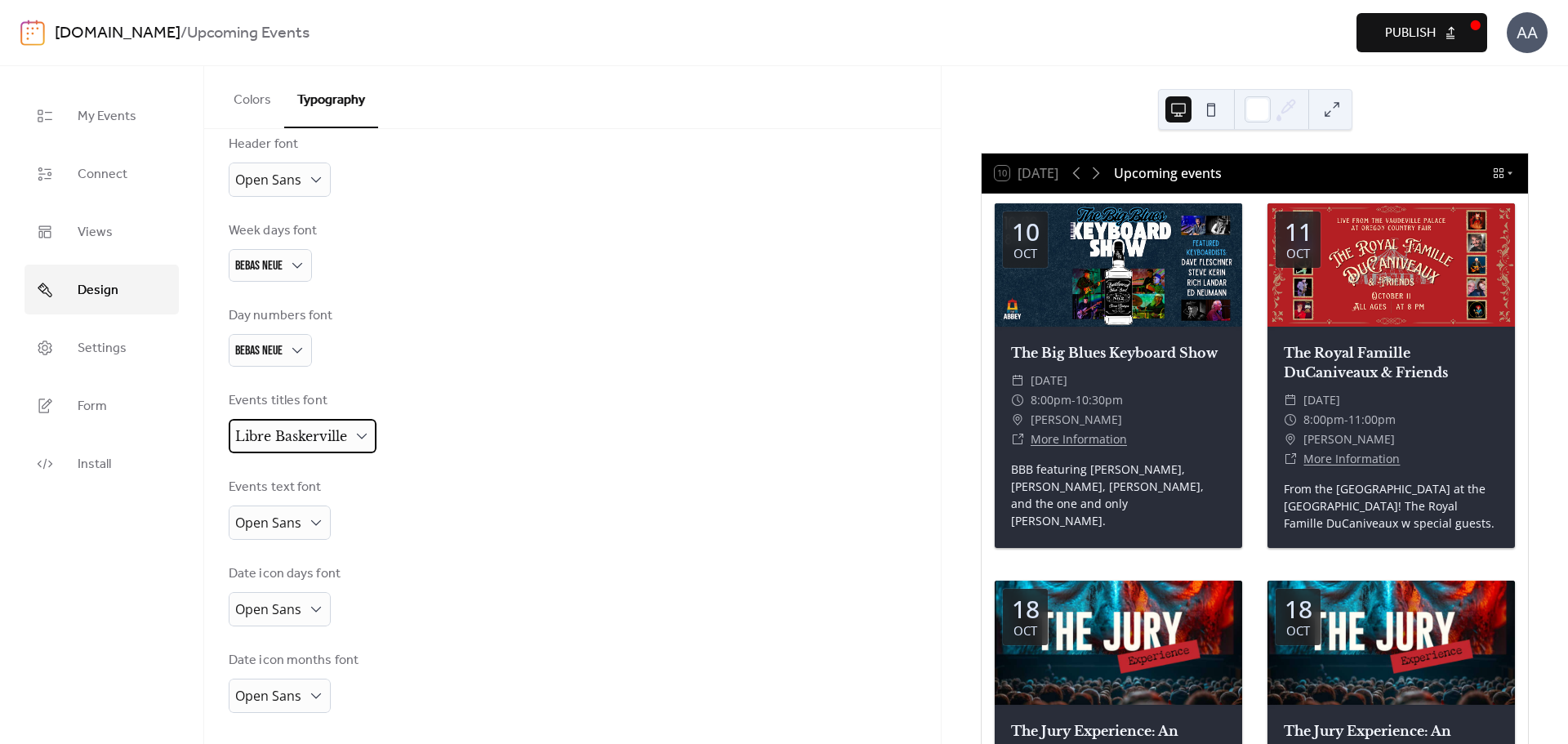
click at [317, 447] on span "Libre Baskerville" at bounding box center [291, 437] width 112 height 25
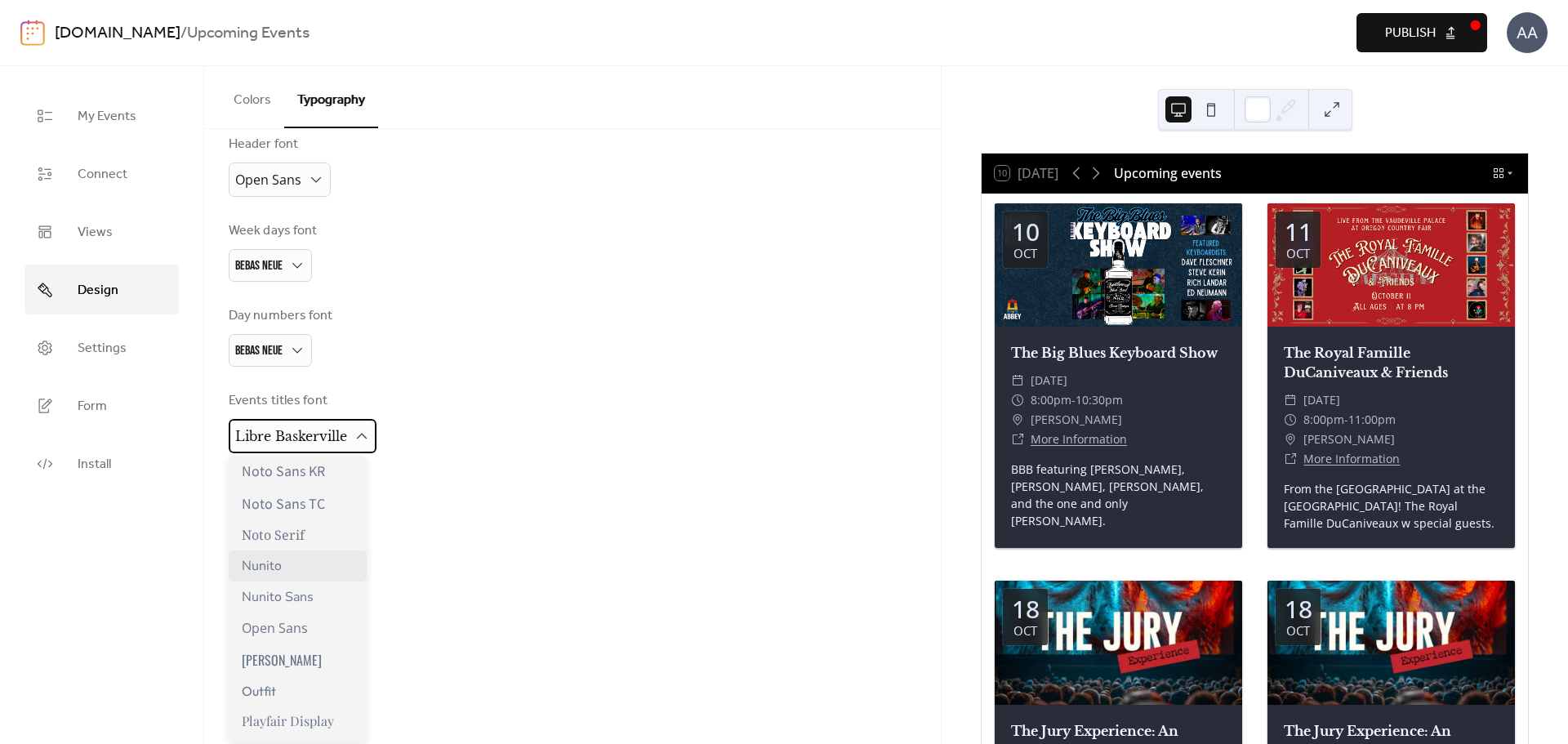
scroll to position [980, 0]
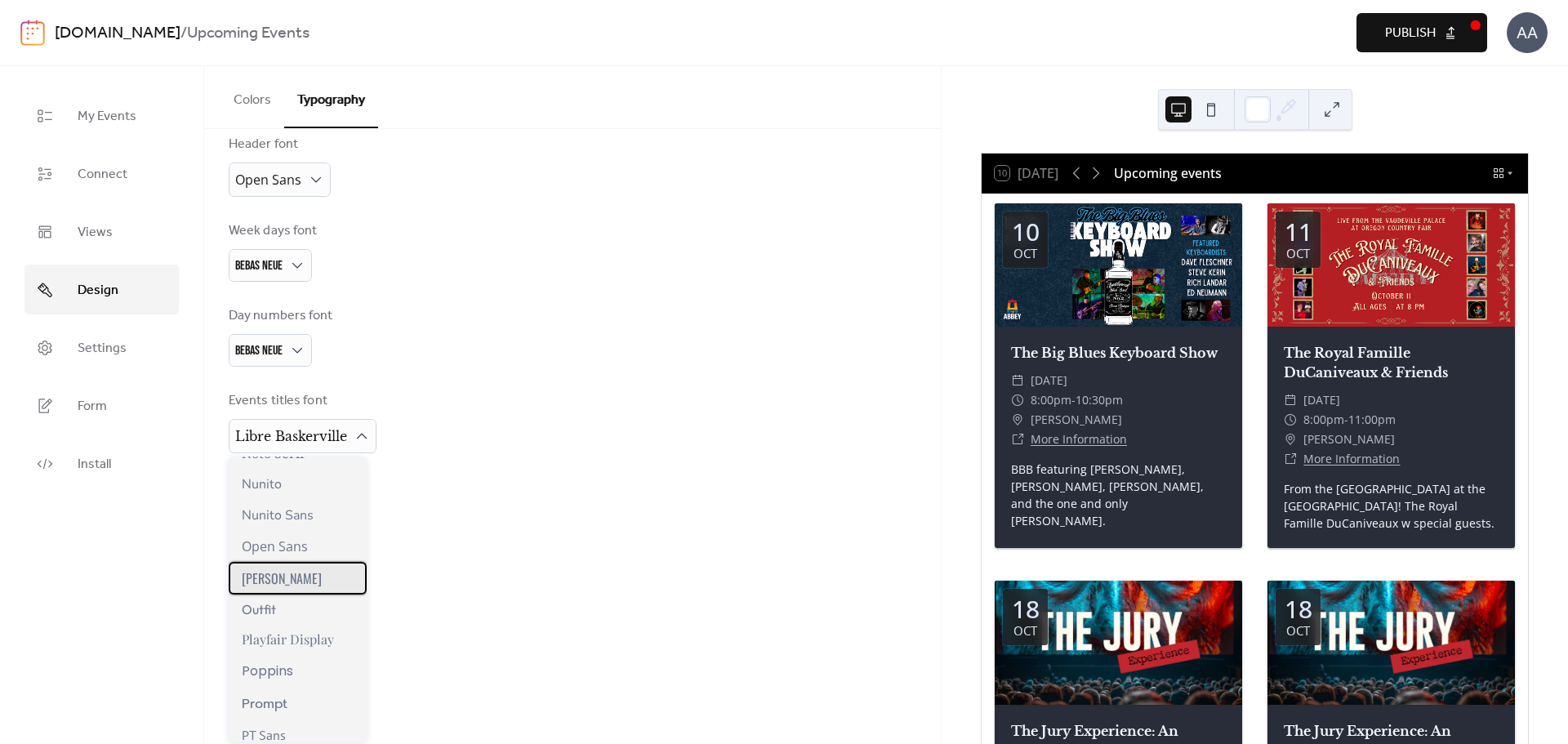
click at [286, 588] on div "[PERSON_NAME]" at bounding box center [298, 578] width 138 height 33
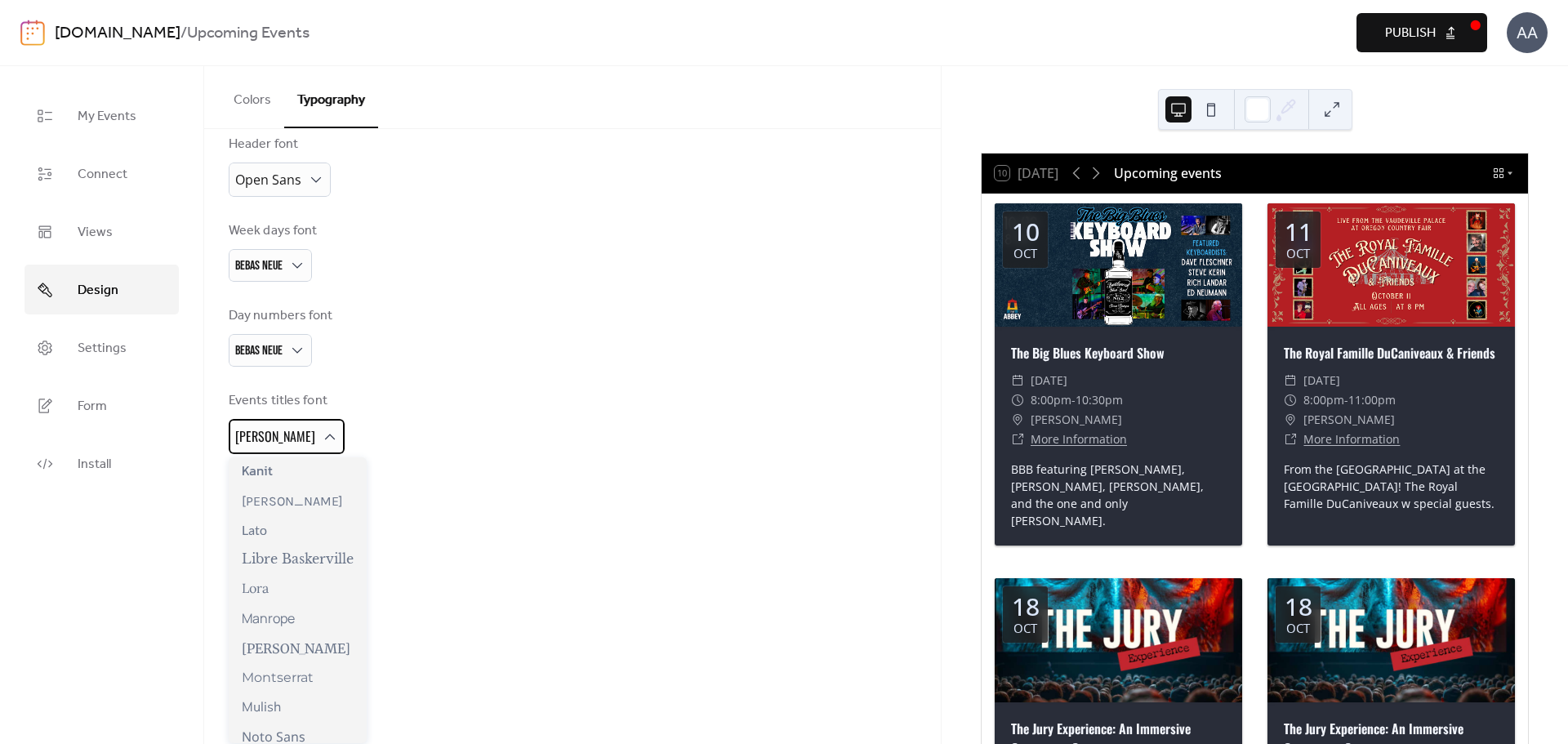
scroll to position [735, 0]
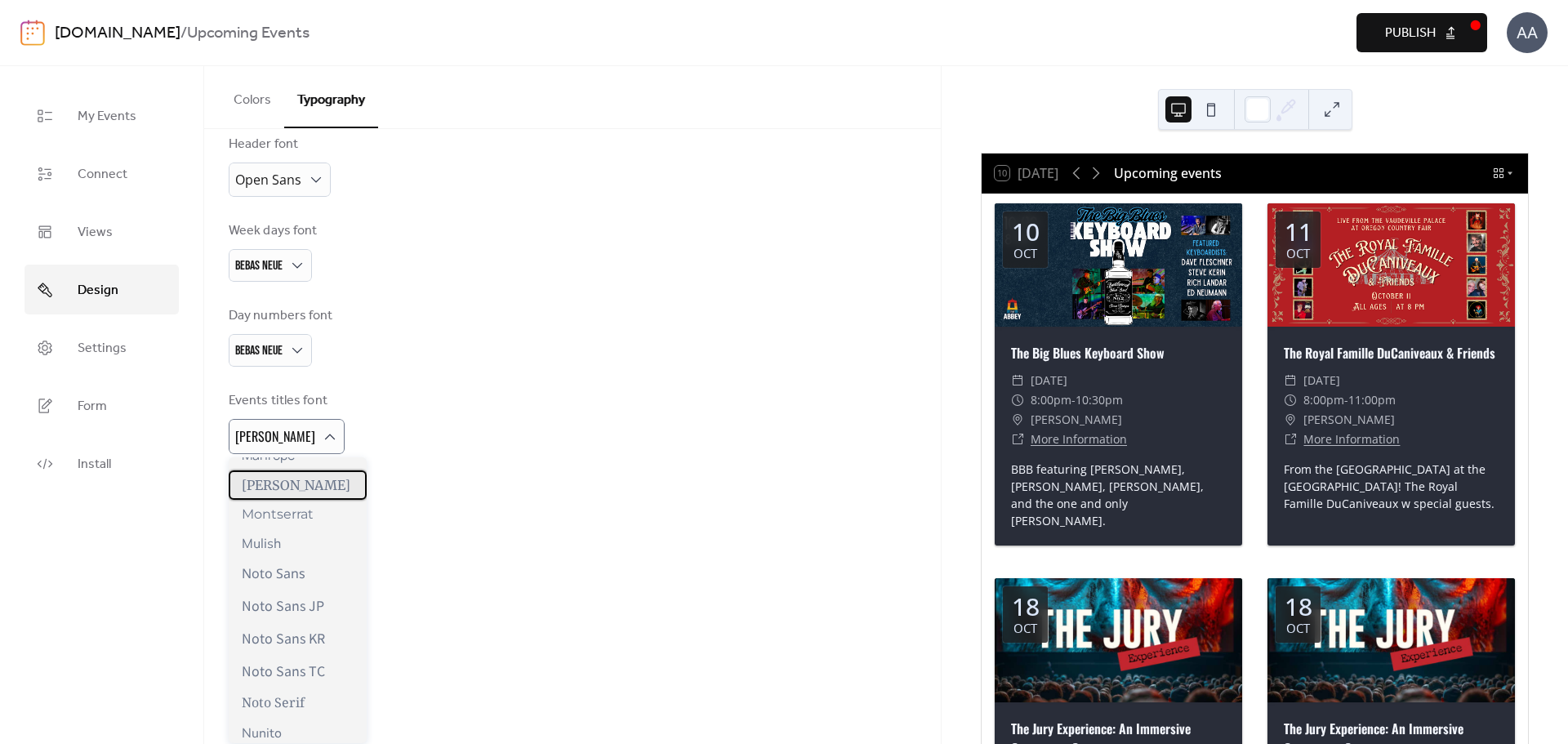
click at [321, 500] on div "[PERSON_NAME]" at bounding box center [298, 485] width 138 height 29
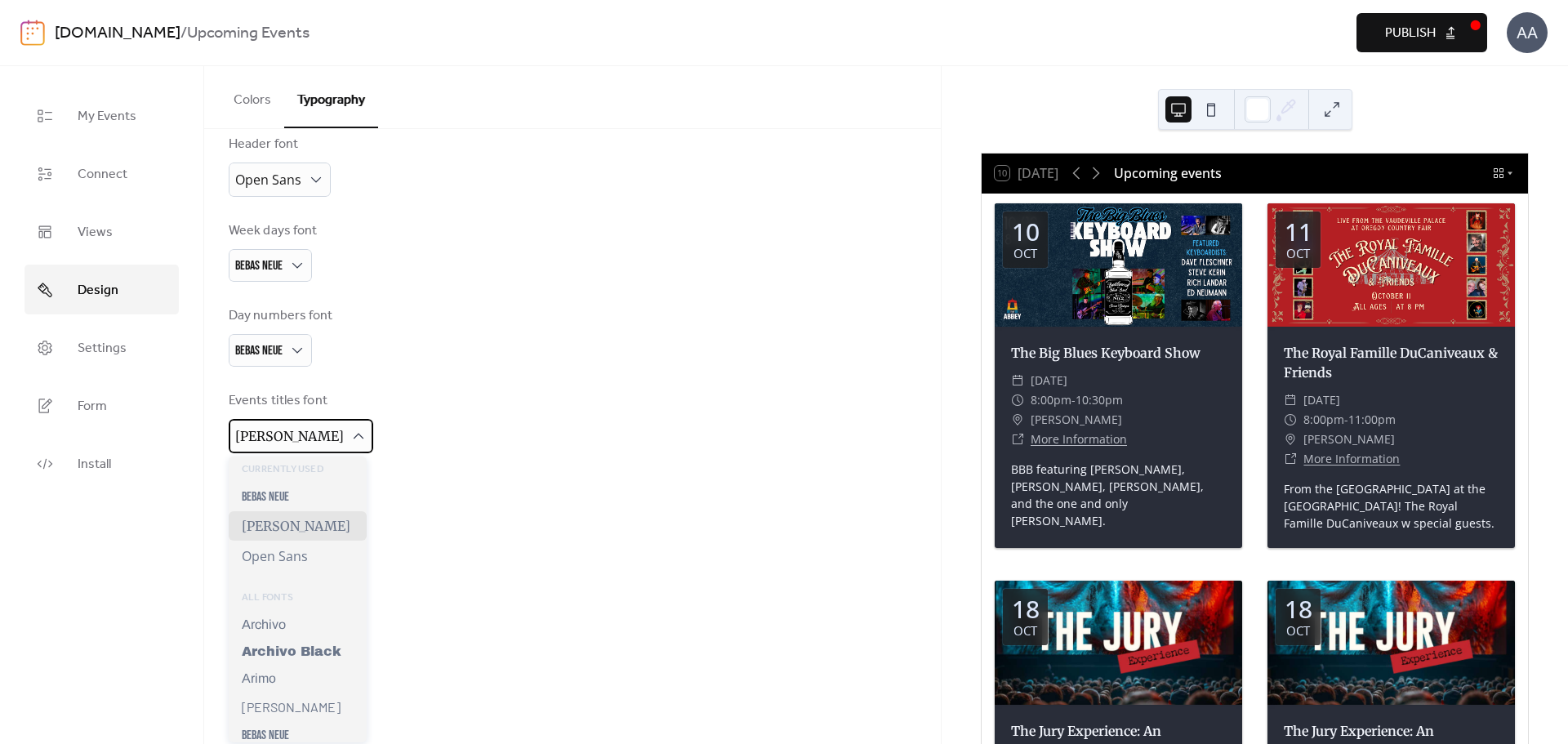
click at [327, 443] on div "[PERSON_NAME]" at bounding box center [301, 436] width 144 height 35
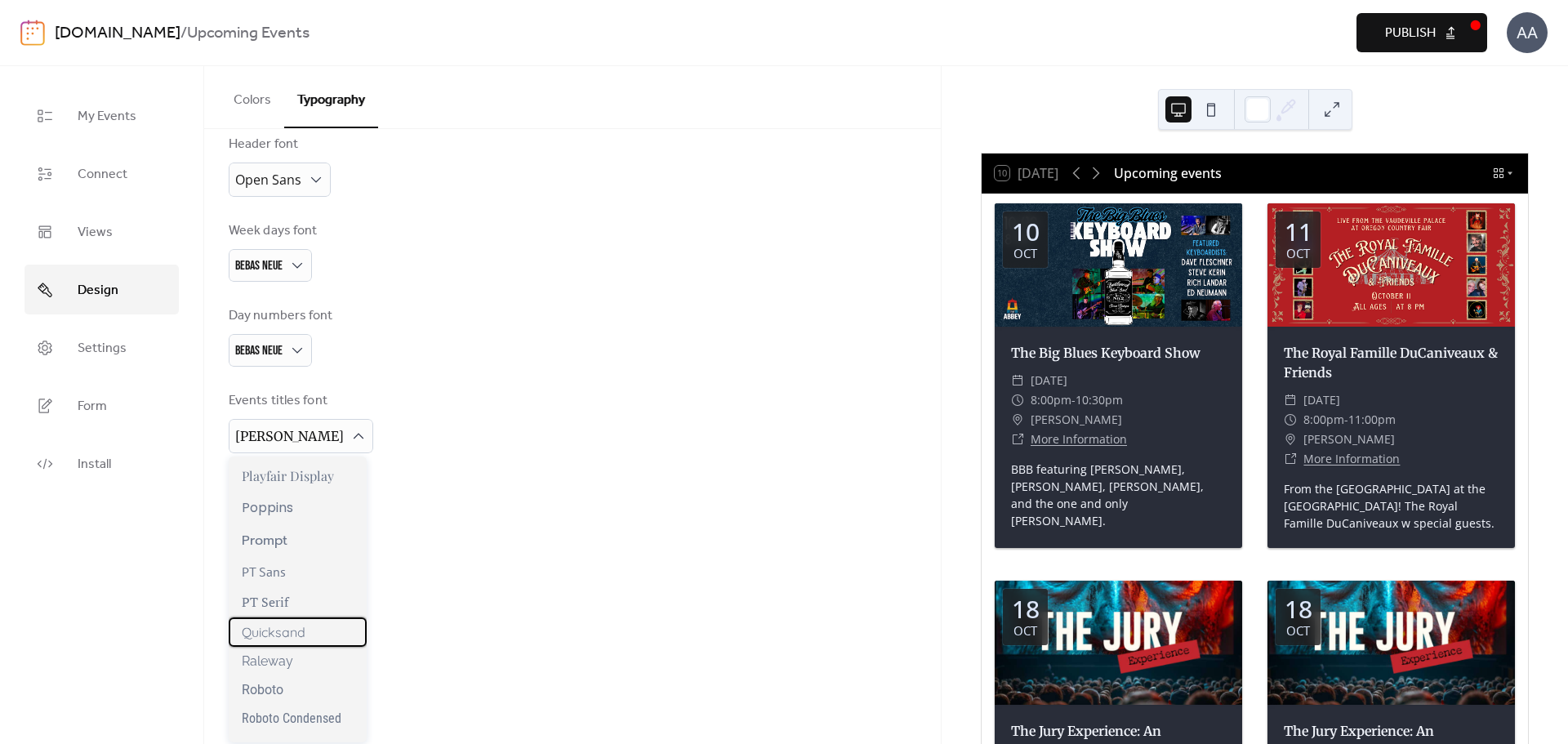
click at [340, 637] on div "Quicksand" at bounding box center [298, 633] width 138 height 29
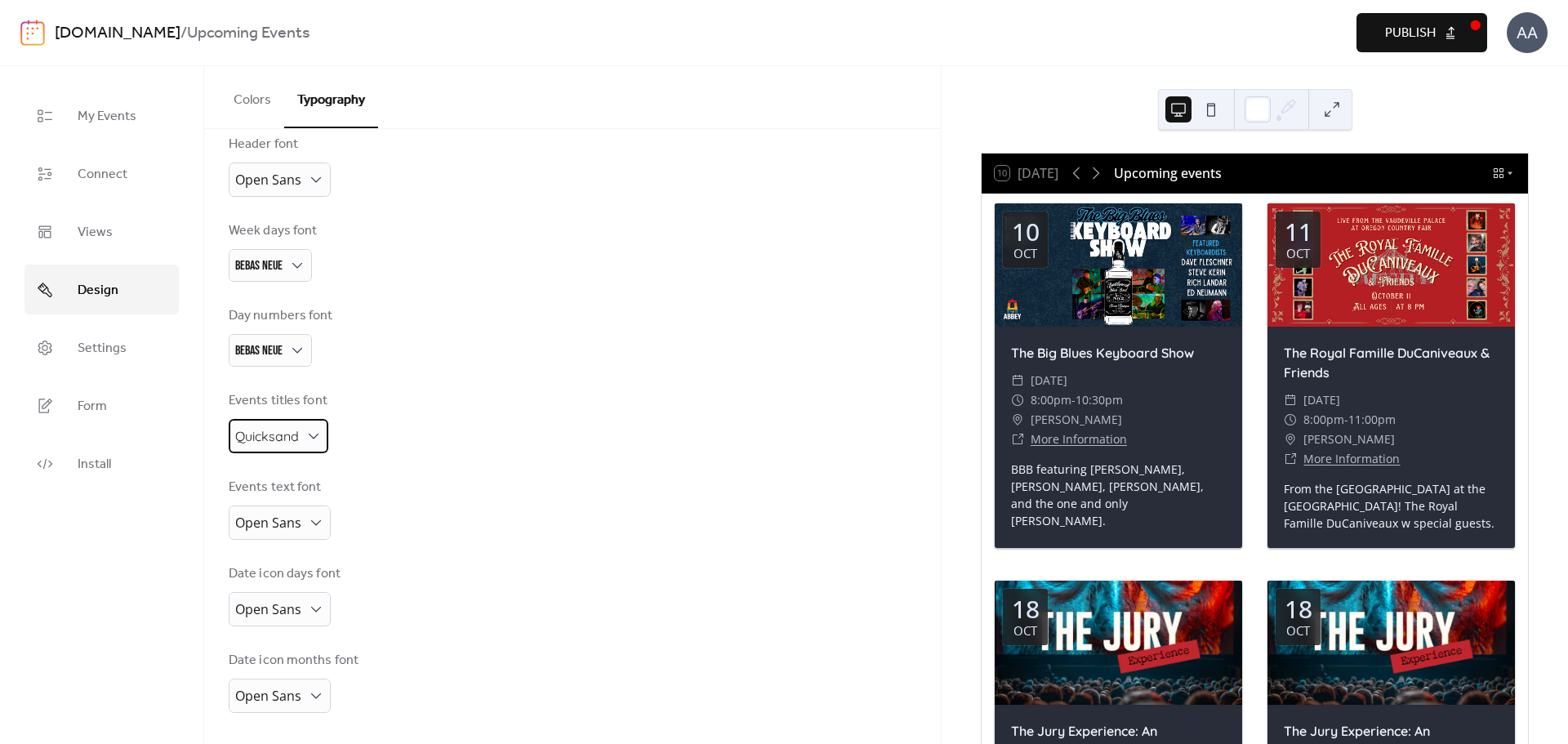
click at [299, 436] on div "Quicksand" at bounding box center [278, 436] width 99 height 35
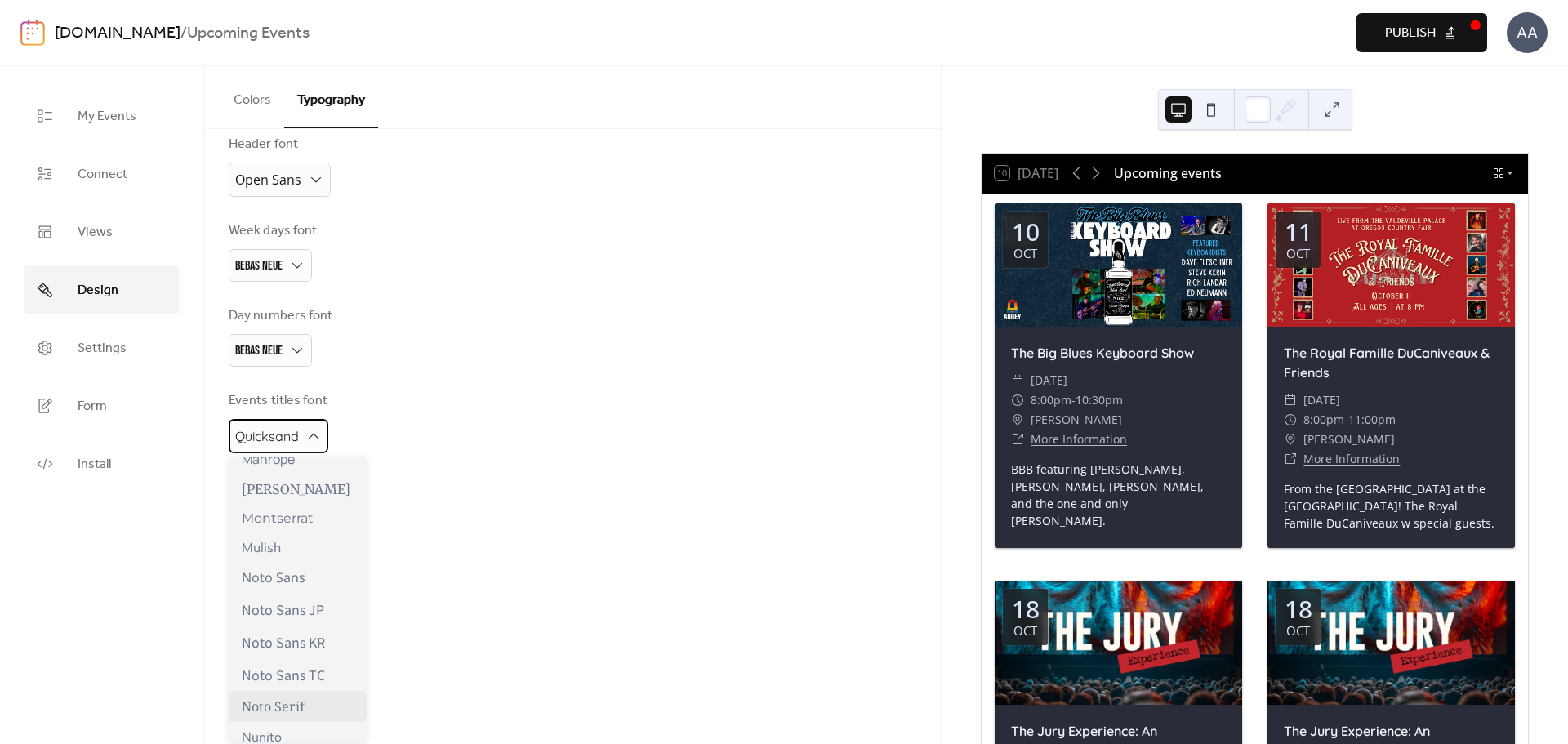
scroll to position [645, 0]
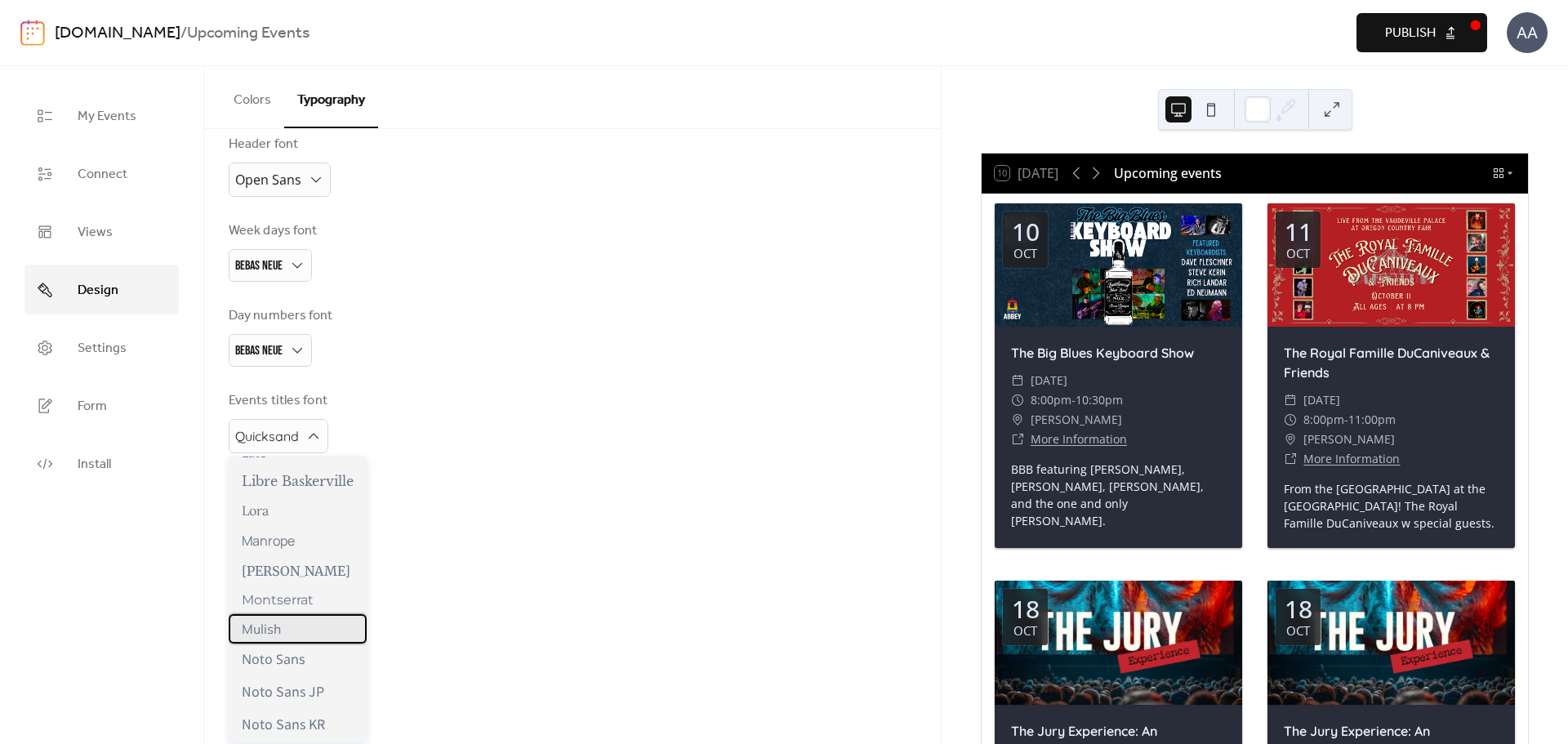
click at [284, 634] on div "Mulish" at bounding box center [298, 629] width 138 height 29
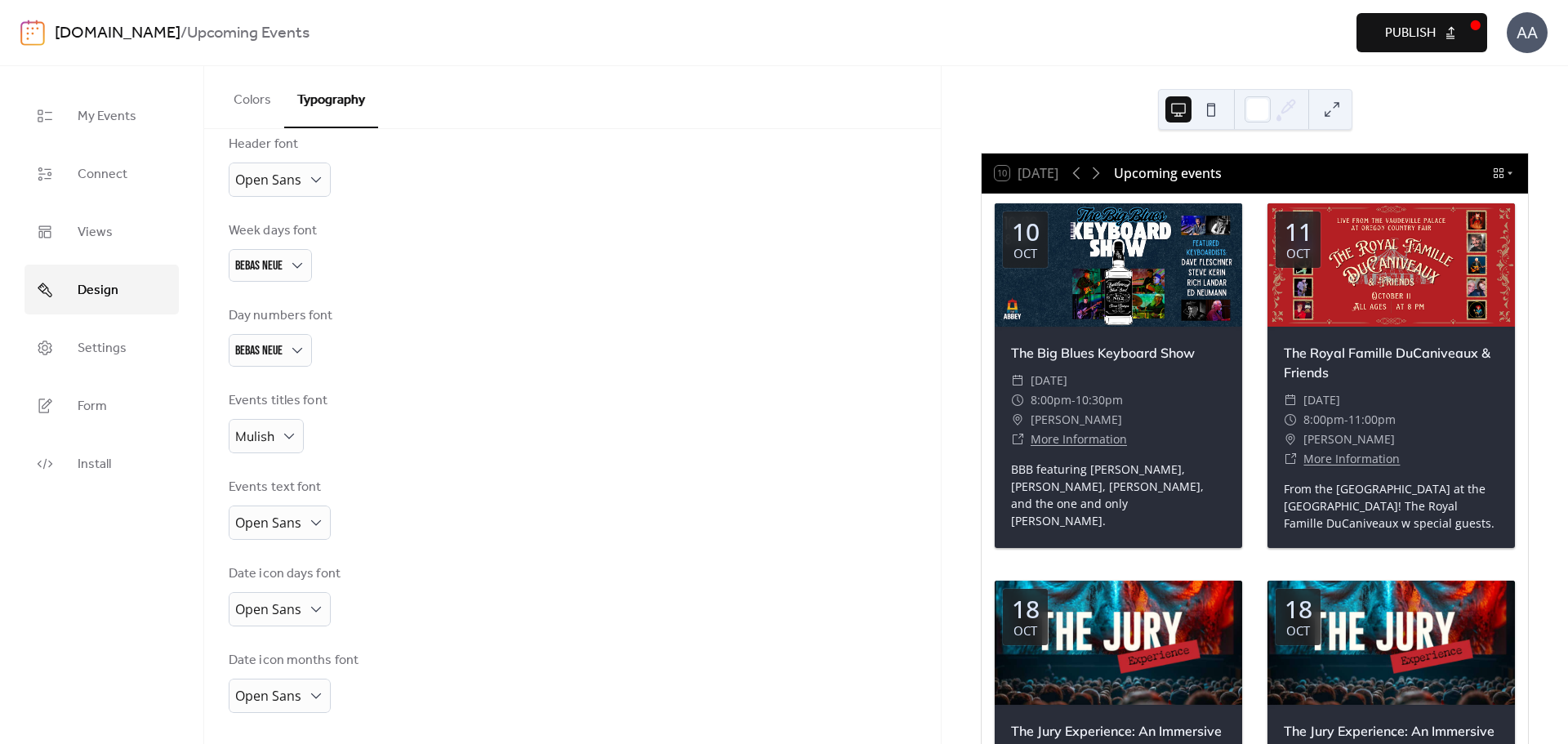
click at [532, 622] on div "Date icon days font Open Sans" at bounding box center [573, 595] width 688 height 62
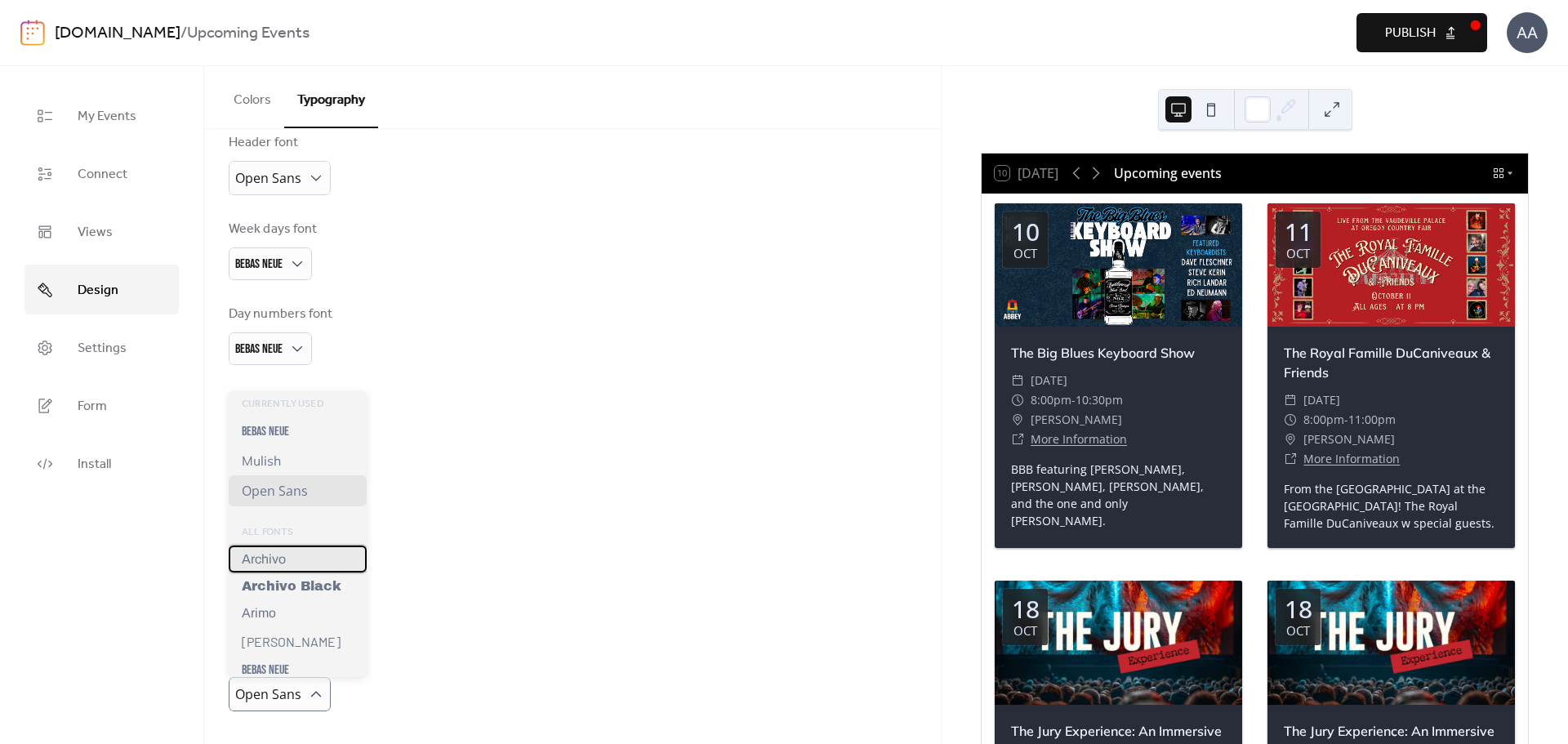
click at [307, 554] on div "Archivo" at bounding box center [298, 558] width 138 height 27
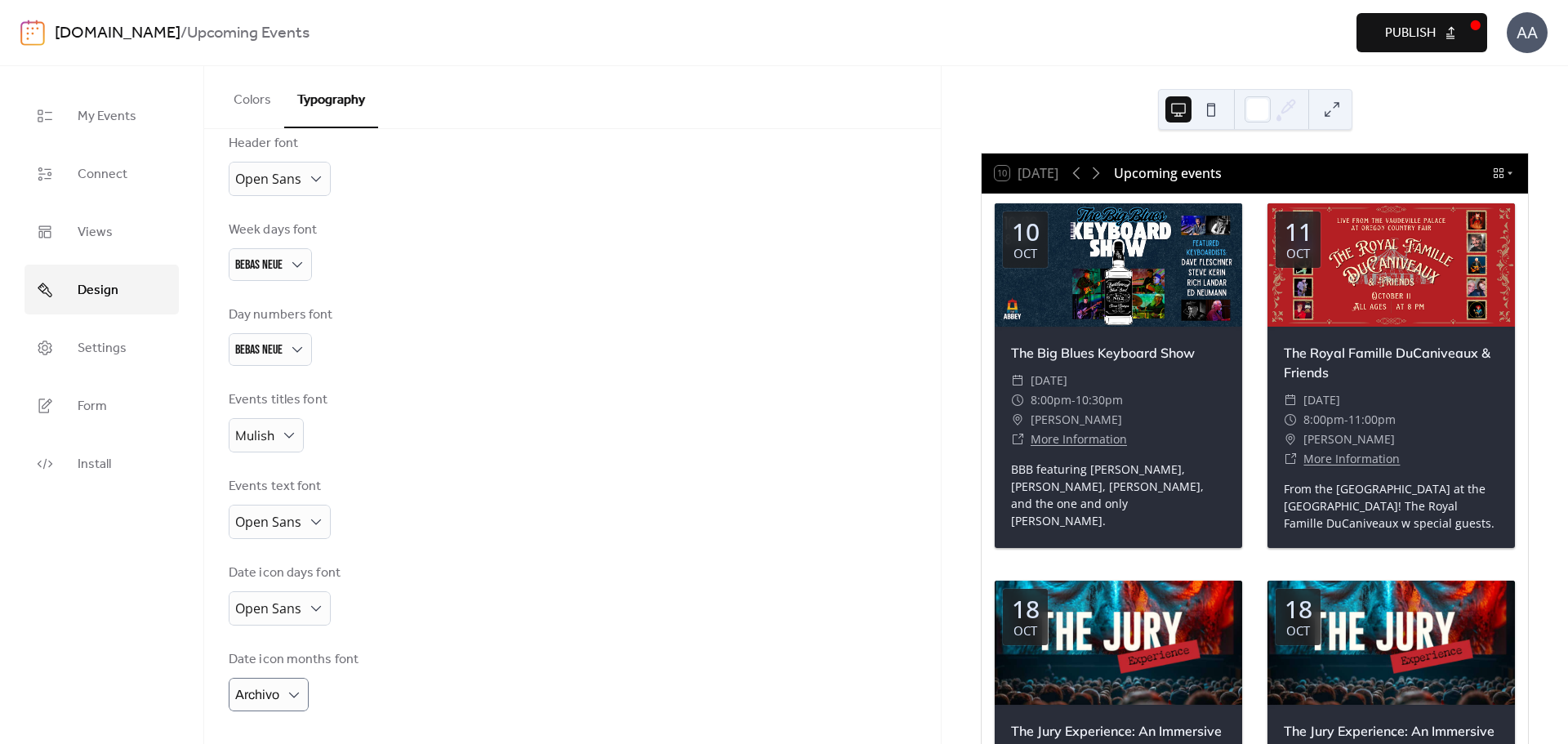
scroll to position [181, 0]
click at [279, 701] on span "Archivo" at bounding box center [257, 695] width 44 height 14
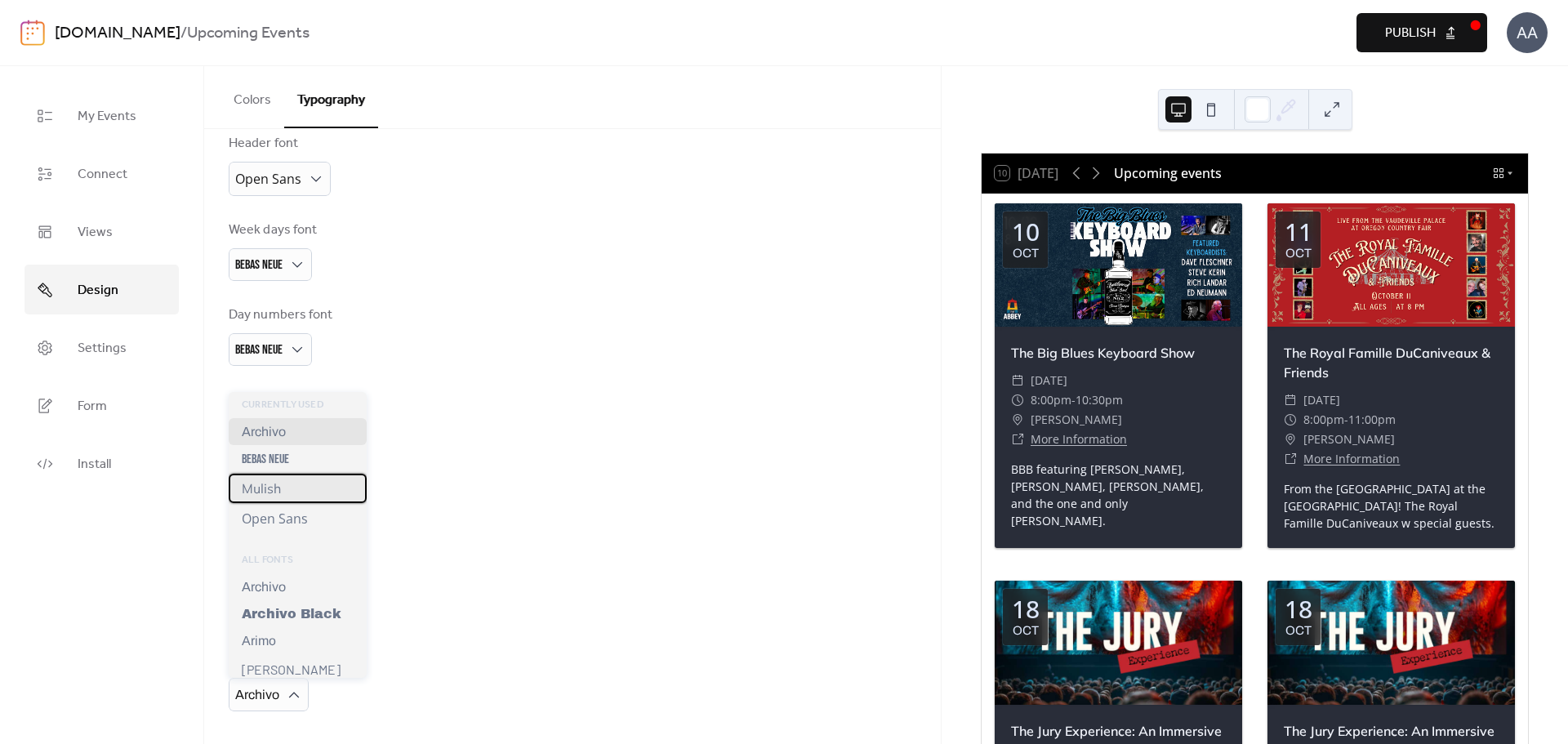
click at [274, 490] on span "Mulish" at bounding box center [261, 488] width 39 height 16
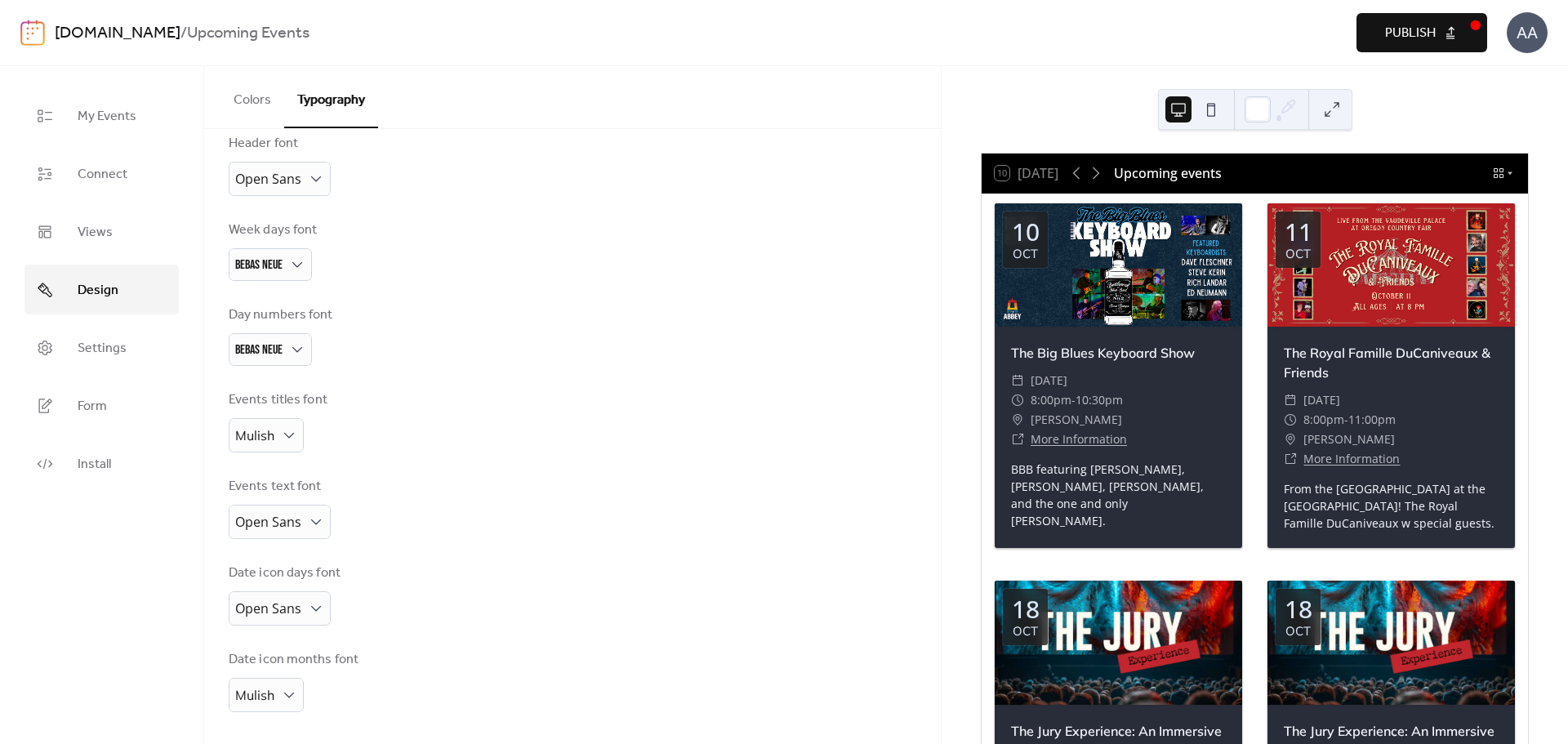
scroll to position [182, 0]
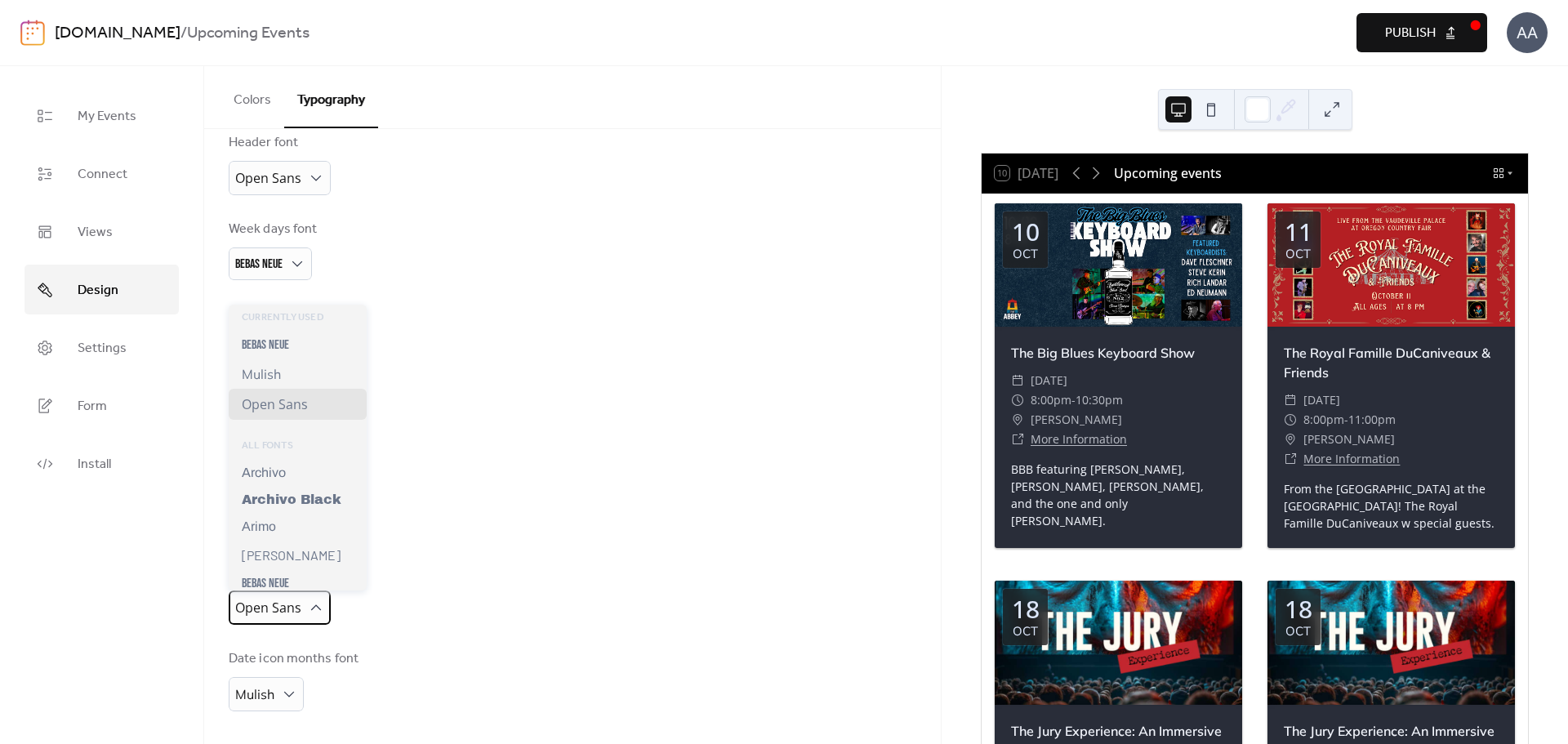
click at [302, 605] on div "Open Sans" at bounding box center [280, 607] width 102 height 35
click at [291, 345] on div "Bebas Neue" at bounding box center [298, 345] width 138 height 29
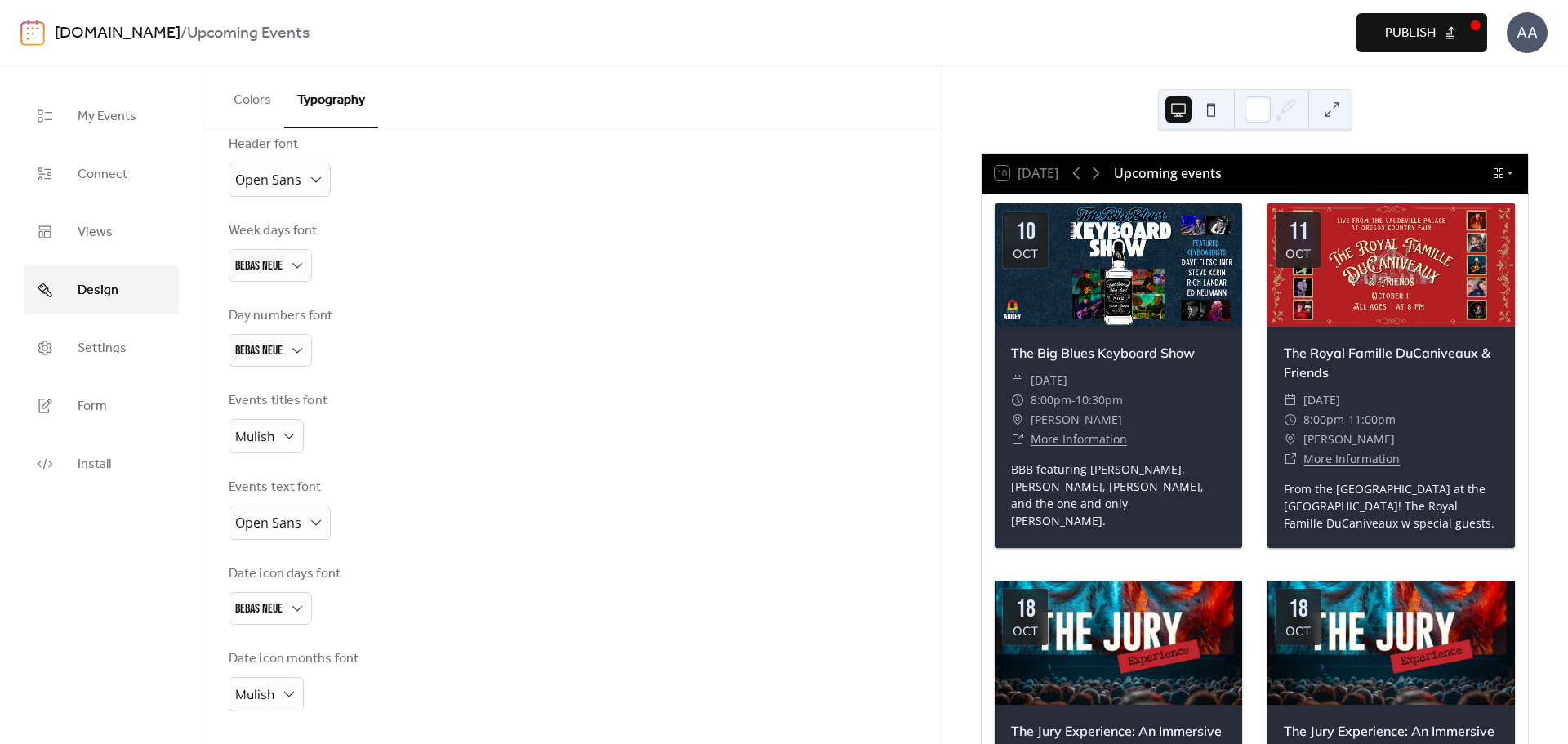
click at [1400, 41] on span "Publish" at bounding box center [1410, 33] width 51 height 20
